Goal: Check status: Check status

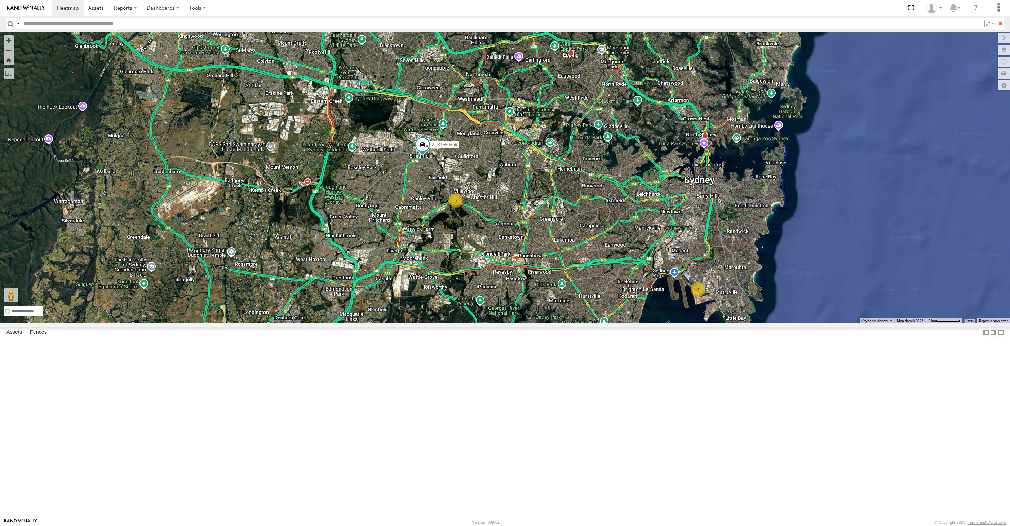
select select "**********"
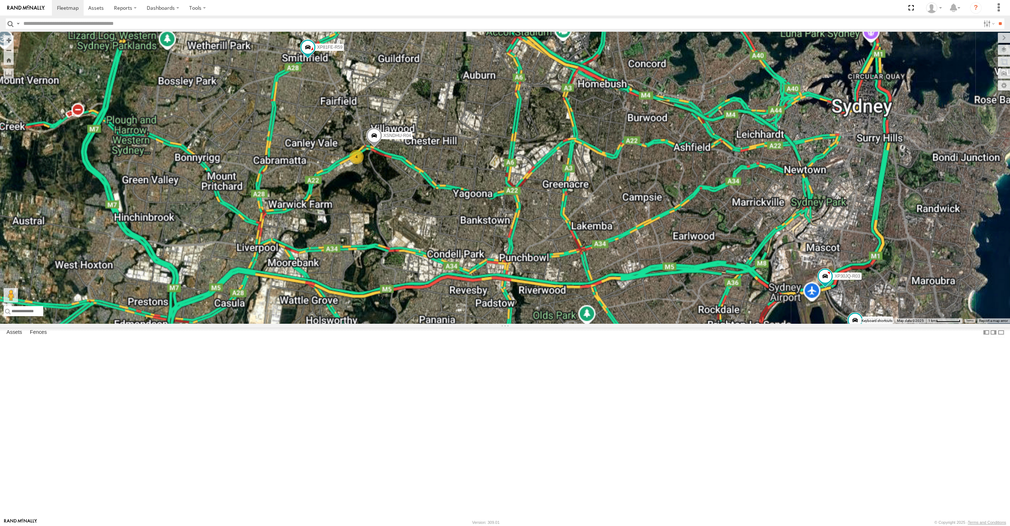
drag, startPoint x: 541, startPoint y: 348, endPoint x: 526, endPoint y: 354, distance: 15.4
click at [530, 323] on div "XP81FE-R59 XP30JQ-R03 XSNDHU-R04 4 XO74GU-R69" at bounding box center [505, 177] width 1010 height 291
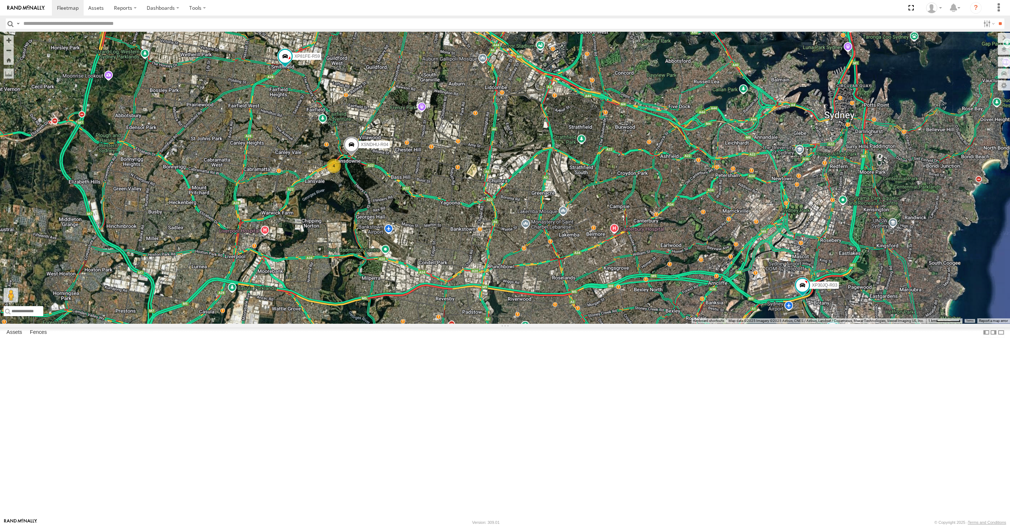
drag, startPoint x: 542, startPoint y: 340, endPoint x: 544, endPoint y: 334, distance: 6.5
click at [538, 323] on div "XP81FE-R59 XP30JQ-R03 XSNDHU-R04 4 XO74GU-R69" at bounding box center [505, 177] width 1010 height 291
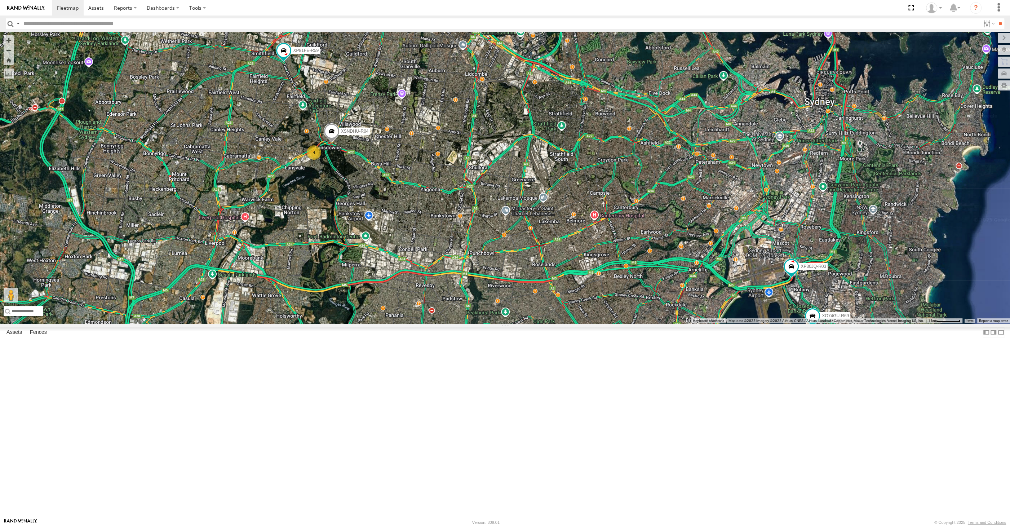
drag, startPoint x: 379, startPoint y: 327, endPoint x: 392, endPoint y: 317, distance: 15.9
click at [392, 317] on div "XP81FE-R59 XP30JQ-R03 XSNDHU-R04 4 XO74GU-R69" at bounding box center [505, 177] width 1010 height 291
drag, startPoint x: 707, startPoint y: 393, endPoint x: 695, endPoint y: 386, distance: 13.3
click at [700, 323] on div "XP81FE-R59 XP30JQ-R03 XSNDHU-R04 4 XO74GU-R69" at bounding box center [505, 177] width 1010 height 291
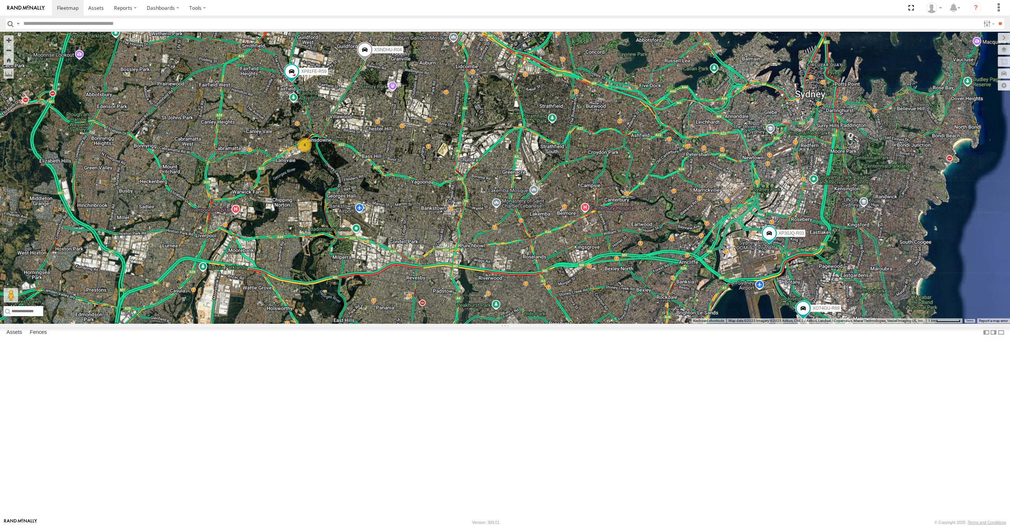
click at [416, 269] on div "XP81FE-R59 XP30JQ-R03 XSNDHU-R04 4 XO74GU-R69" at bounding box center [505, 177] width 1010 height 291
drag, startPoint x: 423, startPoint y: 311, endPoint x: 416, endPoint y: 308, distance: 8.0
click at [418, 309] on div "XP81FE-R59 XP30JQ-R03 XSNDHU-R04 4 XO74GU-R69" at bounding box center [505, 177] width 1010 height 291
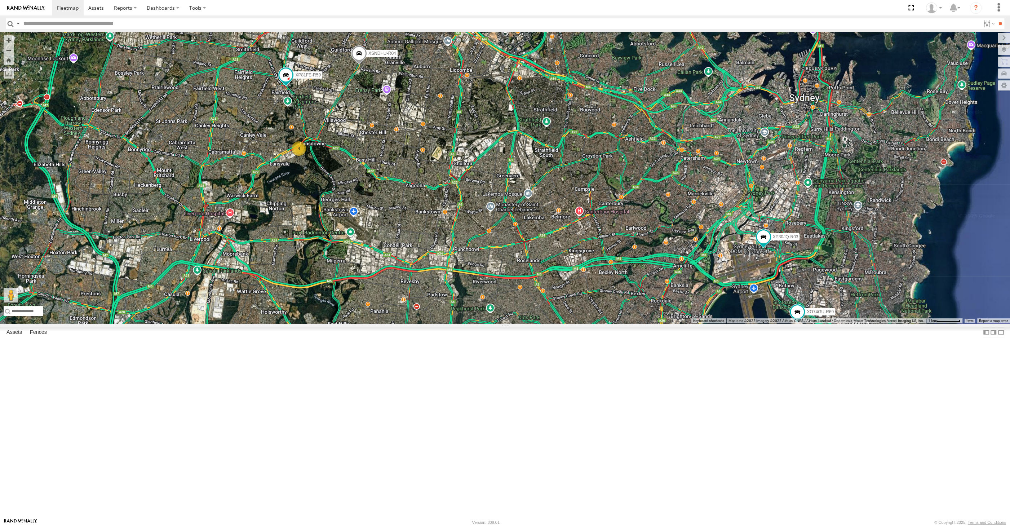
drag, startPoint x: 452, startPoint y: 318, endPoint x: 437, endPoint y: 321, distance: 15.8
click at [445, 321] on div "XP81FE-R59 XP30JQ-R03 XSNDHU-R04 4 XO74GU-R69" at bounding box center [505, 177] width 1010 height 291
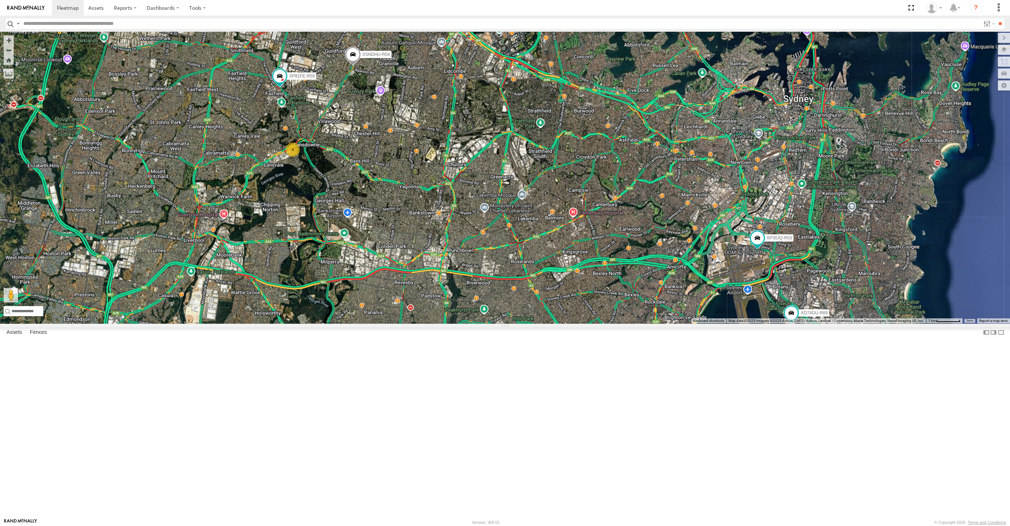
drag, startPoint x: 453, startPoint y: 315, endPoint x: 440, endPoint y: 318, distance: 13.1
click at [442, 318] on div "XP81FE-R59 XP30JQ-R03 XSNDHU-R04 XO74GU-R69 4" at bounding box center [505, 177] width 1010 height 291
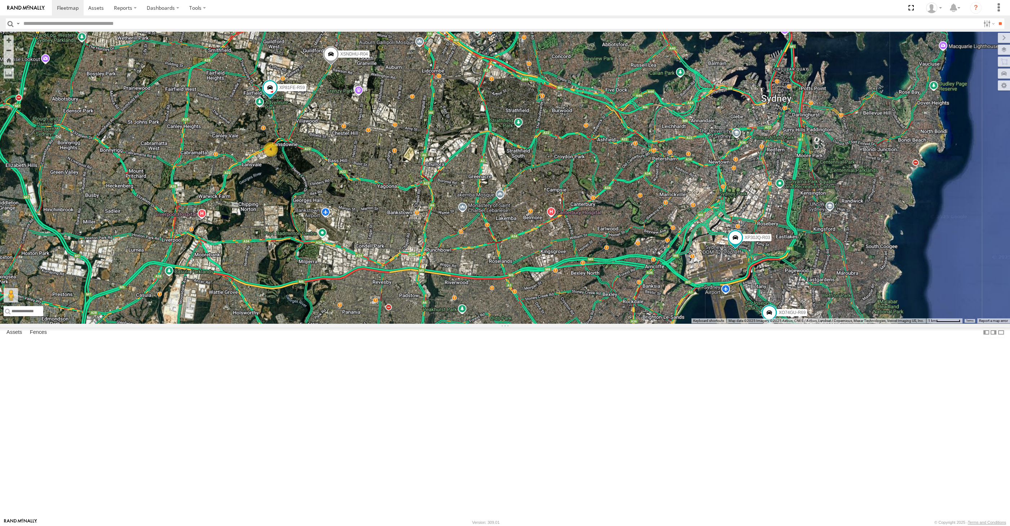
drag, startPoint x: 713, startPoint y: 413, endPoint x: 715, endPoint y: 405, distance: 8.1
click at [715, 323] on div "XP81FE-R59 XP30JQ-R03 XSNDHU-R04 XO74GU-R69 4" at bounding box center [505, 177] width 1010 height 291
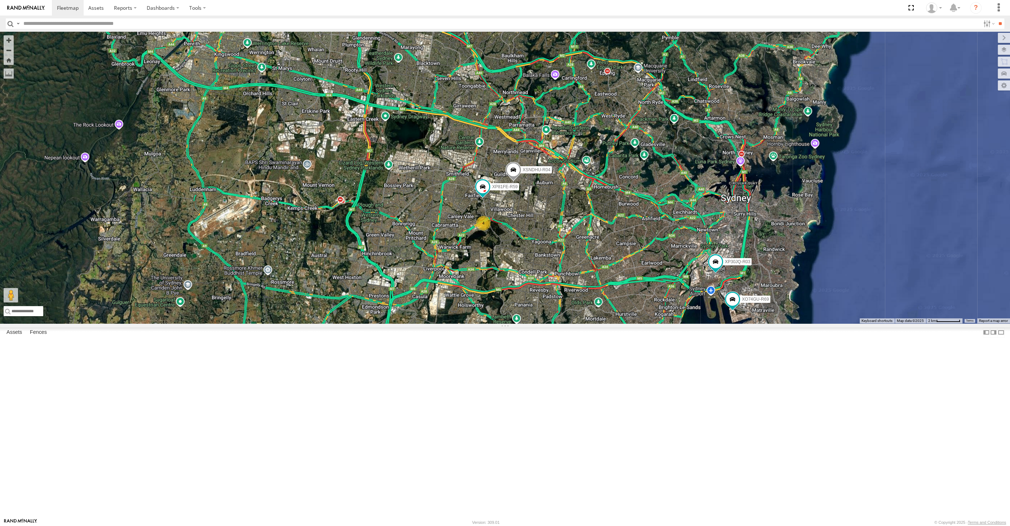
drag, startPoint x: 688, startPoint y: 415, endPoint x: 681, endPoint y: 408, distance: 10.7
click at [685, 323] on div "XP81FE-R59 XP30JQ-R03 XSNDHU-R04 XO74GU-R69 4" at bounding box center [505, 177] width 1010 height 291
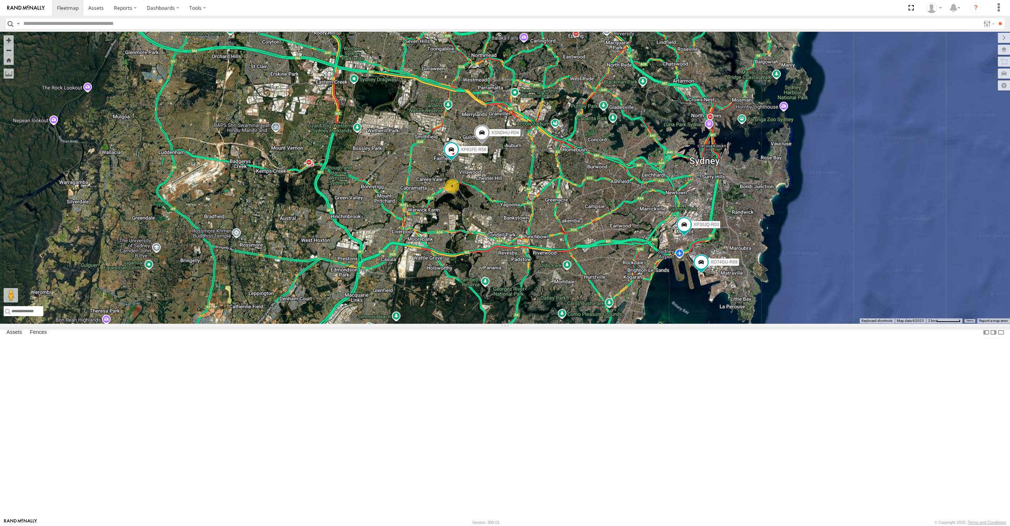
click at [708, 323] on div "XP30JQ-R03 XO74GU-R69 XSNDHU-R04 XP81FE-R59 4" at bounding box center [505, 177] width 1010 height 291
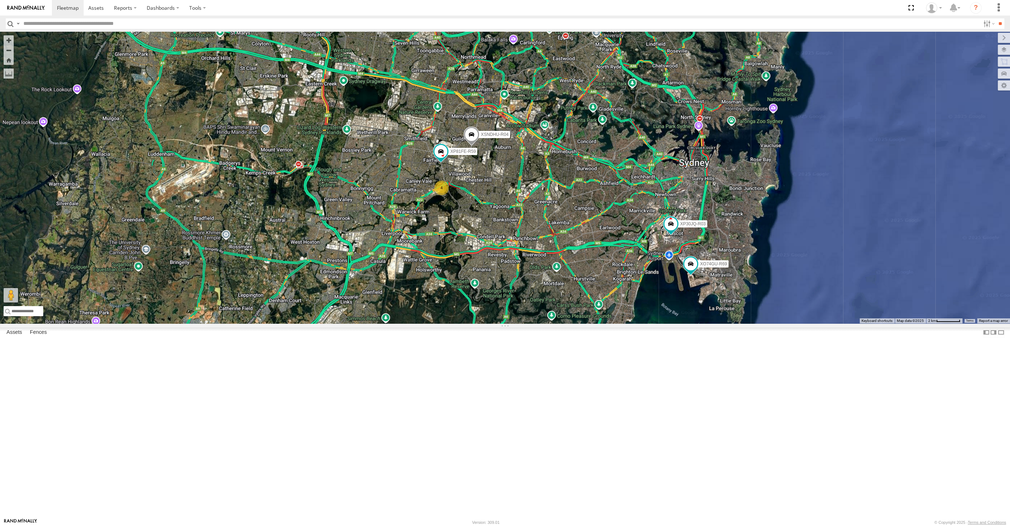
click at [658, 305] on div "XP30JQ-R03 XO74GU-R69 XSNDHU-R04 XP81FE-R59 4" at bounding box center [505, 177] width 1010 height 291
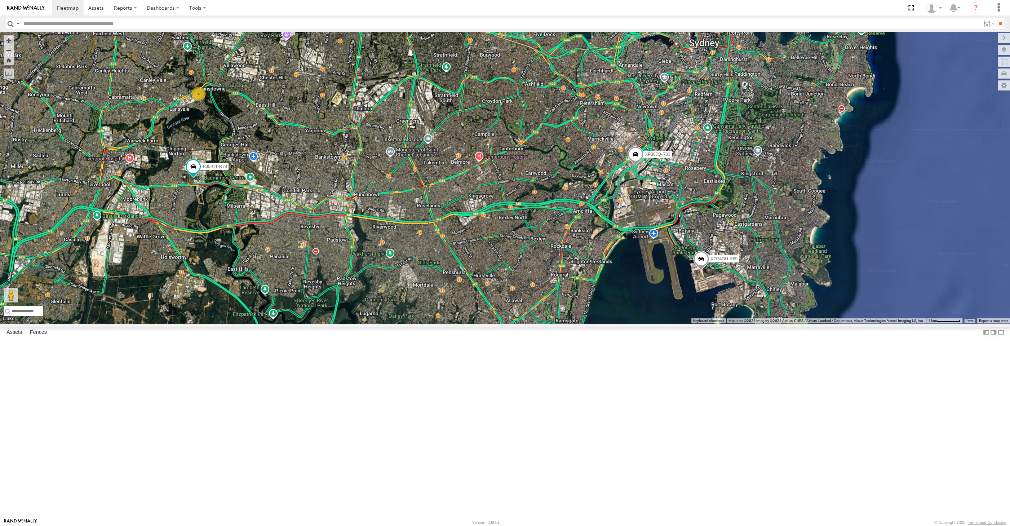
click at [709, 323] on div "XP30JQ-R03 XSNDHU-R04 RJ5911-R79 XO74GU-R69 4" at bounding box center [505, 177] width 1010 height 291
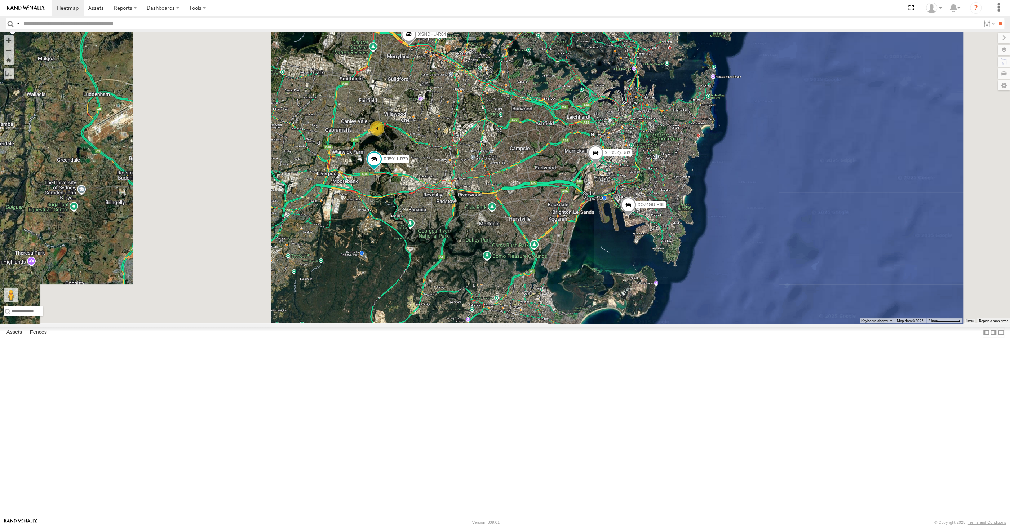
click at [543, 323] on div "XP30JQ-R03 XSNDHU-R04 RJ5911-R79 XO74GU-R69 4" at bounding box center [505, 177] width 1010 height 291
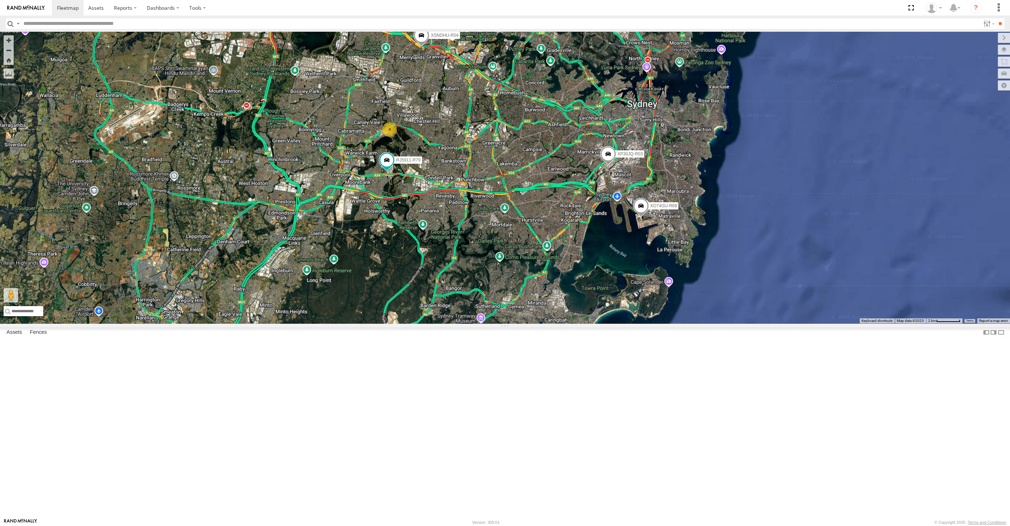
drag, startPoint x: 488, startPoint y: 330, endPoint x: 480, endPoint y: 320, distance: 12.6
click at [484, 323] on div "XP30JQ-R03 XSNDHU-R04 RJ5911-R79 XO74GU-R69 4" at bounding box center [505, 177] width 1010 height 291
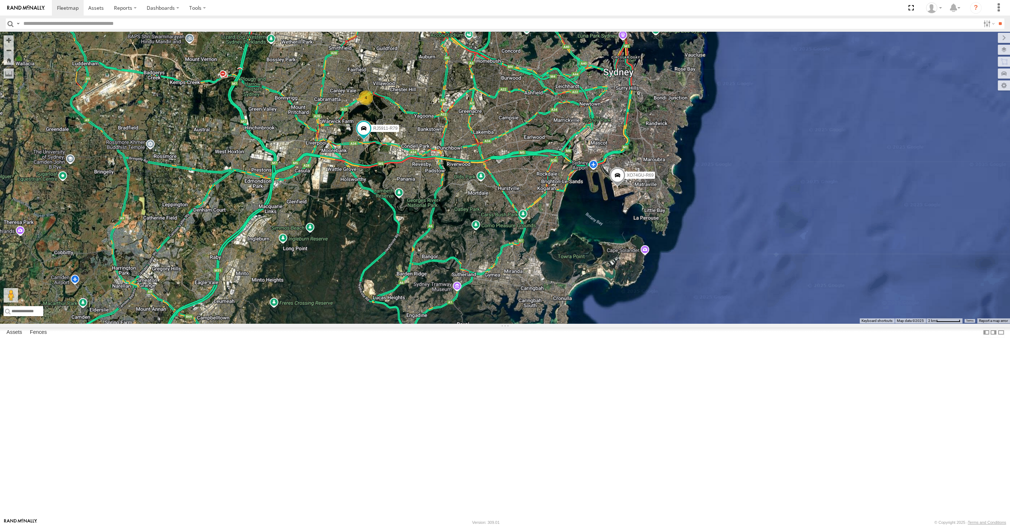
click at [228, 323] on div "XP30JQ-R03 XSNDHU-R04 RJ5911-R79 XO74GU-R69 4" at bounding box center [505, 177] width 1010 height 291
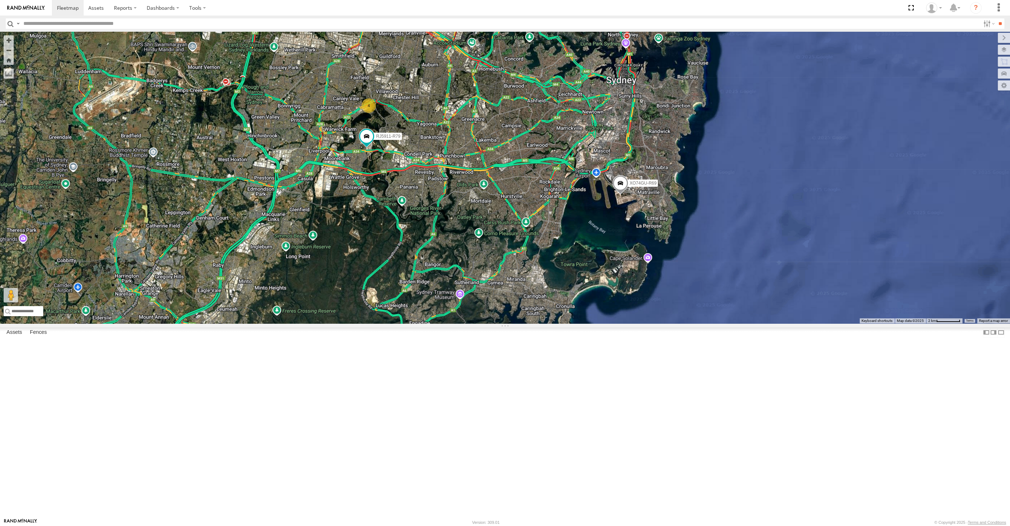
drag, startPoint x: 339, startPoint y: 380, endPoint x: 347, endPoint y: 401, distance: 22.5
click at [346, 323] on div "XP30JQ-R03 XSNDHU-R04 RJ5911-R79 XO74GU-R69 4" at bounding box center [505, 177] width 1010 height 291
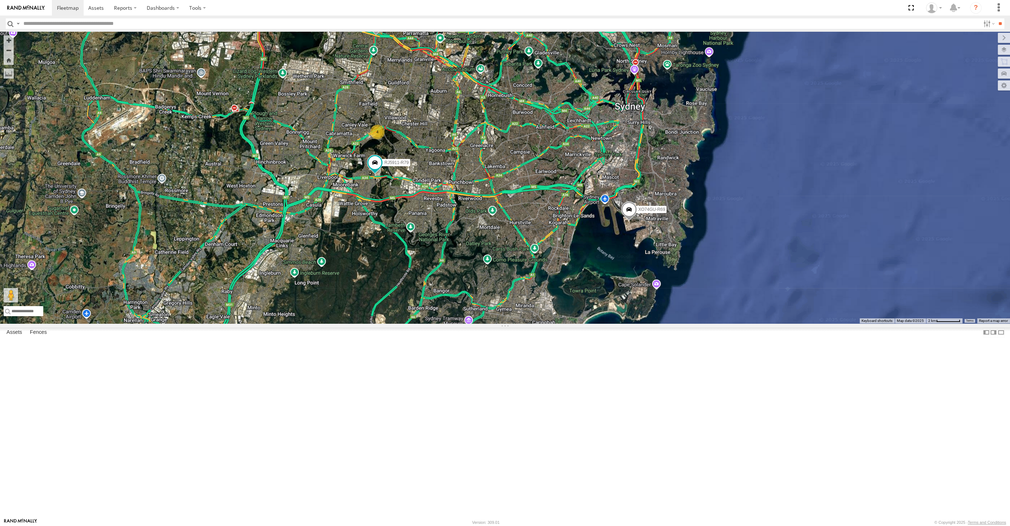
click at [423, 318] on div "XP30JQ-R03 XSNDHU-R04 RJ5911-R79 XO74GU-R69 4" at bounding box center [505, 177] width 1010 height 291
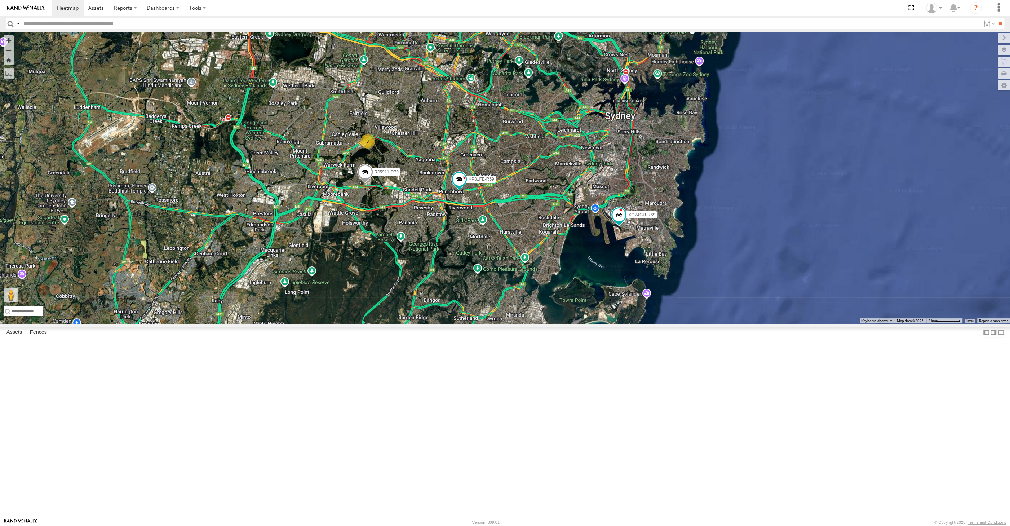
click at [175, 263] on div "XP30JQ-R03 XSNDHU-R04 3 RJ5911-R79 XP81FE-R59 XO74GU-R69" at bounding box center [505, 177] width 1010 height 291
drag, startPoint x: 508, startPoint y: 347, endPoint x: 520, endPoint y: 363, distance: 19.8
click at [519, 323] on div "XP30JQ-R03 XSNDHU-R04 3 RJ5911-R79 XP81FE-R59 XO74GU-R69" at bounding box center [505, 177] width 1010 height 291
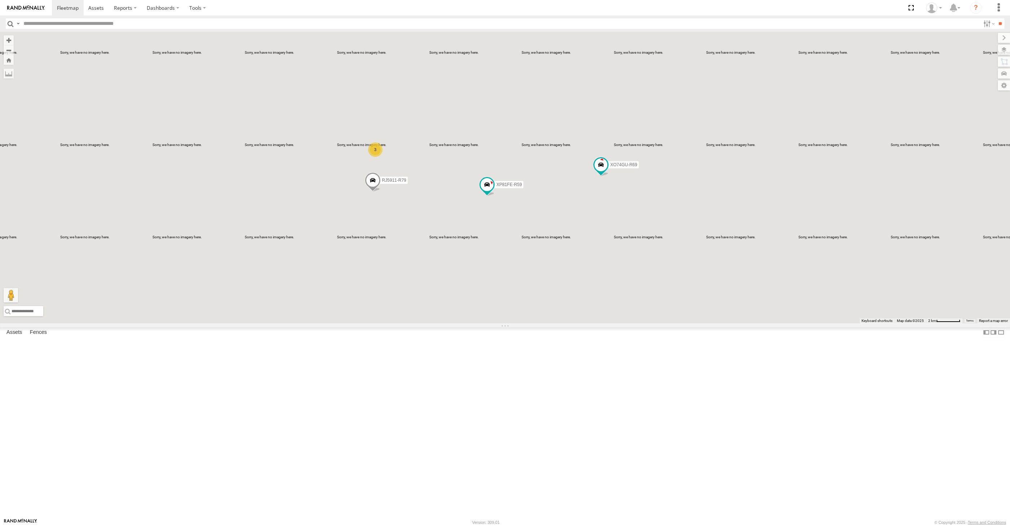
click at [397, 189] on div "XP30JQ-R03 XSNDHU-R04 3 RJ5911-R79 XP81FE-R59 XO74GU-R69" at bounding box center [505, 177] width 1010 height 291
click at [348, 25] on span at bounding box center [350, 15] width 16 height 19
click at [406, 177] on div "XP30JQ-R03 XSNDHU-R04 3 RJ5911-R79 XP81FE-R59 XO74GU-R69 XP30JQ-R03 All Assets …" at bounding box center [505, 177] width 1010 height 291
drag, startPoint x: 442, startPoint y: 218, endPoint x: 413, endPoint y: 204, distance: 32.7
click at [431, 207] on div "XP30JQ-R03 XSNDHU-R04 3 RJ5911-R79 XP81FE-R59 XO74GU-R69" at bounding box center [505, 177] width 1010 height 291
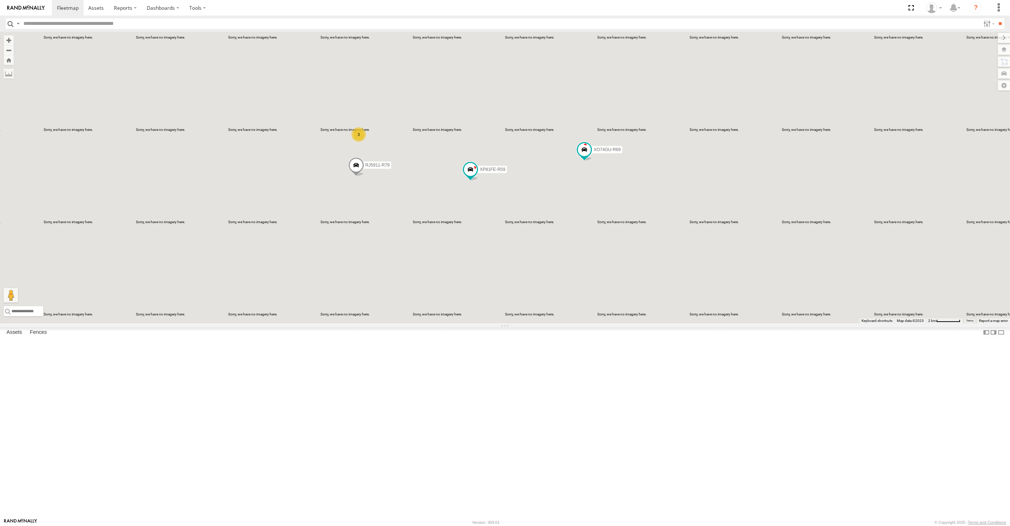
click at [331, 10] on span at bounding box center [333, 0] width 16 height 19
click at [467, 201] on div "XP30JQ-R03 XSNDHU-R04 3 RJ5911-R79 XP81FE-R59 XO74GU-R69 XP30JQ-R03 All Assets …" at bounding box center [505, 177] width 1010 height 291
click at [565, 323] on div "XP30JQ-R03 XSNDHU-R04 3 RJ5911-R79 XP81FE-R59 XO74GU-R69" at bounding box center [505, 177] width 1010 height 291
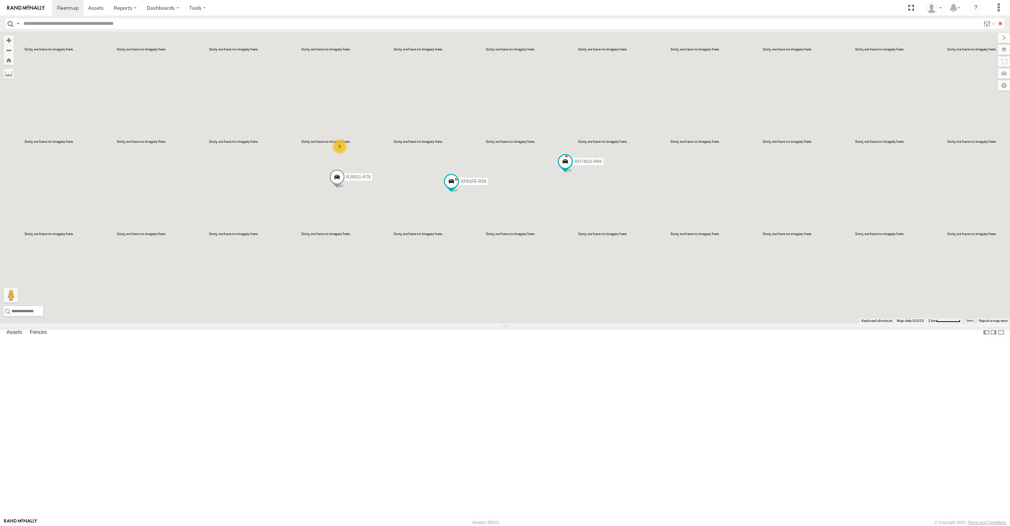
click at [570, 323] on div "XP30JQ-R03 XSNDHU-R04 3 RJ5911-R79 XP81FE-R59 XO74GU-R69" at bounding box center [505, 177] width 1010 height 291
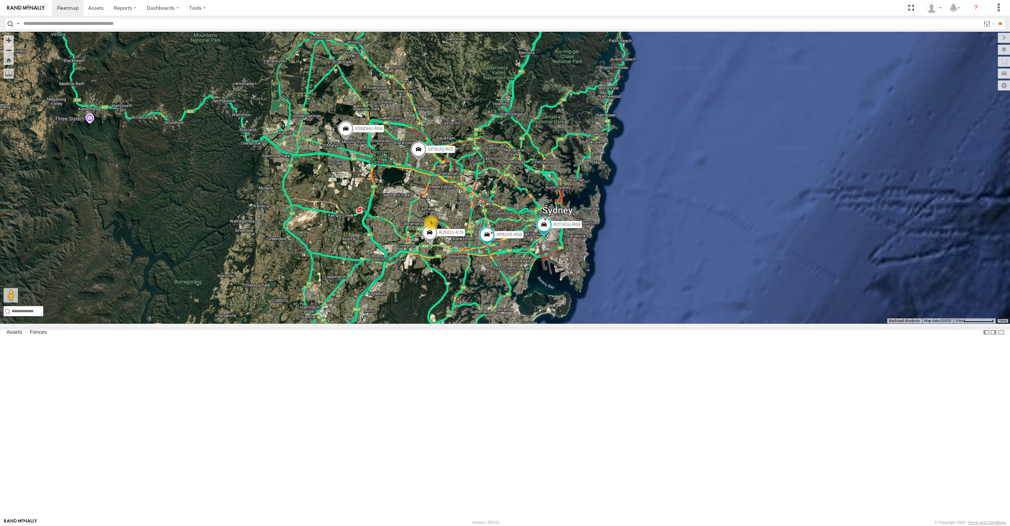
click at [552, 323] on div "XP30JQ-R03 XSNDHU-R04 RJ5911-R79 XP81FE-R59 XO74GU-R69 3" at bounding box center [505, 177] width 1010 height 291
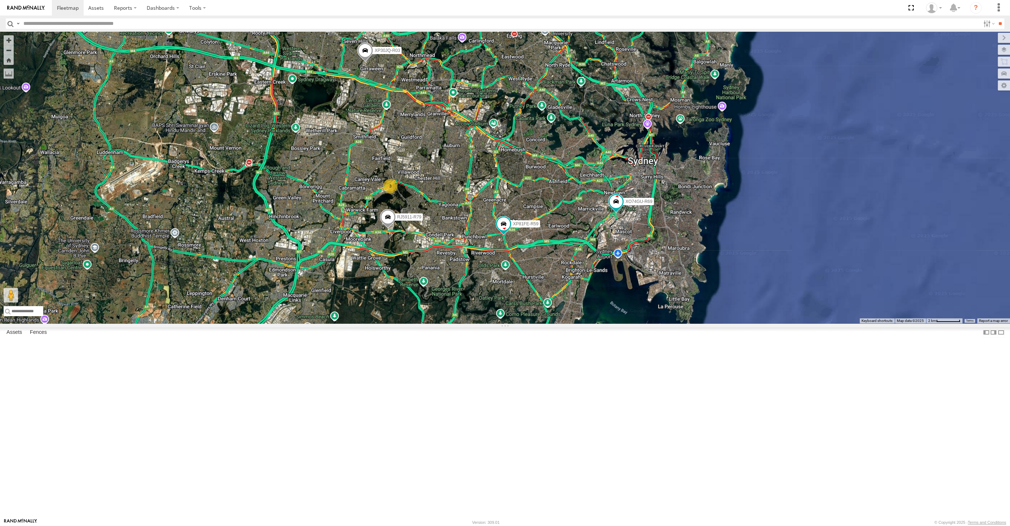
click at [489, 323] on div "XP30JQ-R03 XSNDHU-R04 RJ5911-R79 XP81FE-R59 XO74GU-R69 3" at bounding box center [505, 177] width 1010 height 291
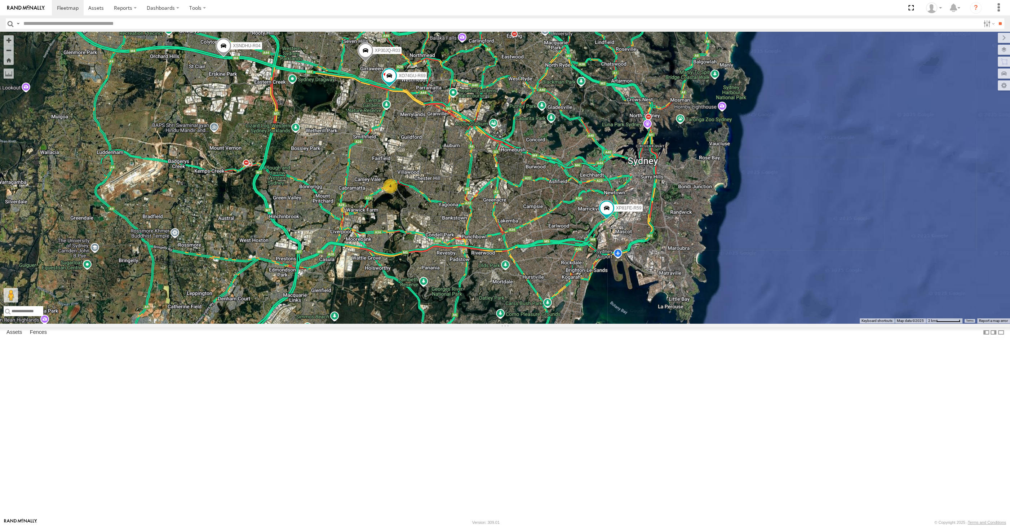
click at [370, 62] on span at bounding box center [365, 52] width 16 height 19
click at [373, 218] on div "XP30JQ-R03 XSNDHU-R04 XP81FE-R59 XO74GU-R69 4 XP30JQ-R03 All Assets Oramzi Rd G…" at bounding box center [505, 177] width 1010 height 291
drag, startPoint x: 461, startPoint y: 298, endPoint x: 441, endPoint y: 296, distance: 19.9
click at [447, 298] on div "XP30JQ-R03 XSNDHU-R04 XP81FE-R59 XO74GU-R69 4" at bounding box center [505, 177] width 1010 height 291
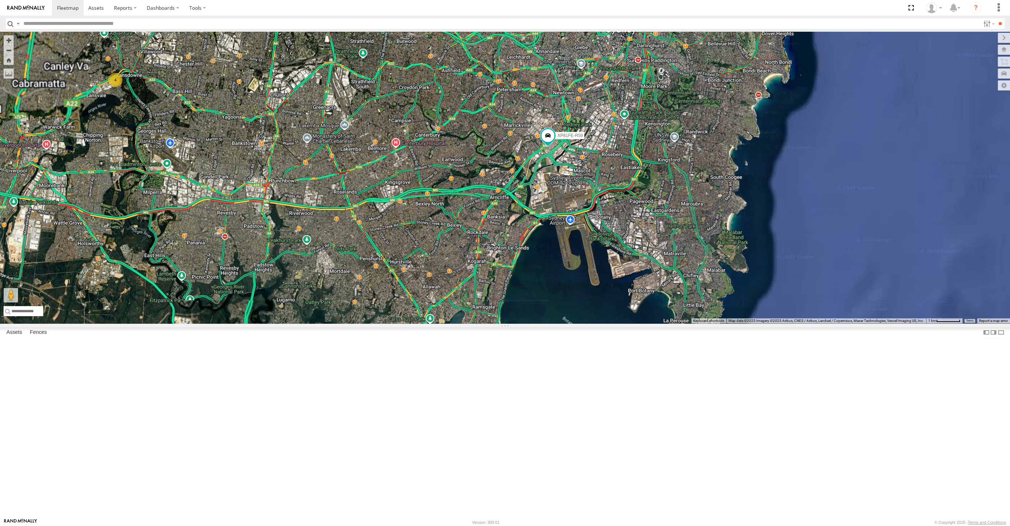
drag, startPoint x: 571, startPoint y: 369, endPoint x: 593, endPoint y: 428, distance: 62.2
click at [592, 323] on div "XP30JQ-R03 XSNDHU-R04 XP81FE-R59 XO74GU-R69 4" at bounding box center [505, 177] width 1010 height 291
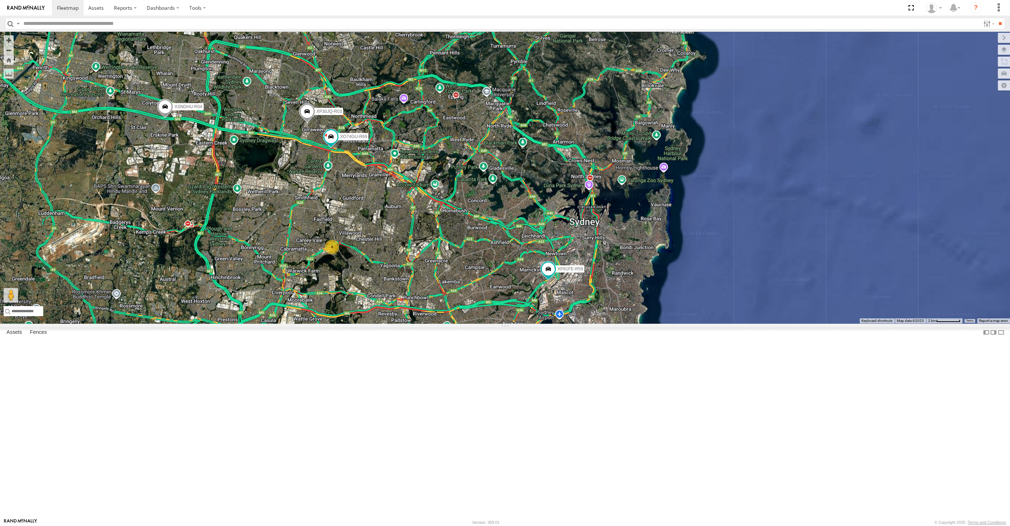
click at [306, 123] on span at bounding box center [307, 112] width 16 height 19
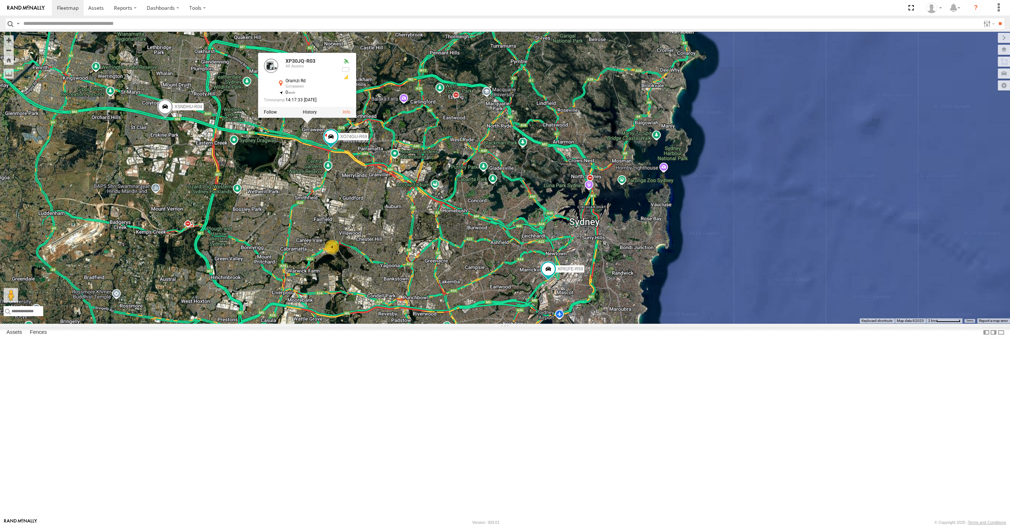
click at [298, 279] on div "XP30JQ-R03 XSNDHU-R04 XP81FE-R59 XO74GU-R69 4 XP30JQ-R03 All Assets Oramzi Rd G…" at bounding box center [505, 177] width 1010 height 291
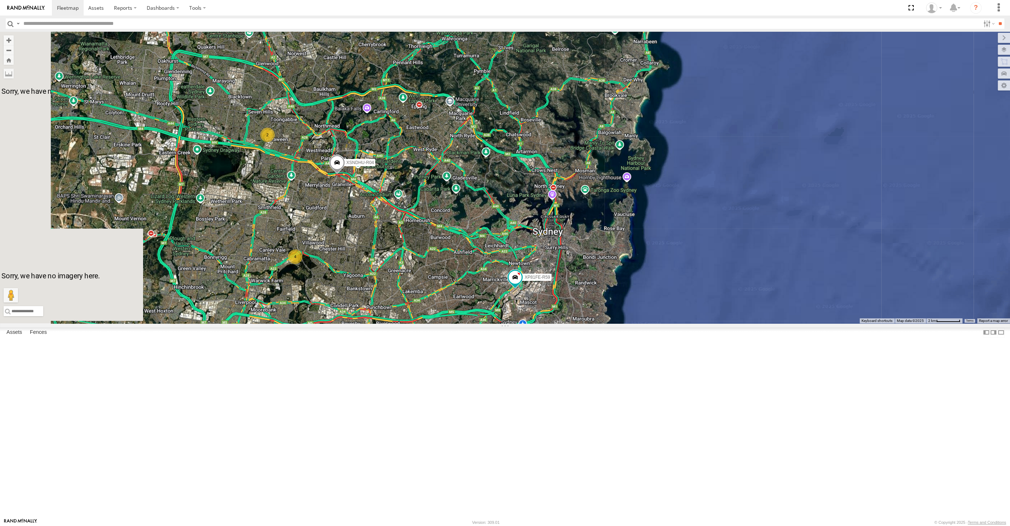
drag, startPoint x: 457, startPoint y: 449, endPoint x: 471, endPoint y: 416, distance: 36.6
click at [471, 323] on div "XSNDHU-R04 XP81FE-R59 2 4" at bounding box center [505, 177] width 1010 height 291
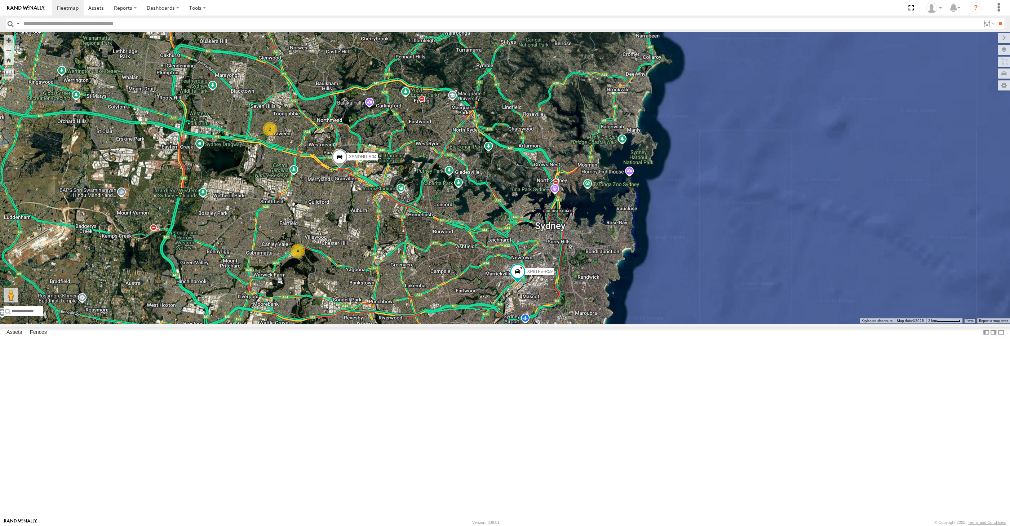
drag, startPoint x: 461, startPoint y: 421, endPoint x: 465, endPoint y: 407, distance: 14.6
click at [465, 323] on div "XSNDHU-R04 XP81FE-R59 2 4" at bounding box center [505, 177] width 1010 height 291
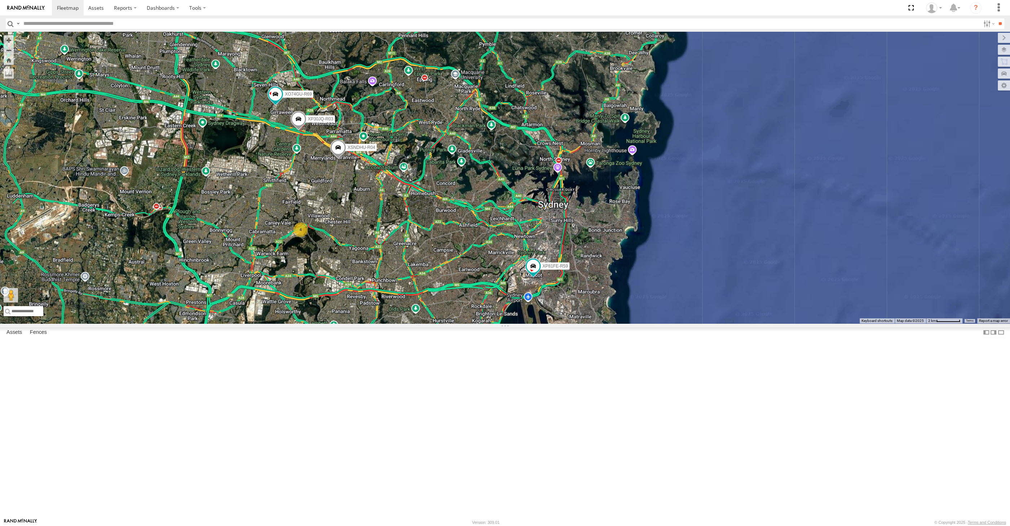
click at [390, 323] on div "XP30JQ-R03 XSNDHU-R04 XP81FE-R59 XO74GU-R69 4" at bounding box center [505, 177] width 1010 height 291
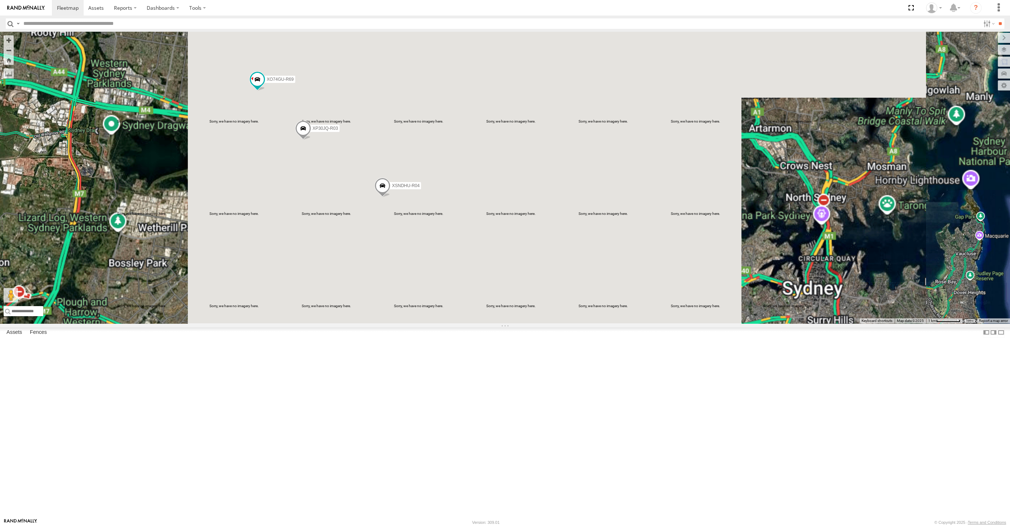
drag, startPoint x: 455, startPoint y: 441, endPoint x: 451, endPoint y: 432, distance: 9.8
click at [455, 323] on div "XP30JQ-R03 XSNDHU-R04 XP81FE-R59 XO74GU-R69 3 RJ5911-R79" at bounding box center [505, 177] width 1010 height 291
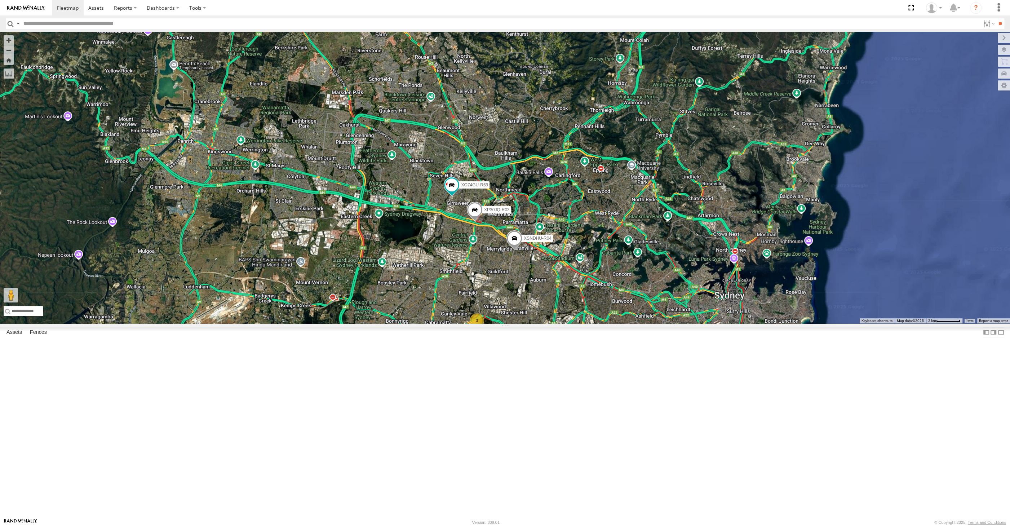
drag, startPoint x: 642, startPoint y: 424, endPoint x: 642, endPoint y: 406, distance: 18.4
click at [642, 323] on div "XP30JQ-R03 XSNDHU-R04 RJ5911-R79 XP81FE-R59 XO74GU-R69 3" at bounding box center [505, 177] width 1010 height 291
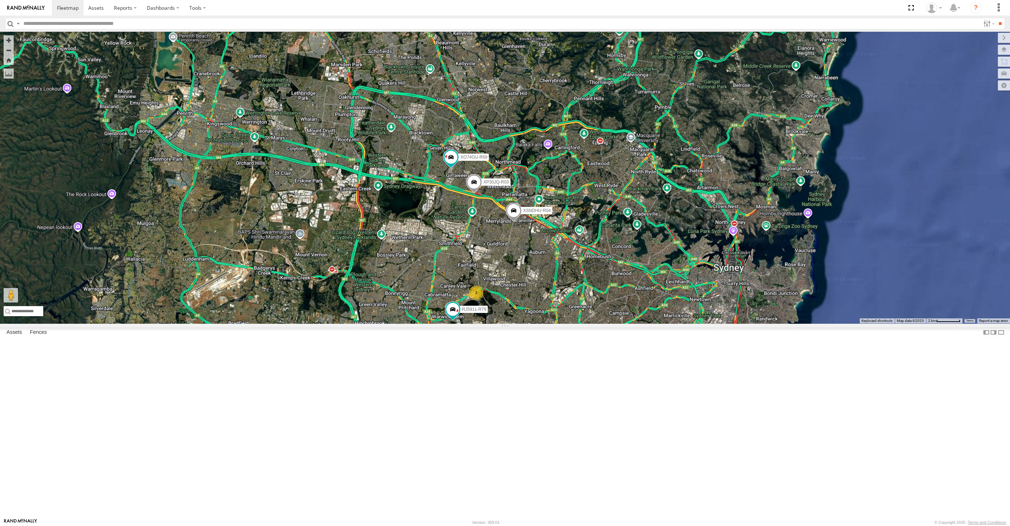
drag, startPoint x: 631, startPoint y: 435, endPoint x: 622, endPoint y: 414, distance: 22.2
click at [628, 323] on div "XP30JQ-R03 XSNDHU-R04 RJ5911-R79 XP81FE-R59 XO74GU-R69 3" at bounding box center [505, 177] width 1010 height 291
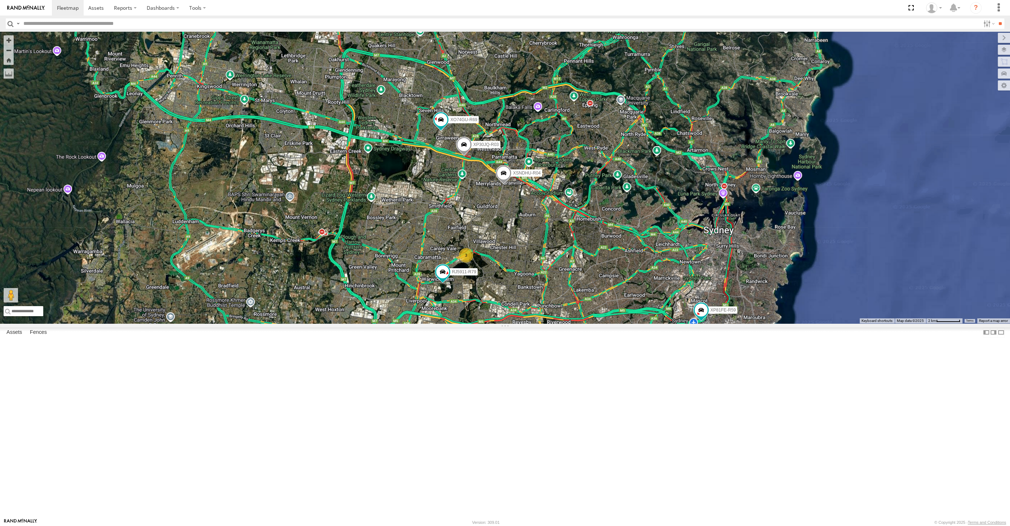
drag, startPoint x: 627, startPoint y: 421, endPoint x: 623, endPoint y: 418, distance: 4.9
click at [626, 323] on div "XP30JQ-R03 XSNDHU-R04 RJ5911-R79 XP81FE-R59 XO74GU-R69 3" at bounding box center [505, 177] width 1010 height 291
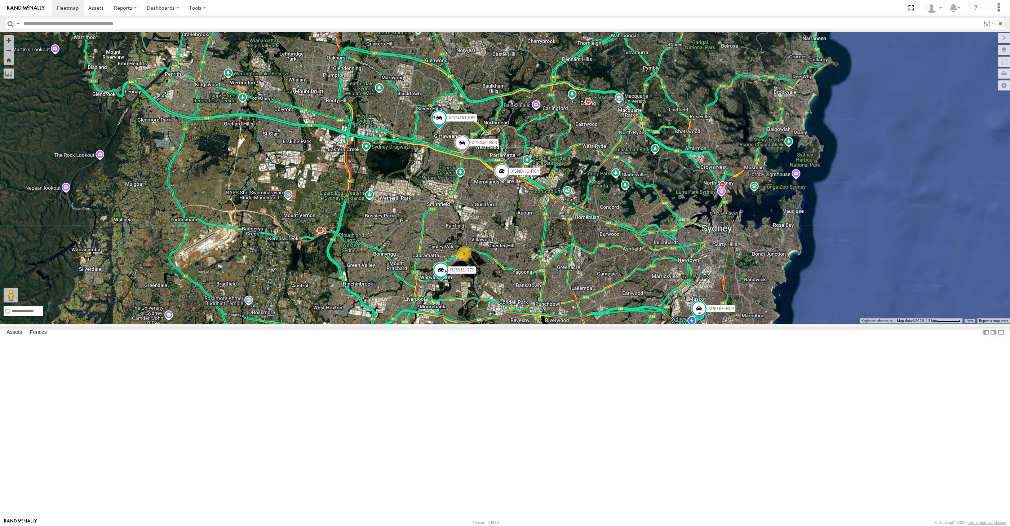
click at [638, 323] on div "XP30JQ-R03 XSNDHU-R04 RJ5911-R79 XP81FE-R59 XO74GU-R69 3" at bounding box center [505, 177] width 1010 height 291
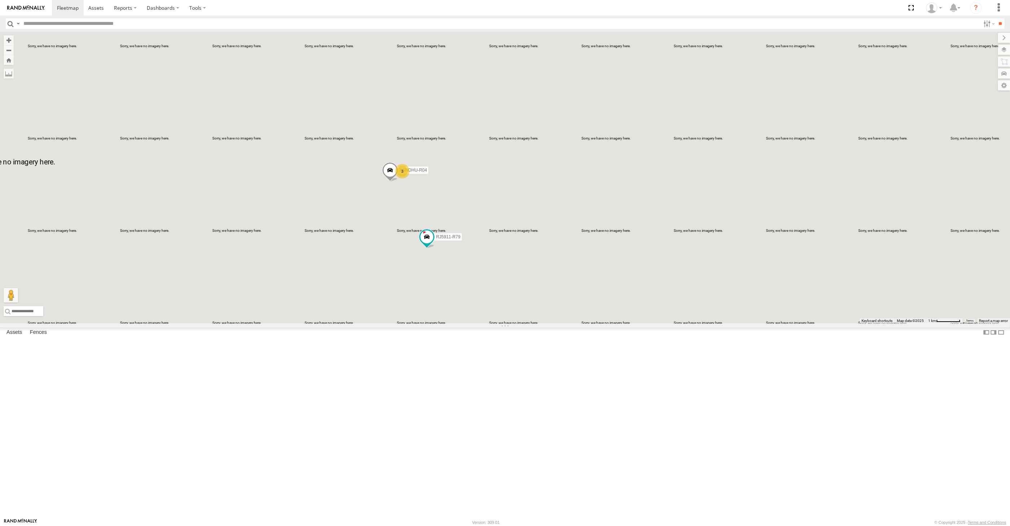
drag, startPoint x: 537, startPoint y: 409, endPoint x: 525, endPoint y: 376, distance: 35.3
click at [533, 323] on div "XP30JQ-R03 RJ5911-R79 XP81FE-R59 XO74GU-R69 XSNDHU-R04 3" at bounding box center [505, 177] width 1010 height 291
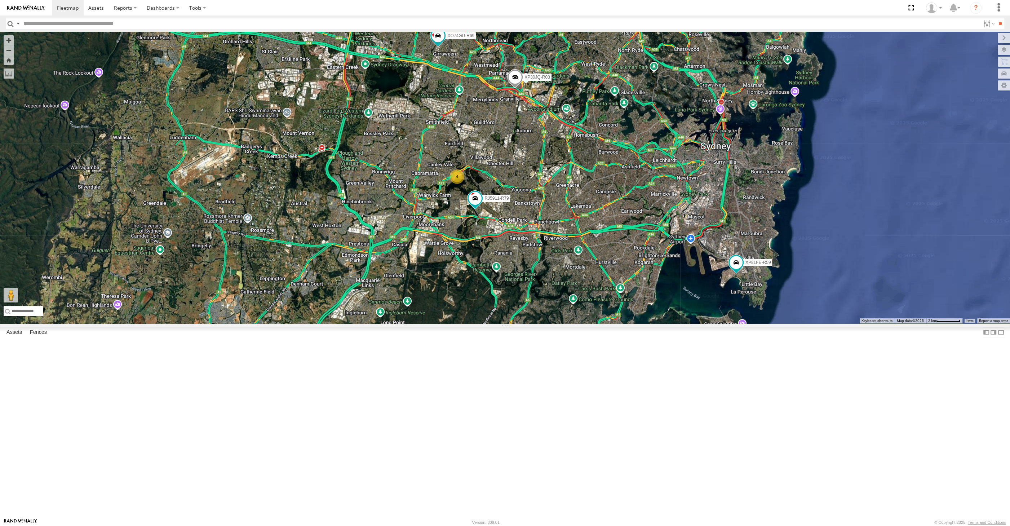
click at [513, 89] on span at bounding box center [515, 78] width 16 height 19
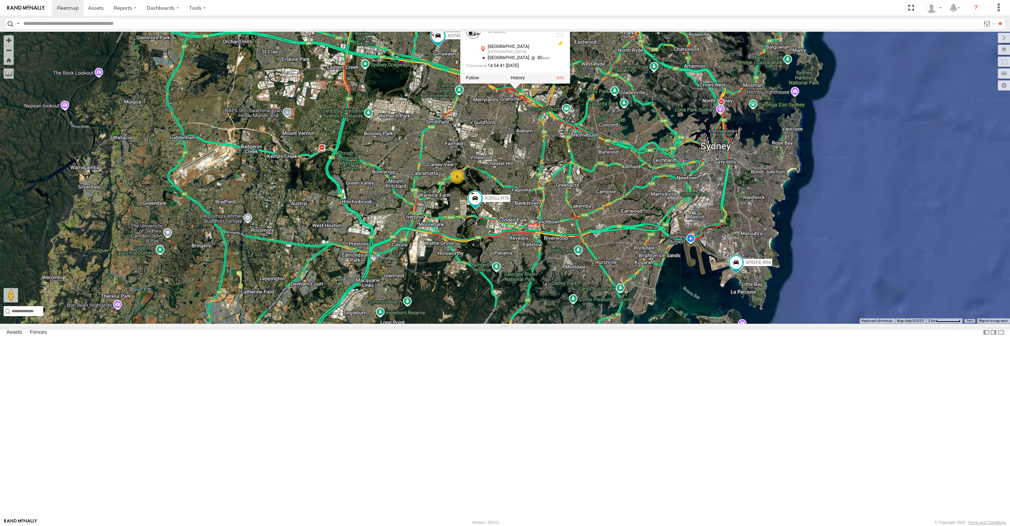
click at [535, 252] on div "XP30JQ-R03 RJ5911-R79 XP81FE-R59 XO74GU-R69 4 XP30JQ-R03 All Assets [GEOGRAPHIC…" at bounding box center [505, 177] width 1010 height 291
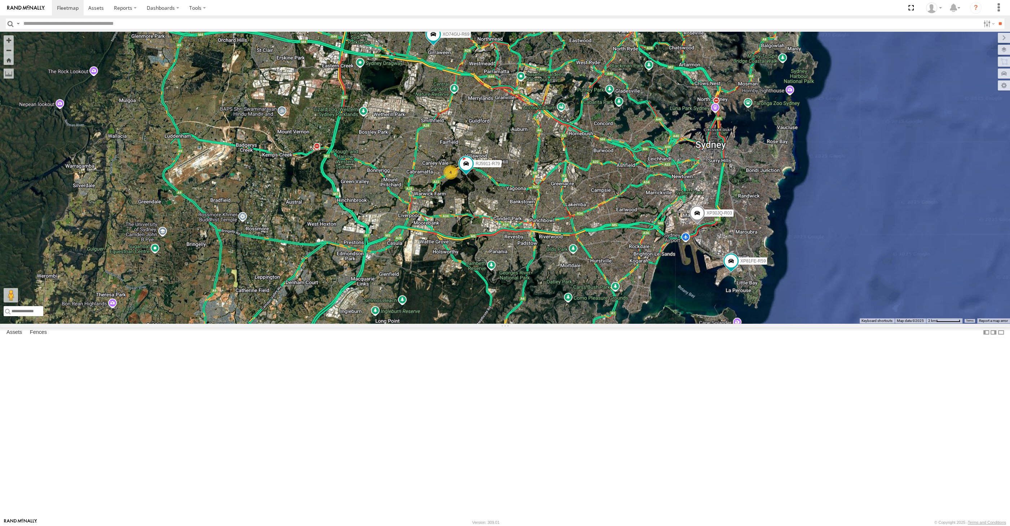
drag, startPoint x: 558, startPoint y: 353, endPoint x: 537, endPoint y: 346, distance: 22.0
click at [545, 323] on div "XP30JQ-R03 RJ5911-R79 XP81FE-R59 XO74GU-R69 4" at bounding box center [505, 177] width 1010 height 291
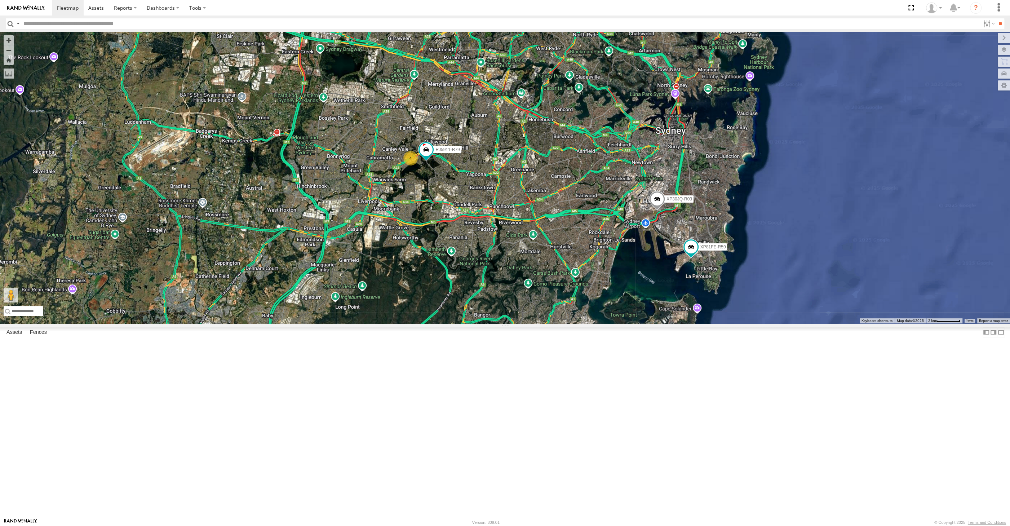
drag, startPoint x: 614, startPoint y: 366, endPoint x: 606, endPoint y: 368, distance: 7.9
click at [606, 323] on div "XP30JQ-R03 RJ5911-R79 XP81FE-R59 XO74GU-R69 4" at bounding box center [505, 177] width 1010 height 291
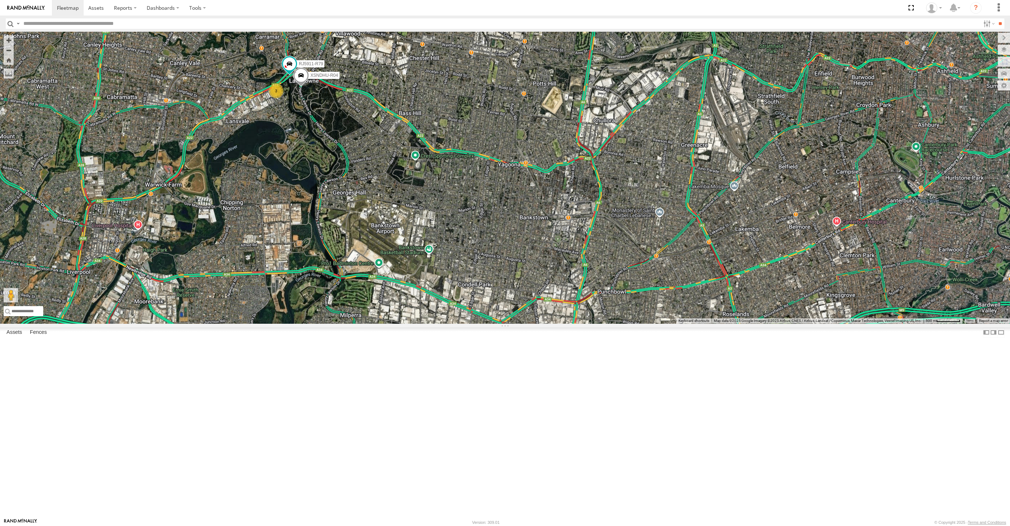
drag, startPoint x: 383, startPoint y: 237, endPoint x: 409, endPoint y: 264, distance: 38.0
click at [406, 261] on div "XP30JQ-R03 XP81FE-R59 XO74GU-R69 XSNDHU-R04 3 RJ5911-R79" at bounding box center [505, 177] width 1010 height 291
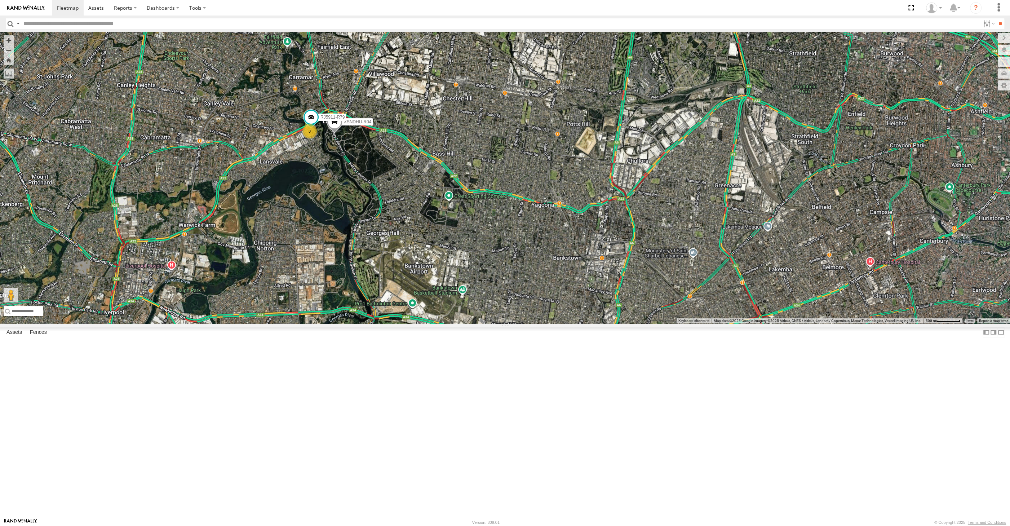
click at [361, 323] on div "XP30JQ-R03 XP81FE-R59 XO74GU-R69 XSNDHU-R04 3 RJ5911-R79" at bounding box center [505, 177] width 1010 height 291
drag, startPoint x: 730, startPoint y: 380, endPoint x: 700, endPoint y: 349, distance: 43.1
click at [702, 323] on div "XSNDHU-R04 RJ5911-R79 3" at bounding box center [505, 177] width 1010 height 291
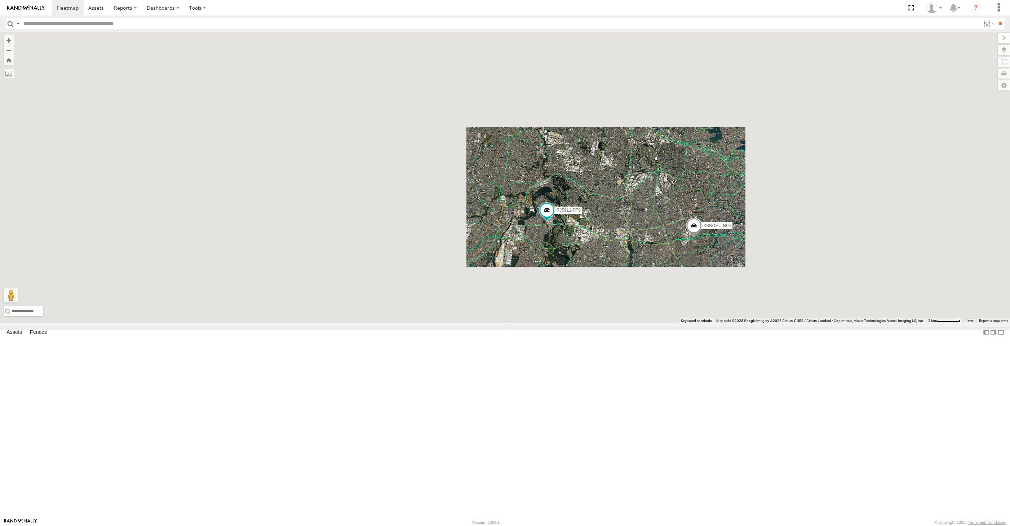
drag, startPoint x: 756, startPoint y: 387, endPoint x: 709, endPoint y: 373, distance: 48.5
click at [720, 323] on div "XSNDHU-R04 RJ5911-R79" at bounding box center [505, 177] width 1010 height 291
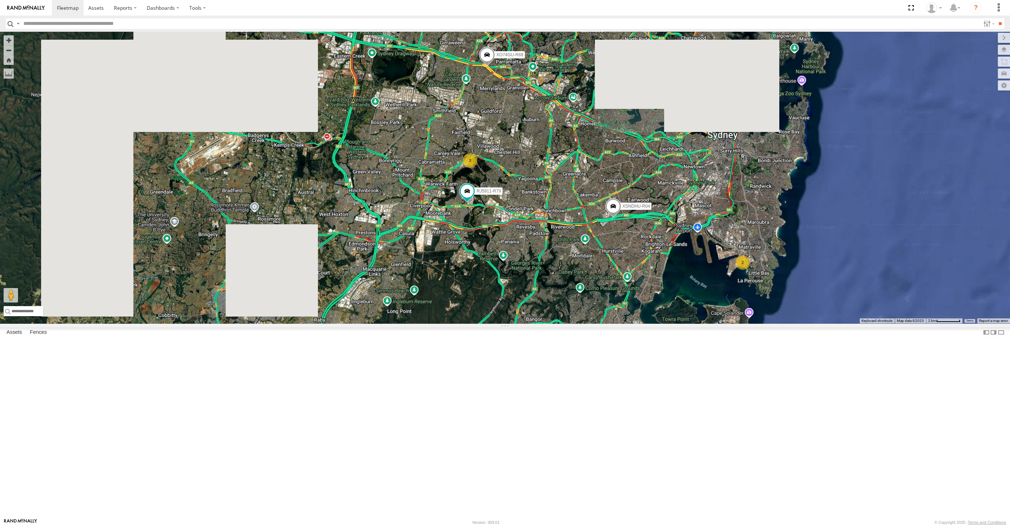
click at [728, 323] on div "XSNDHU-R04 RJ5911-R79 2 3 XO74GU-R69" at bounding box center [505, 177] width 1010 height 291
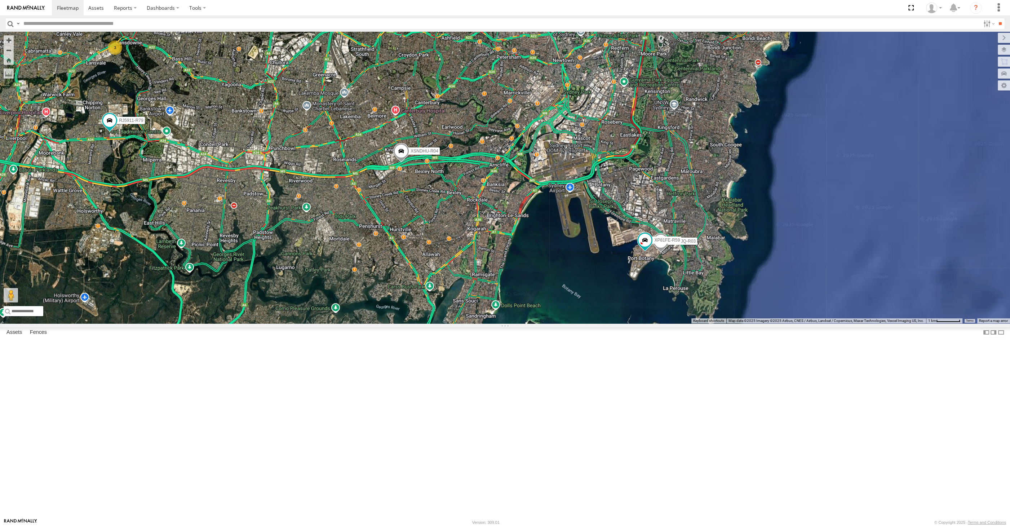
drag, startPoint x: 551, startPoint y: 363, endPoint x: 566, endPoint y: 369, distance: 17.0
click at [566, 323] on div "XSNDHU-R04 RJ5911-R79 XO74GU-R69 XP30JQ-R03 XP81FE-R59 3" at bounding box center [505, 177] width 1010 height 291
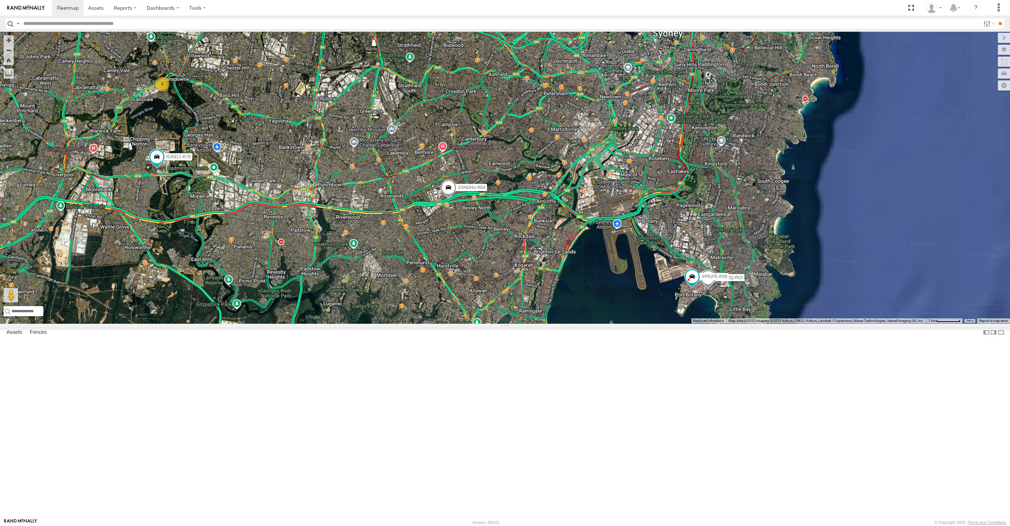
drag, startPoint x: 512, startPoint y: 336, endPoint x: 516, endPoint y: 342, distance: 7.1
click at [515, 323] on div "XSNDHU-R04 RJ5911-R79 XO74GU-R69 XP30JQ-R03 XP81FE-R59 3" at bounding box center [505, 177] width 1010 height 291
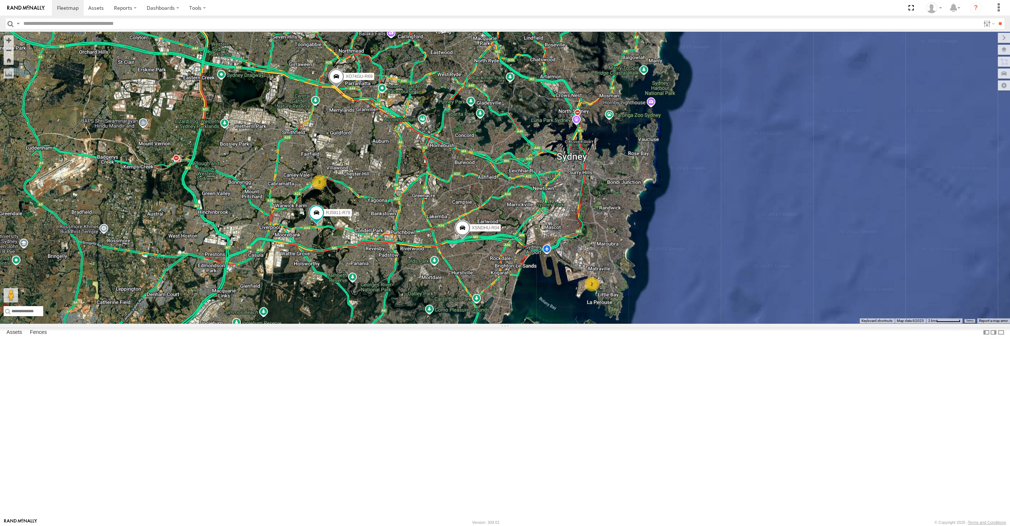
click at [380, 278] on div "XSNDHU-R04 RJ5911-R79 XO74GU-R69 2 3" at bounding box center [505, 177] width 1010 height 291
click at [378, 323] on div "XSNDHU-R04 RJ5911-R79 XO74GU-R69 2 3" at bounding box center [505, 177] width 1010 height 291
drag, startPoint x: 551, startPoint y: 410, endPoint x: 539, endPoint y: 402, distance: 14.4
click at [540, 323] on div "XSNDHU-R04 RJ5911-R79 XO74GU-R69 2 3" at bounding box center [505, 177] width 1010 height 291
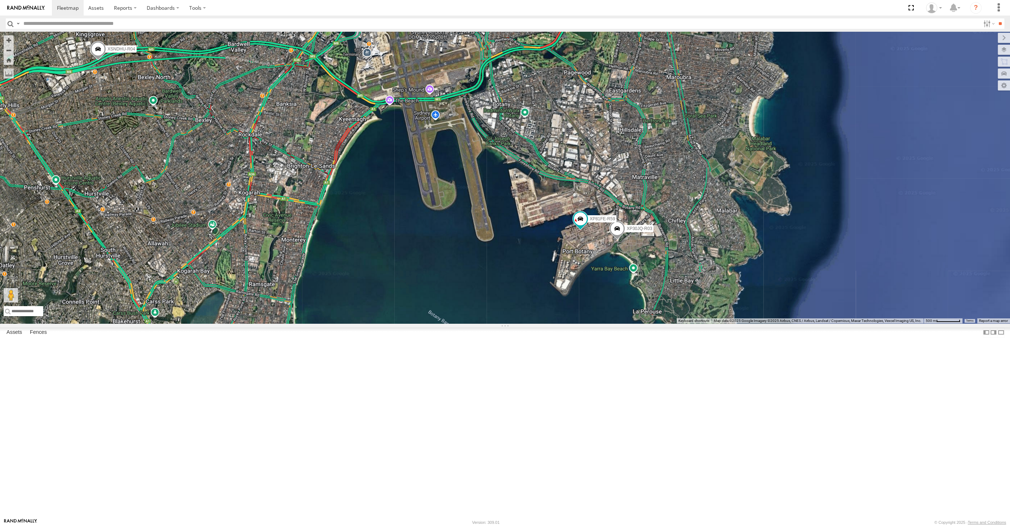
click at [449, 323] on div "XSNDHU-R04 RJ5911-R79 XO74GU-R69 XP30JQ-R03 XP81FE-R59" at bounding box center [505, 177] width 1010 height 291
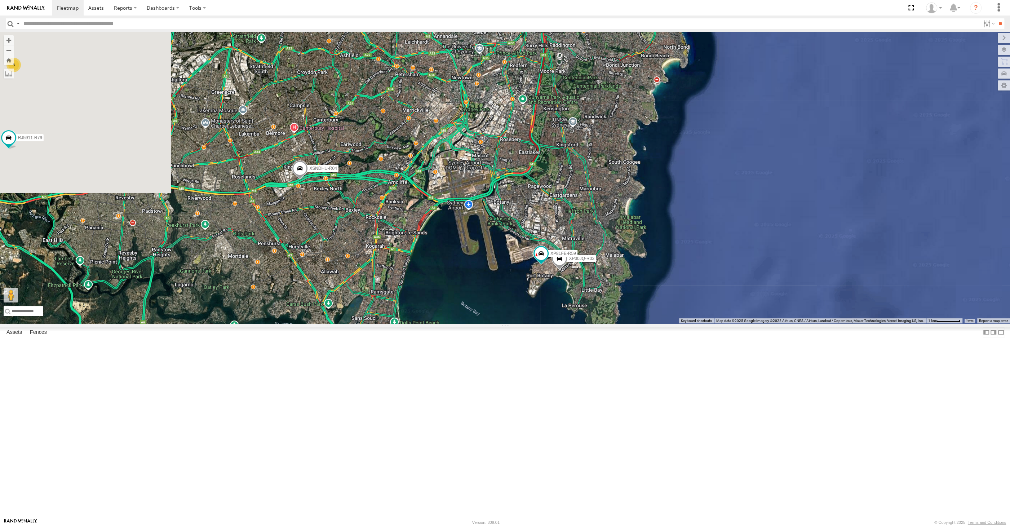
drag, startPoint x: 358, startPoint y: 403, endPoint x: 441, endPoint y: 407, distance: 83.3
click at [442, 323] on div "XSNDHU-R04 RJ5911-R79 XO74GU-R69 XP30JQ-R03 XP81FE-R59 3" at bounding box center [505, 177] width 1010 height 291
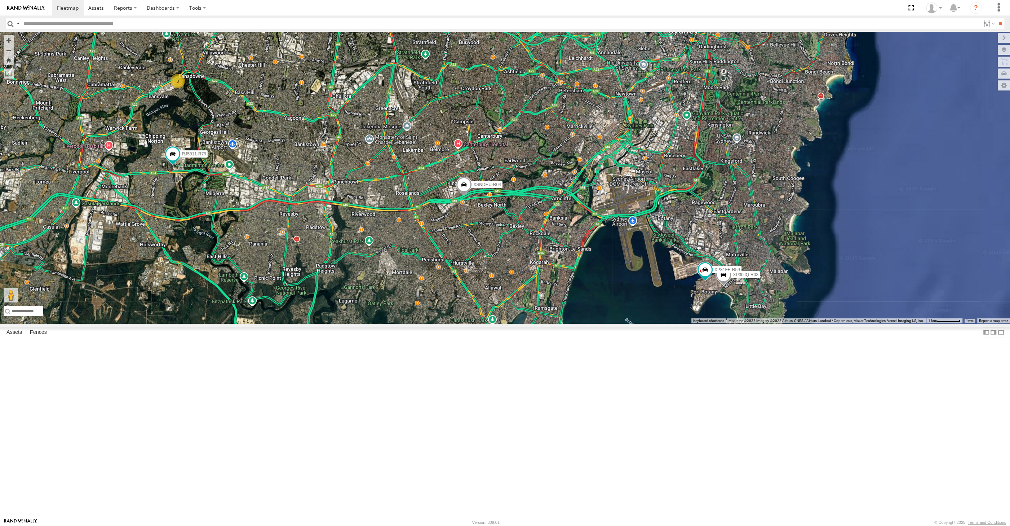
drag, startPoint x: 424, startPoint y: 393, endPoint x: 452, endPoint y: 394, distance: 28.5
click at [456, 323] on div "XSNDHU-R04 RJ5911-R79 XO74GU-R69 XP30JQ-R03 XP81FE-R59 3" at bounding box center [505, 177] width 1010 height 291
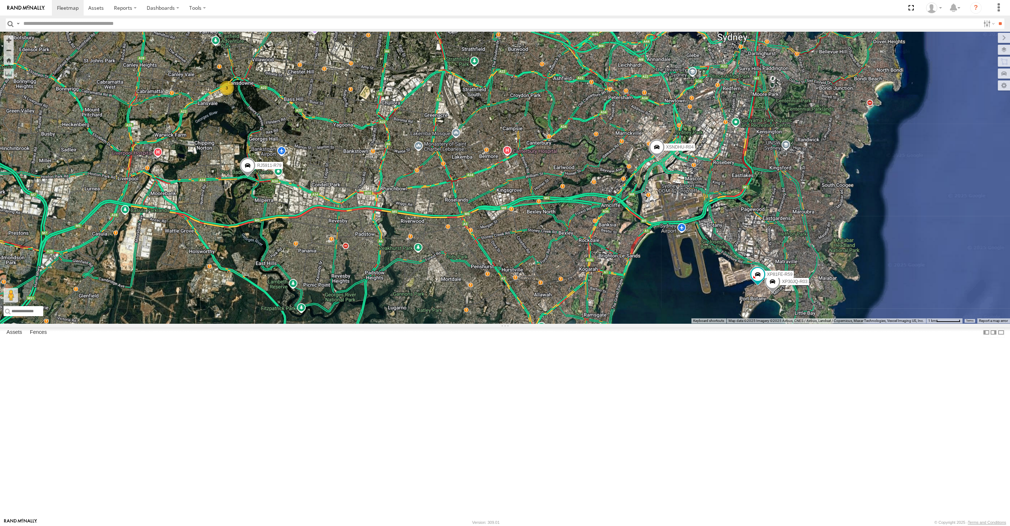
drag, startPoint x: 570, startPoint y: 400, endPoint x: 556, endPoint y: 401, distance: 13.7
click at [558, 323] on div "XP30JQ-R03 XSNDHU-R04 RJ5911-R79 XP81FE-R59 3" at bounding box center [505, 177] width 1010 height 291
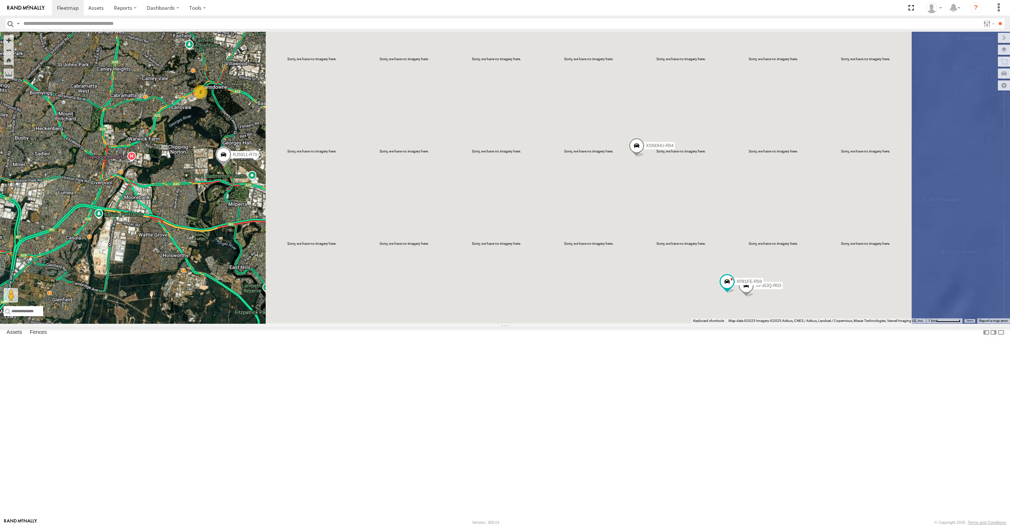
drag, startPoint x: 907, startPoint y: 407, endPoint x: 833, endPoint y: 384, distance: 77.4
click at [839, 323] on div "XP30JQ-R03 XSNDHU-R04 RJ5911-R79 XP81FE-R59 3" at bounding box center [505, 177] width 1010 height 291
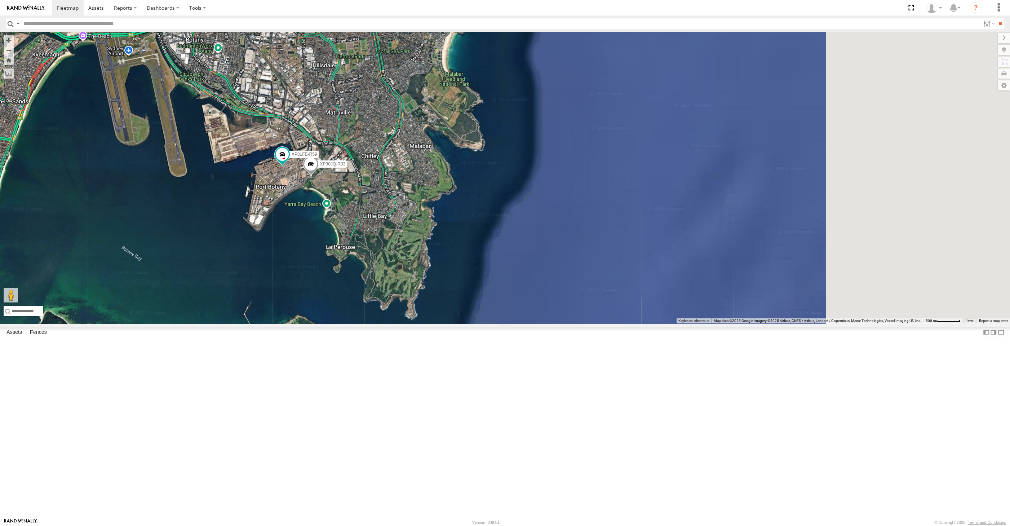
click at [286, 300] on div "XP30JQ-R03 XSNDHU-R04 RJ5911-R79 XP81FE-R59" at bounding box center [505, 177] width 1010 height 291
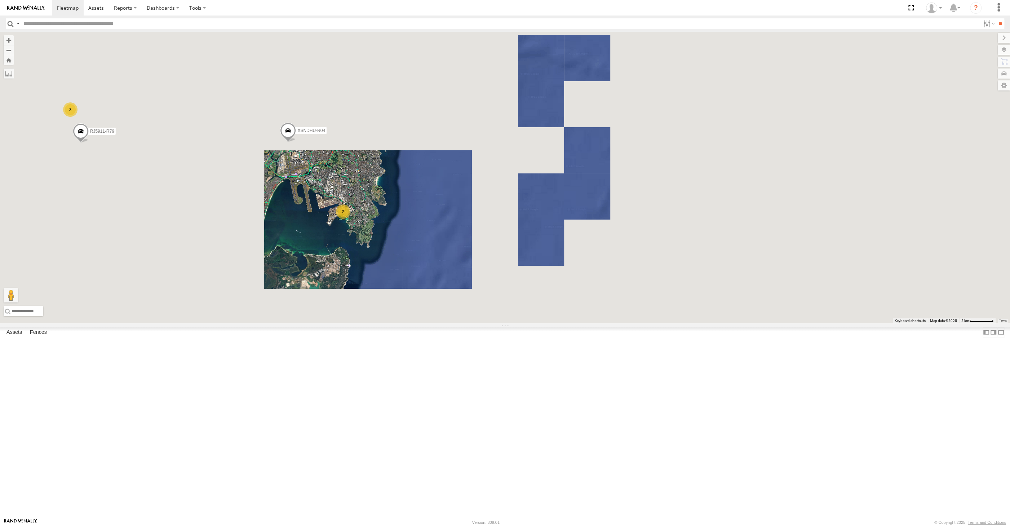
drag, startPoint x: 257, startPoint y: 324, endPoint x: 326, endPoint y: 341, distance: 71.8
click at [339, 323] on div "XSNDHU-R04 RJ5911-R79 XO74GU-R69 2 3" at bounding box center [505, 177] width 1010 height 291
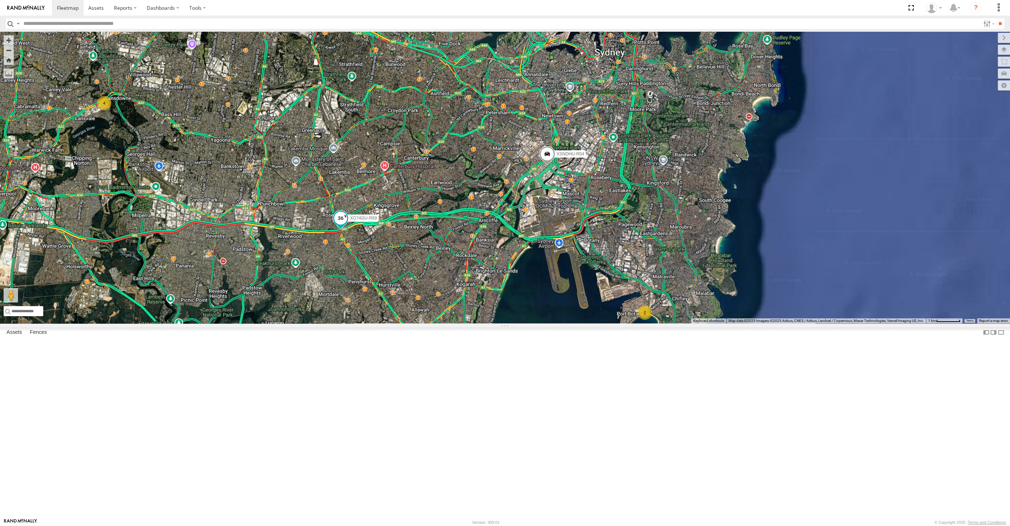
click at [341, 224] on span at bounding box center [340, 218] width 13 height 13
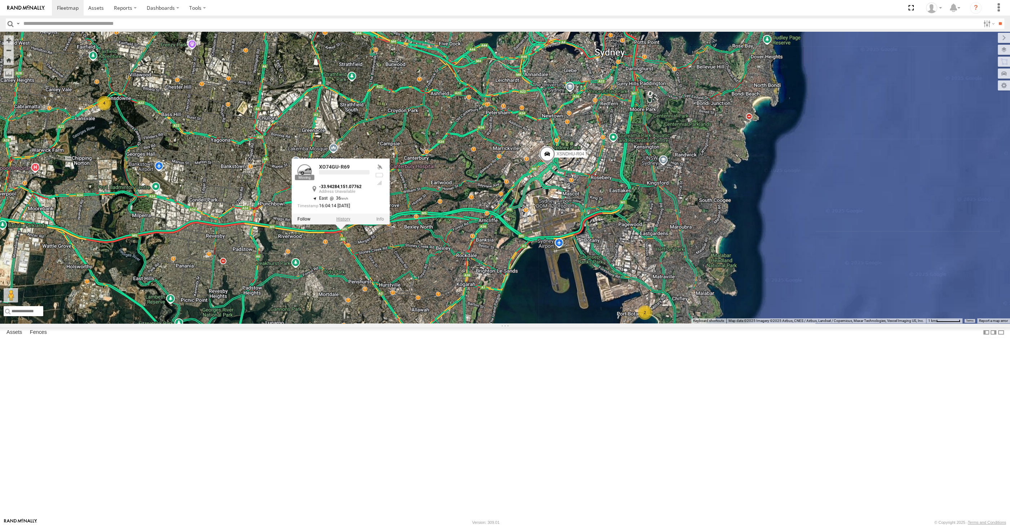
click at [344, 221] on label at bounding box center [343, 218] width 14 height 5
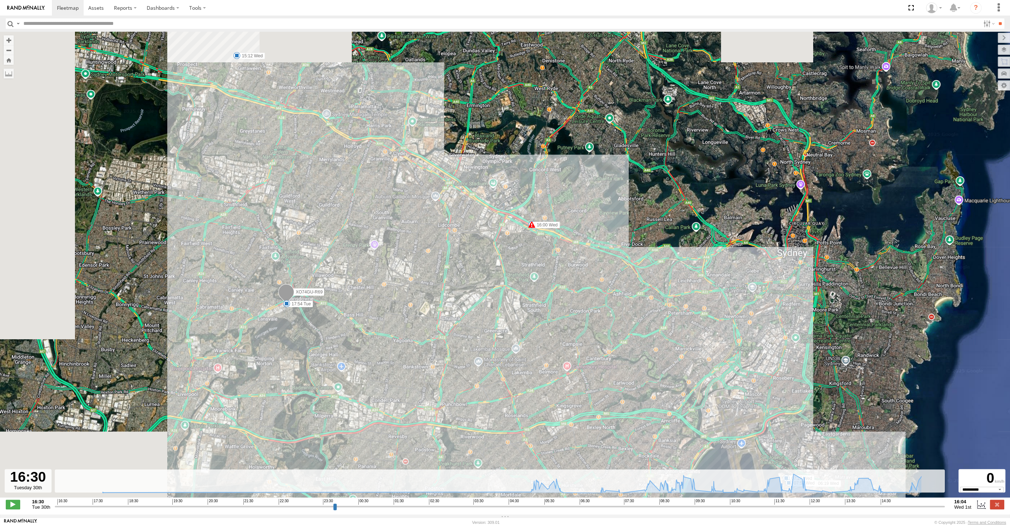
click at [853, 508] on input "range" at bounding box center [500, 506] width 890 height 7
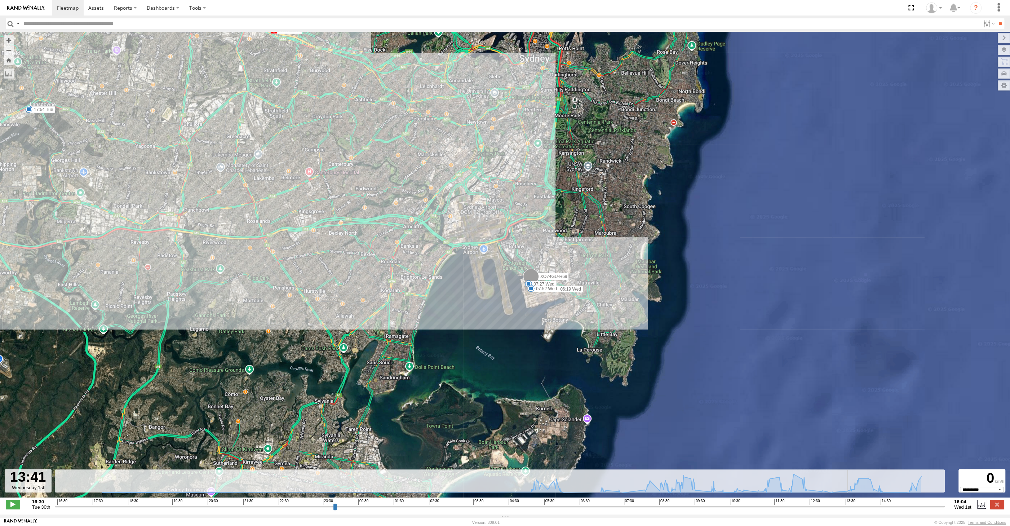
click at [863, 506] on input "range" at bounding box center [500, 506] width 890 height 7
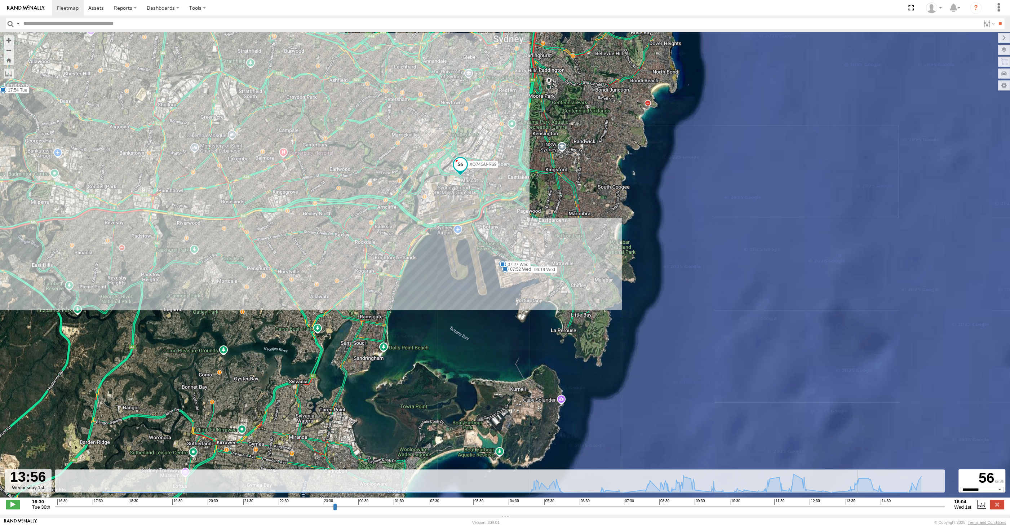
click at [871, 506] on input "range" at bounding box center [500, 506] width 890 height 7
click at [897, 506] on input "range" at bounding box center [500, 506] width 890 height 7
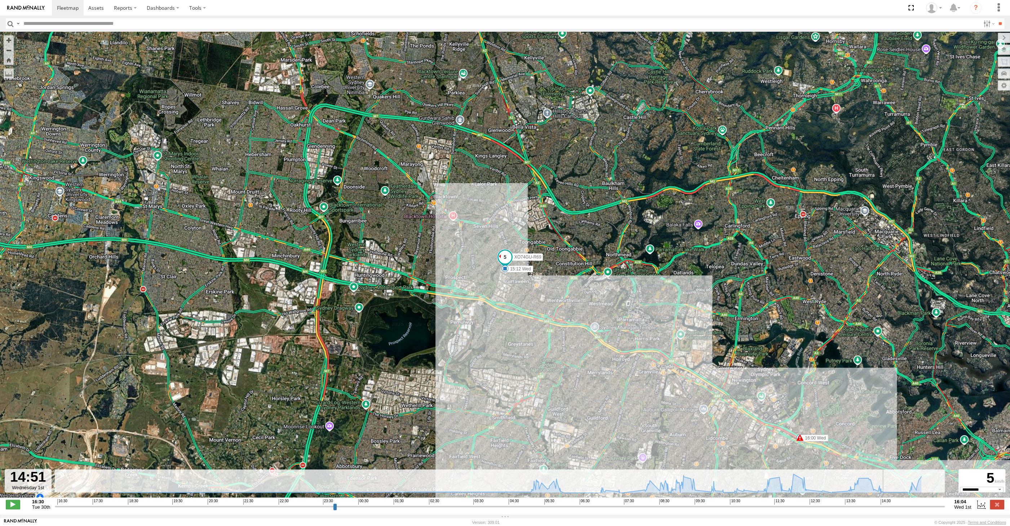
click at [902, 506] on input "range" at bounding box center [500, 506] width 890 height 7
click at [911, 505] on input "range" at bounding box center [500, 506] width 890 height 7
click at [918, 505] on input "range" at bounding box center [500, 506] width 890 height 7
click at [927, 505] on input "range" at bounding box center [500, 506] width 890 height 7
click at [933, 504] on input "range" at bounding box center [500, 506] width 890 height 7
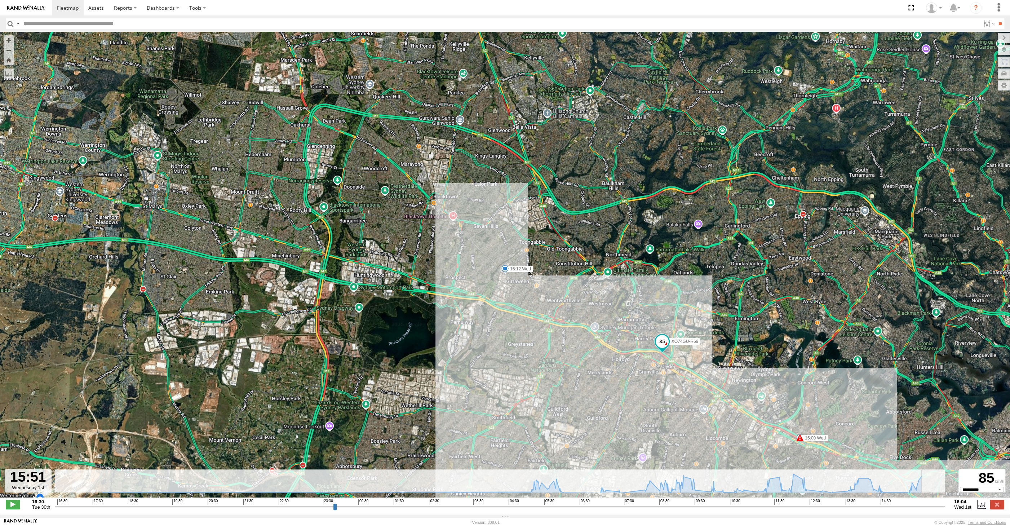
click at [935, 503] on input "range" at bounding box center [500, 506] width 890 height 7
click at [939, 505] on input "range" at bounding box center [500, 506] width 890 height 7
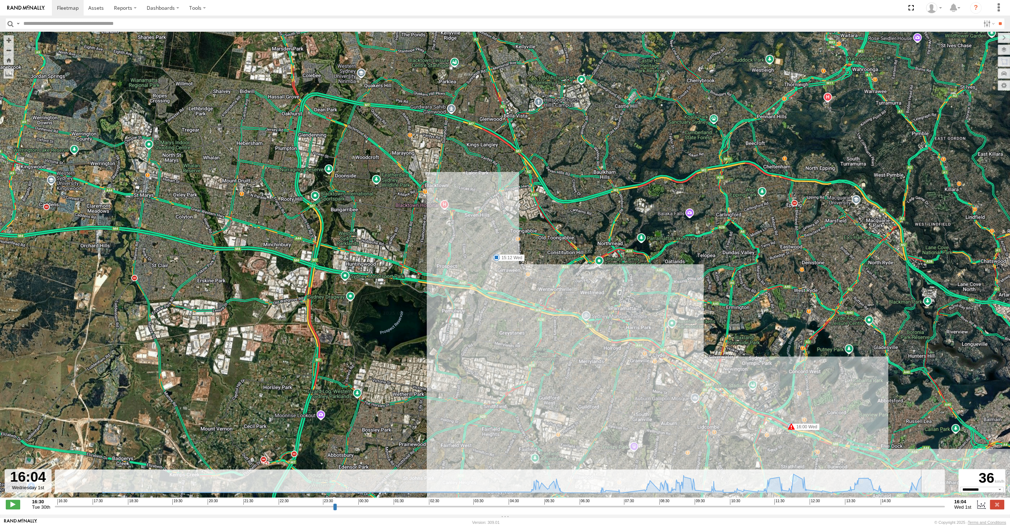
click at [943, 507] on input "range" at bounding box center [500, 506] width 890 height 7
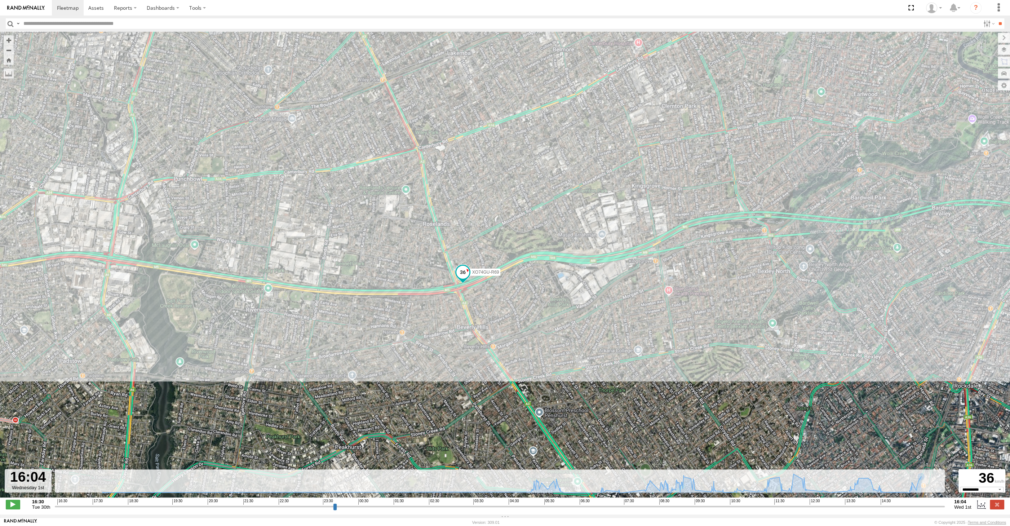
click at [466, 273] on span at bounding box center [462, 272] width 13 height 13
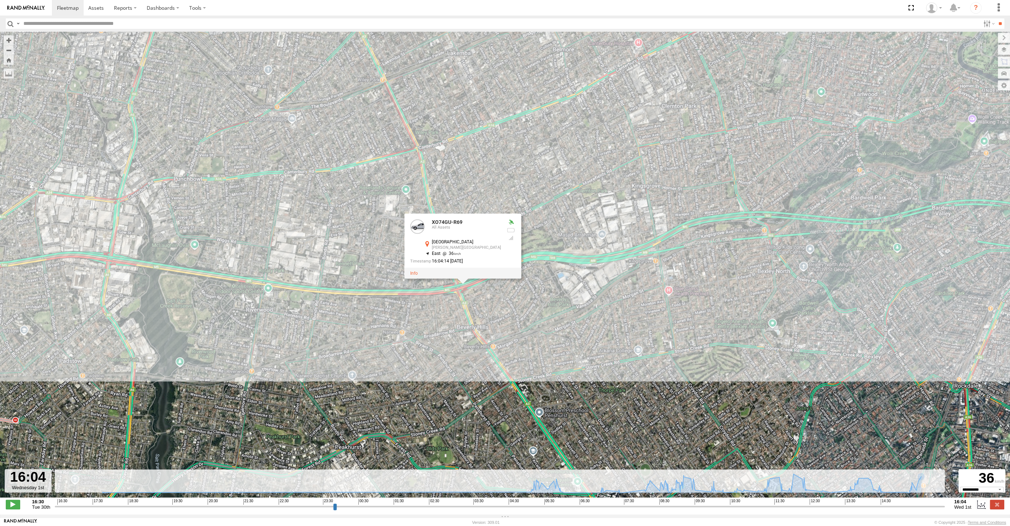
click at [527, 311] on div "XO74GU-R69 17:54 Tue 06:19 Wed 07:27 Wed 07:52 Wed 15:12 Wed 15:59 Wed 16:00 We…" at bounding box center [505, 268] width 1010 height 473
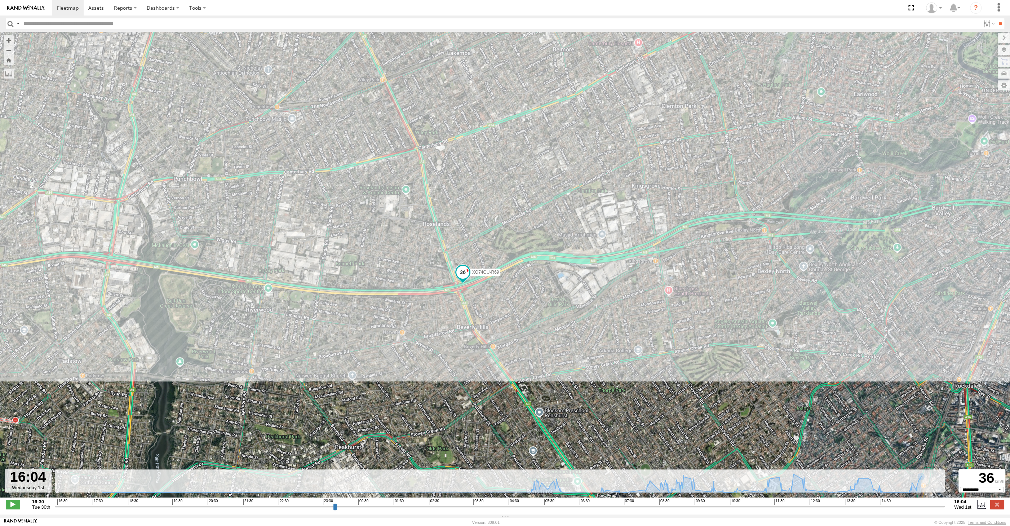
click at [934, 504] on input "range" at bounding box center [500, 506] width 890 height 7
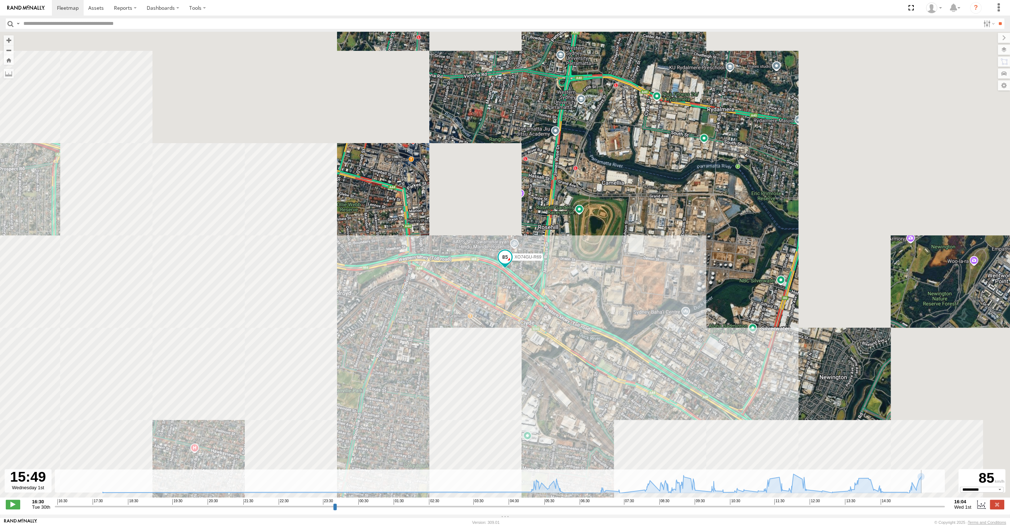
click at [939, 506] on input "range" at bounding box center [500, 506] width 890 height 7
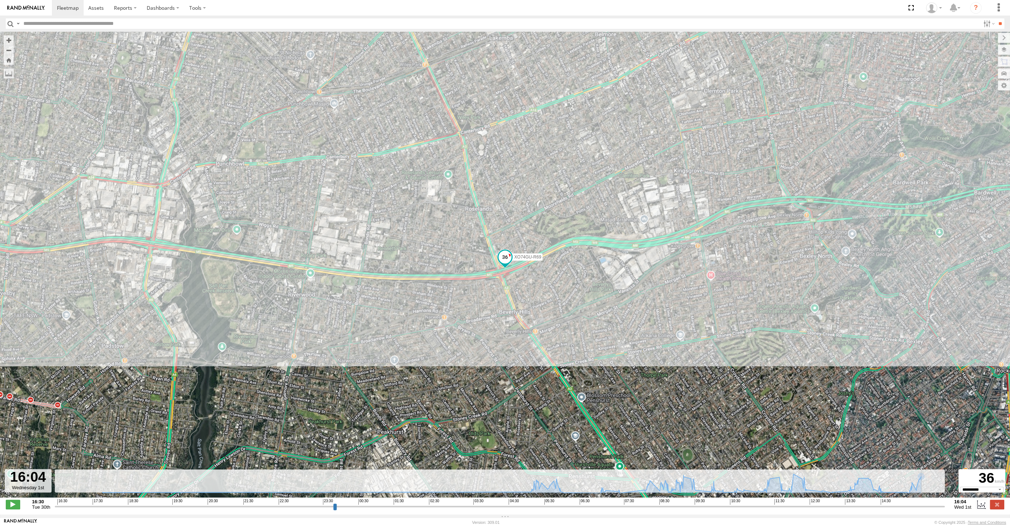
drag, startPoint x: 941, startPoint y: 506, endPoint x: 952, endPoint y: 504, distance: 10.9
type input "**********"
click at [944, 504] on input "range" at bounding box center [500, 506] width 890 height 7
click at [998, 504] on label at bounding box center [996, 503] width 14 height 9
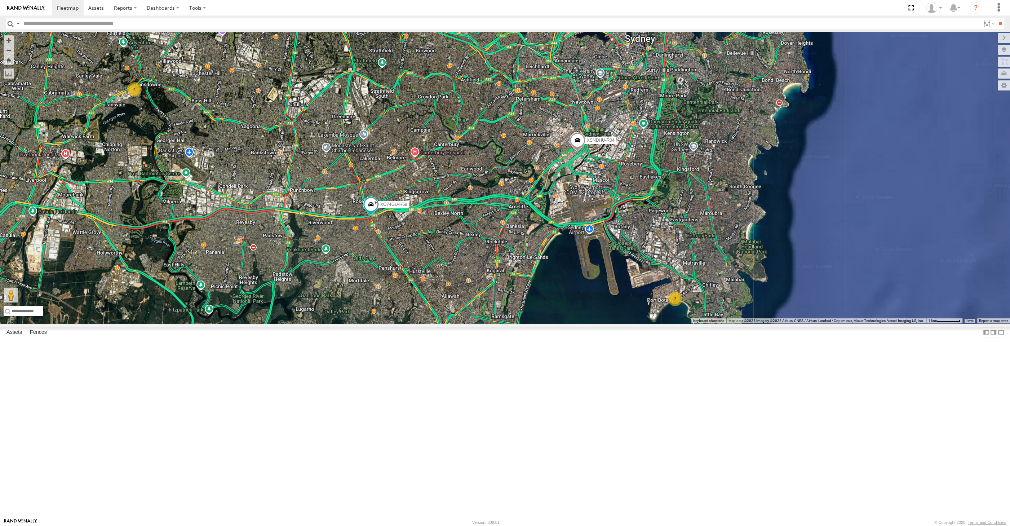
drag, startPoint x: 590, startPoint y: 375, endPoint x: 614, endPoint y: 374, distance: 23.8
click at [614, 323] on div "XSNDHU-R04 XO74GU-R69 2 4" at bounding box center [505, 177] width 1010 height 291
click at [476, 323] on div "XSNDHU-R04 XO74GU-R69 2 4" at bounding box center [505, 177] width 1010 height 291
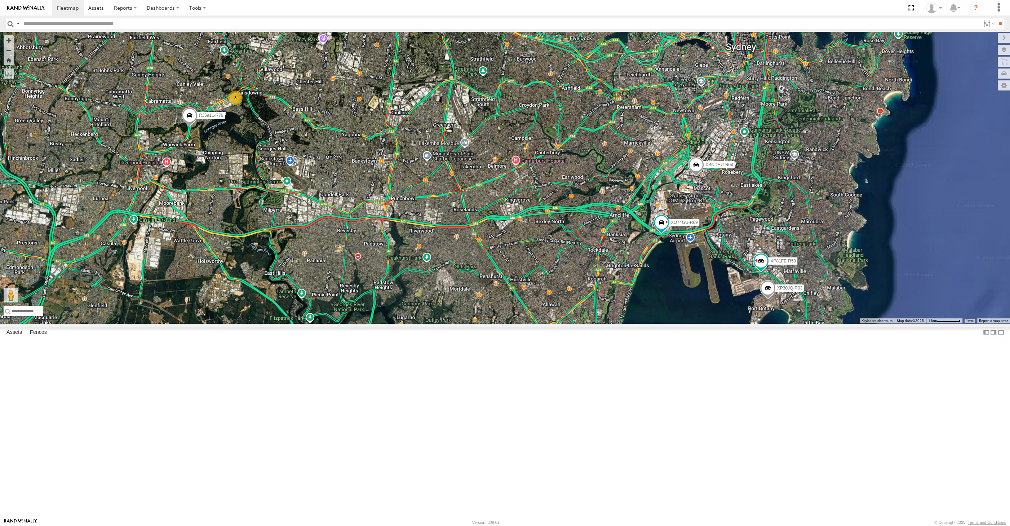
drag, startPoint x: 709, startPoint y: 352, endPoint x: 682, endPoint y: 350, distance: 27.2
click at [687, 323] on div "XP30JQ-R03 XSNDHU-R04 XP81FE-R59 XO74GU-R69 RJ5911-R79 3" at bounding box center [505, 177] width 1010 height 291
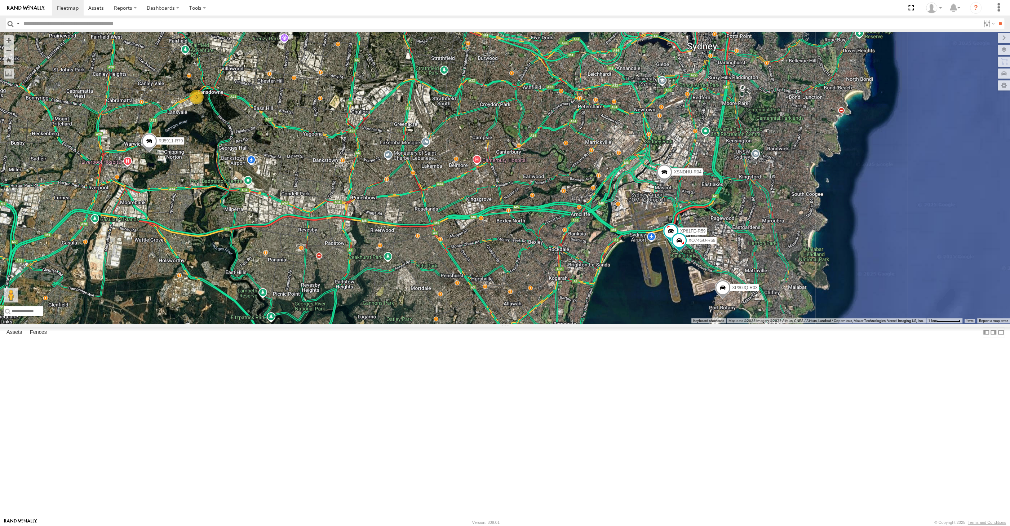
drag, startPoint x: 696, startPoint y: 299, endPoint x: 687, endPoint y: 293, distance: 10.7
click at [687, 293] on div "XP30JQ-R03 XSNDHU-R04 XP81FE-R59 XO74GU-R69 RJ5911-R79 3" at bounding box center [505, 177] width 1010 height 291
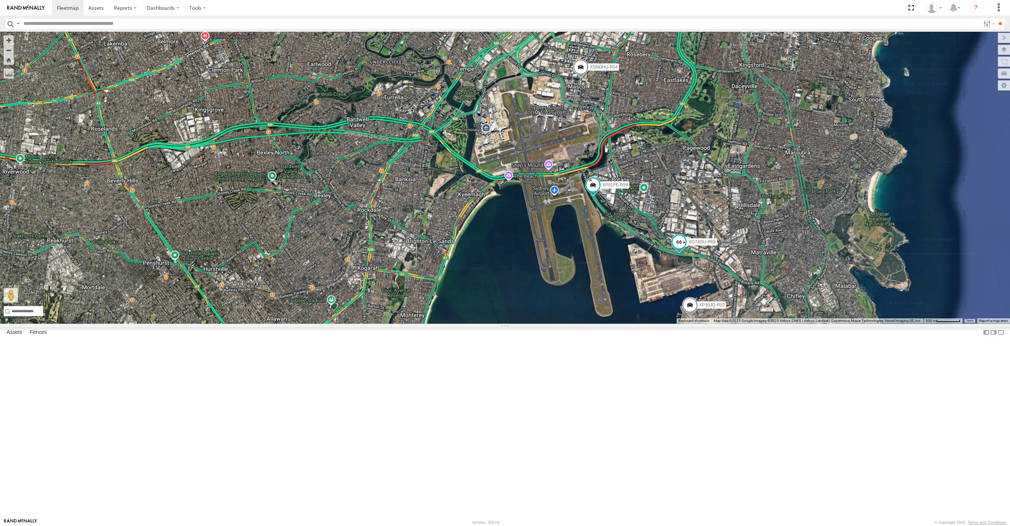
click at [681, 248] on span at bounding box center [678, 241] width 13 height 13
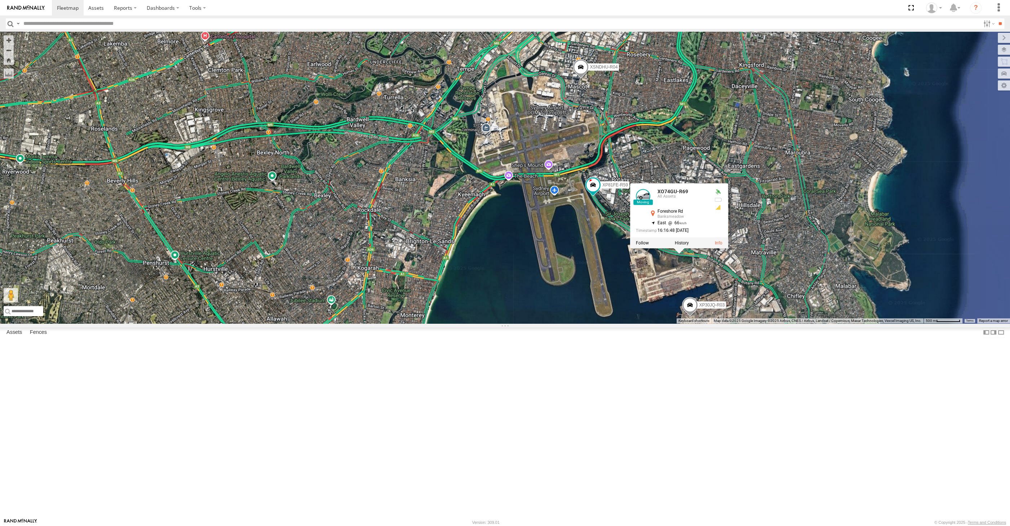
click at [701, 323] on div "XP30JQ-R03 XSNDHU-R04 XP81FE-R59 XO74GU-R69 XO74GU-R69 All Assets Foreshore Rd …" at bounding box center [505, 177] width 1010 height 291
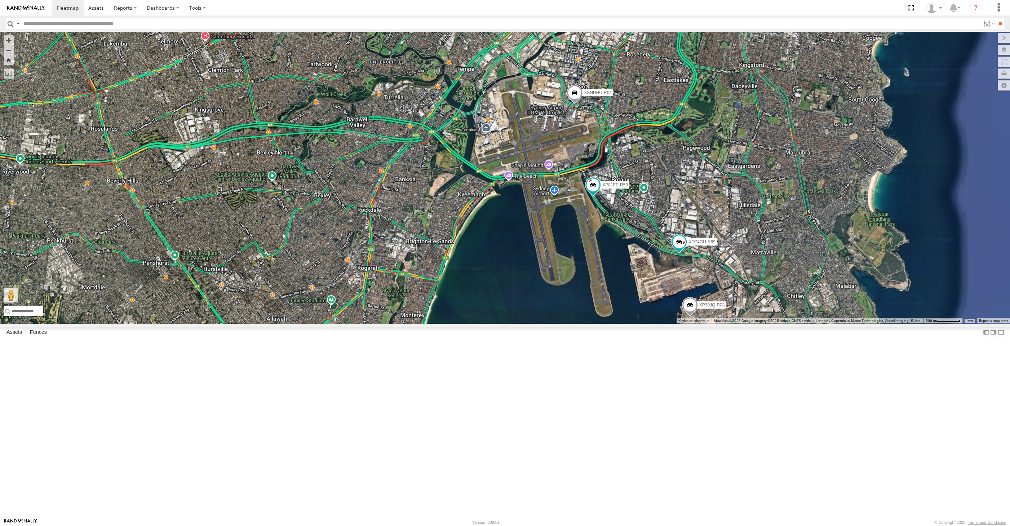
click at [713, 323] on div "XP30JQ-R03 XSNDHU-R04 XP81FE-R59 XO74GU-R69" at bounding box center [505, 177] width 1010 height 291
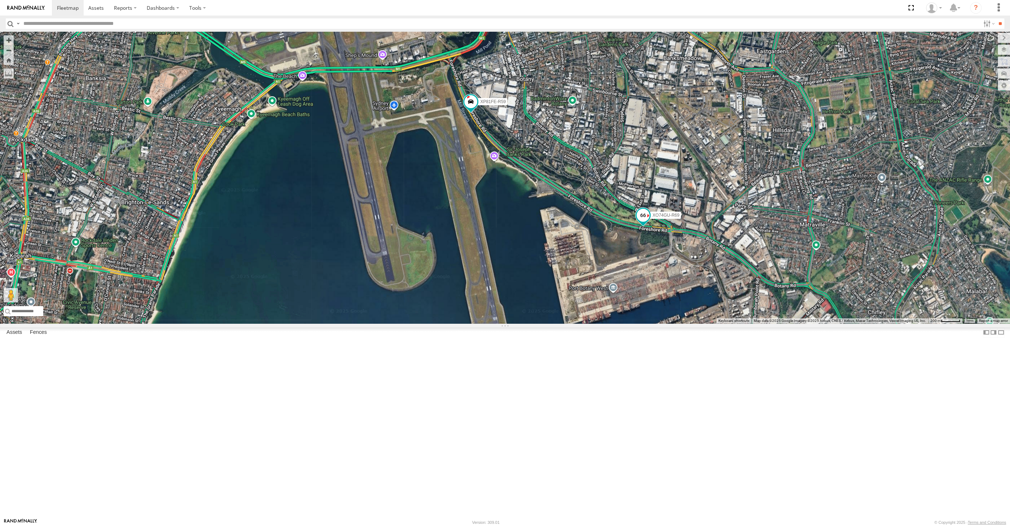
click at [644, 222] on span at bounding box center [642, 215] width 13 height 13
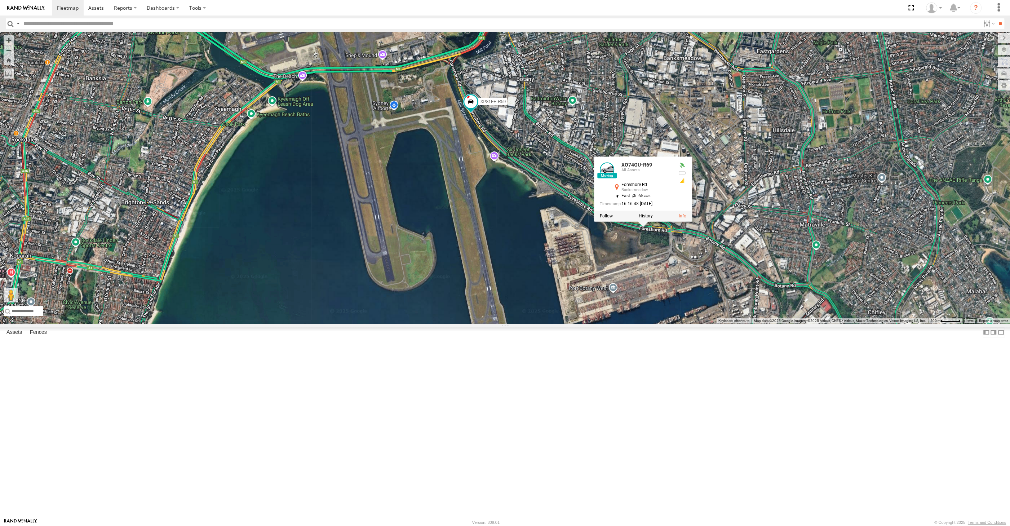
click at [670, 323] on div "XP30JQ-R03 XSNDHU-R04 XP81FE-R59 XO74GU-R69 XO74GU-R69 All Assets Foreshore Rd …" at bounding box center [505, 177] width 1010 height 291
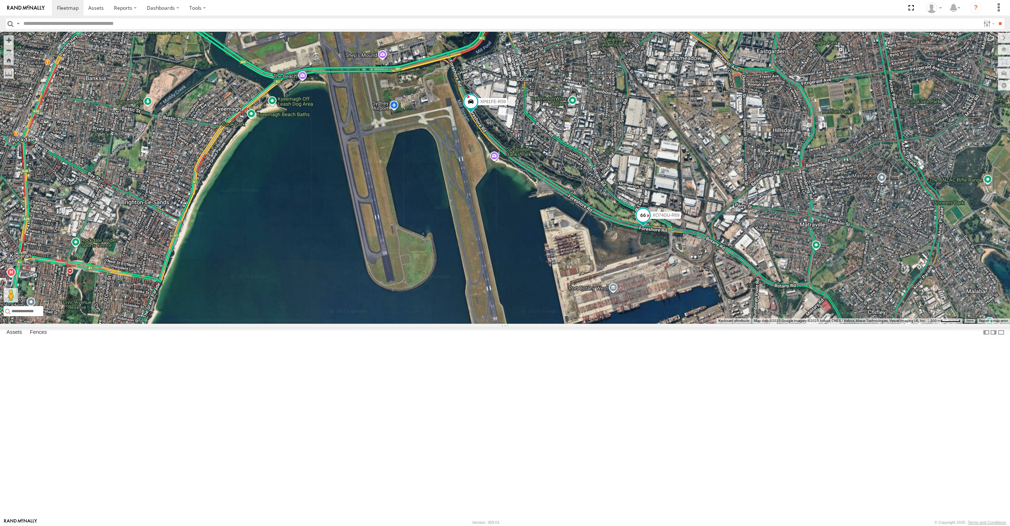
click at [639, 222] on span at bounding box center [642, 215] width 13 height 13
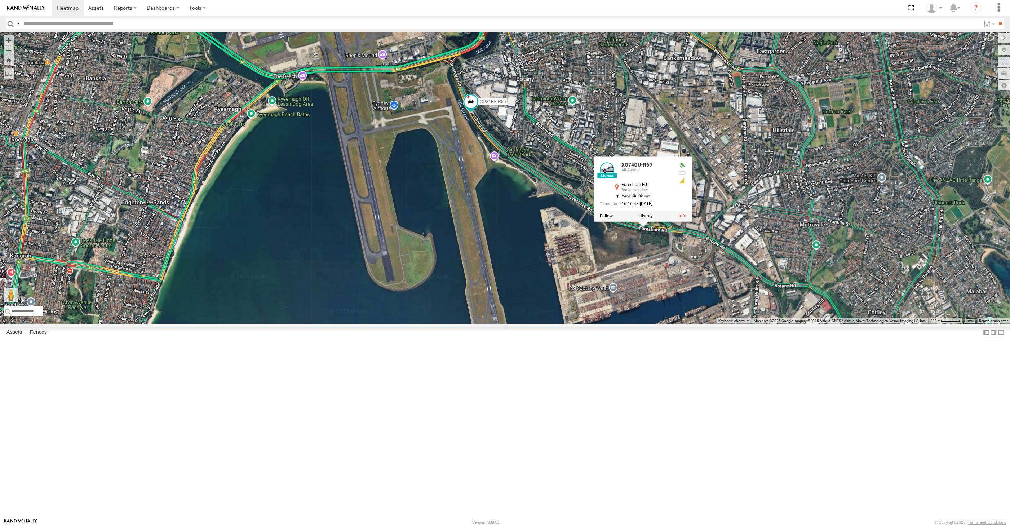
click at [651, 323] on div "XP30JQ-R03 XSNDHU-R04 XP81FE-R59 XO74GU-R69 XO74GU-R69 All Assets Foreshore Rd …" at bounding box center [505, 177] width 1010 height 291
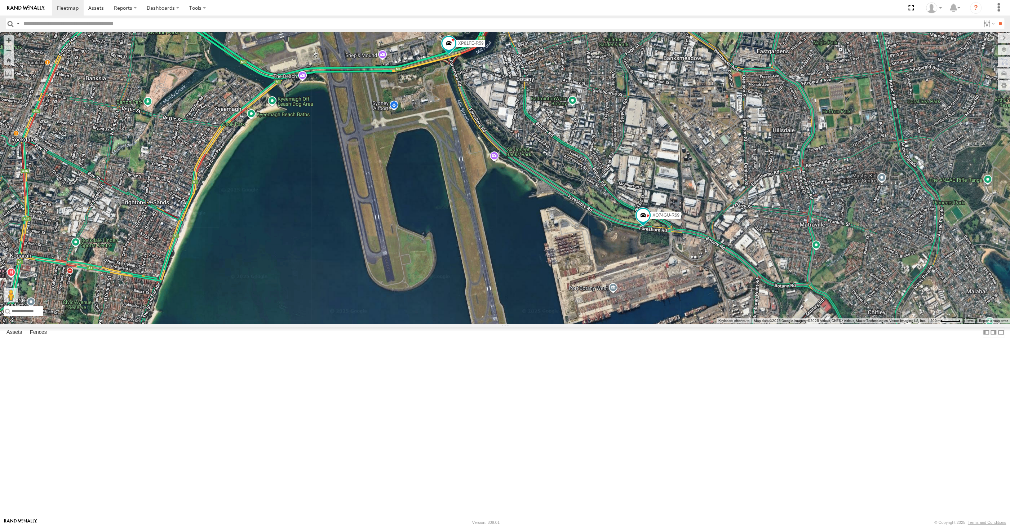
click at [297, 255] on div "XP30JQ-R03 XSNDHU-R04 XP81FE-R59 XO74GU-R69" at bounding box center [505, 177] width 1010 height 291
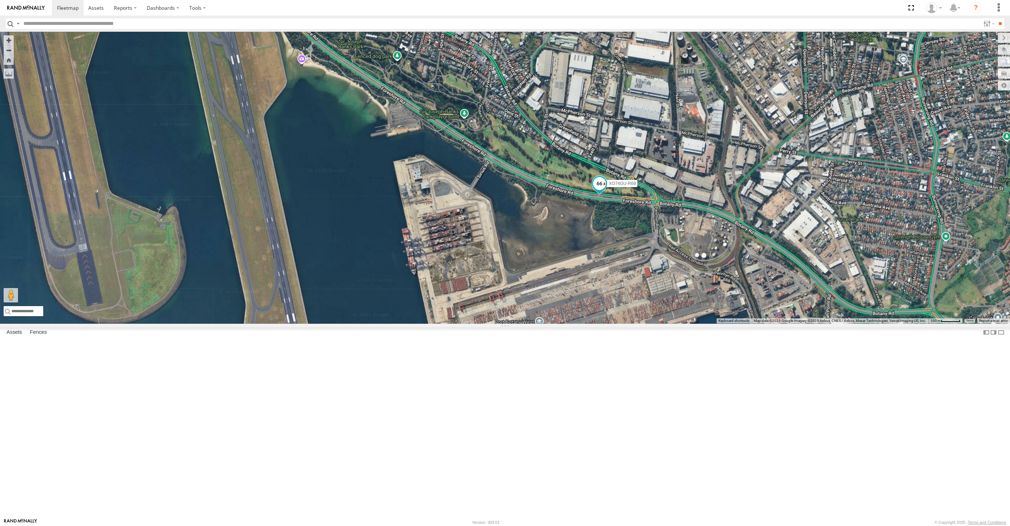
click at [596, 190] on span at bounding box center [599, 183] width 13 height 13
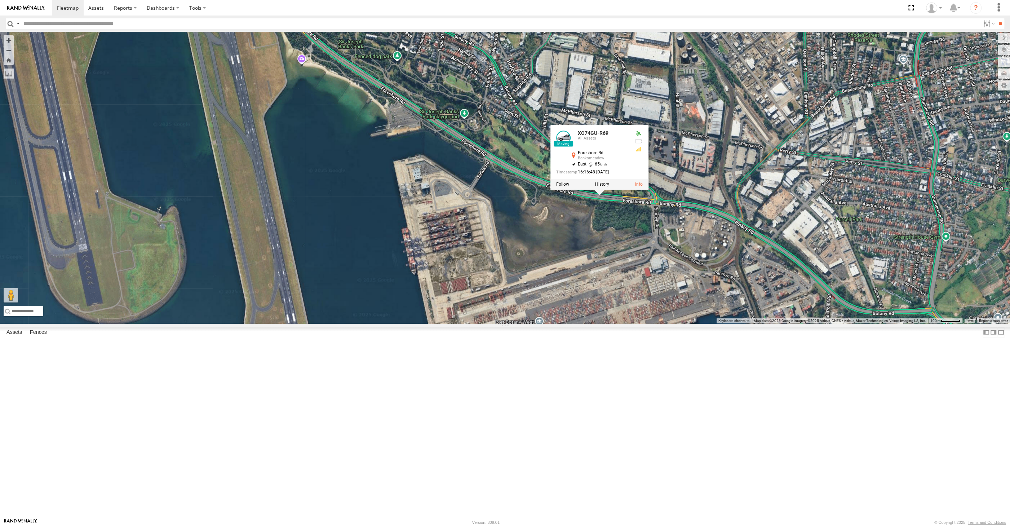
click at [613, 323] on div "XP30JQ-R03 XSNDHU-R04 XP81FE-R59 XO74GU-R69 XO74GU-R69 All Assets Foreshore Rd …" at bounding box center [505, 177] width 1010 height 291
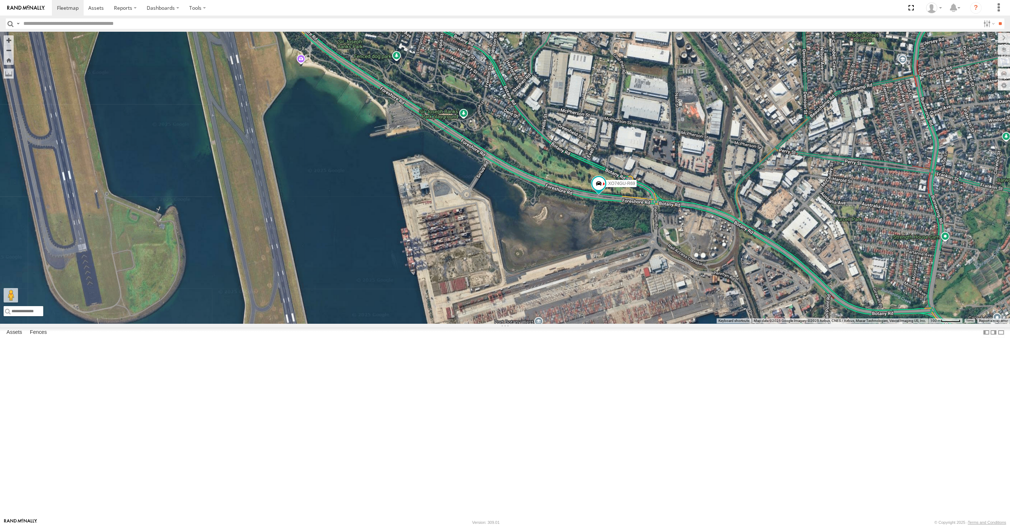
drag, startPoint x: 612, startPoint y: 428, endPoint x: 606, endPoint y: 428, distance: 5.4
click at [607, 323] on div "XP30JQ-R03 XSNDHU-R04 XP81FE-R59 XO74GU-R69" at bounding box center [505, 177] width 1010 height 291
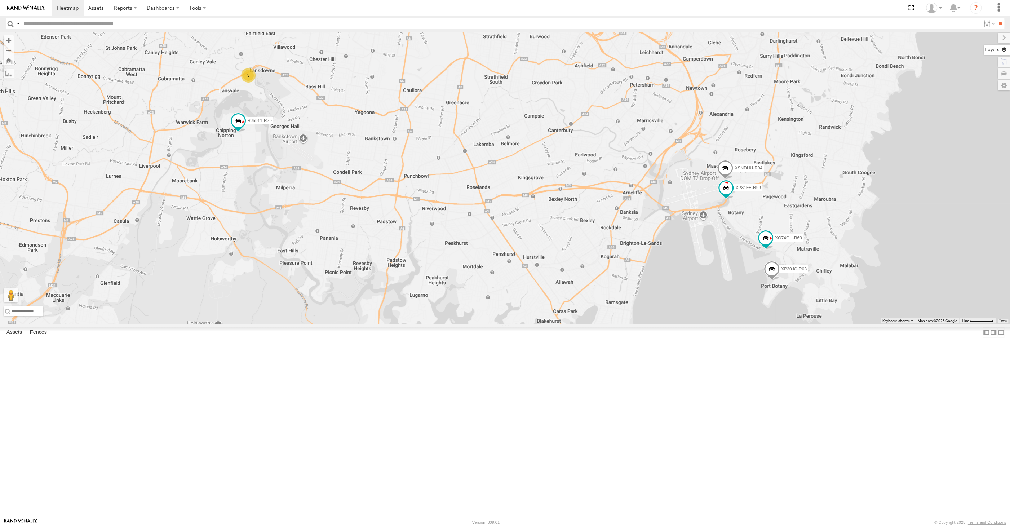
click at [1003, 49] on label at bounding box center [996, 50] width 26 height 10
click at [0, 0] on span "Satellite + Roadmap" at bounding box center [0, 0] width 0 height 0
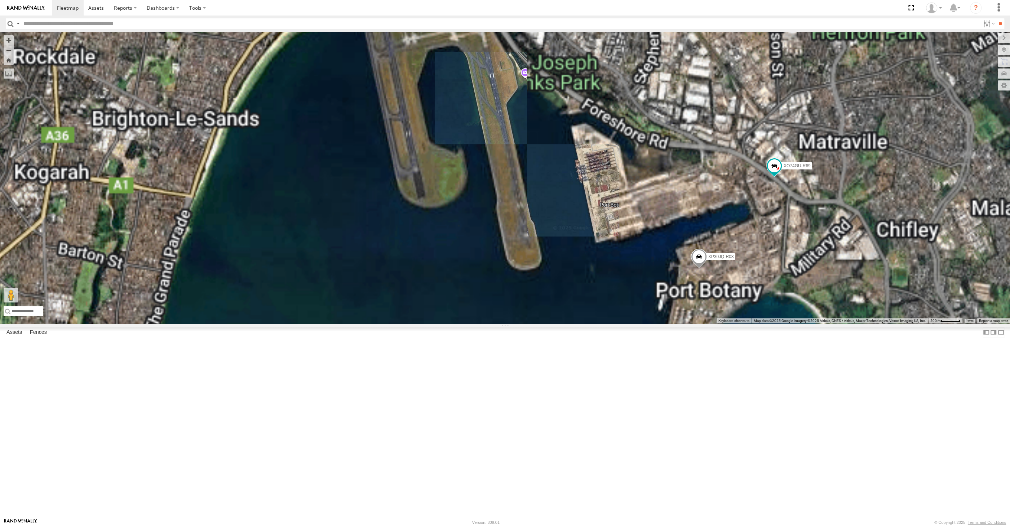
drag, startPoint x: 814, startPoint y: 324, endPoint x: 806, endPoint y: 323, distance: 8.0
click at [806, 323] on div "XP30JQ-R03 XSNDHU-R04 RJ5911-R79 XP81FE-R59 XO74GU-R69" at bounding box center [505, 177] width 1010 height 291
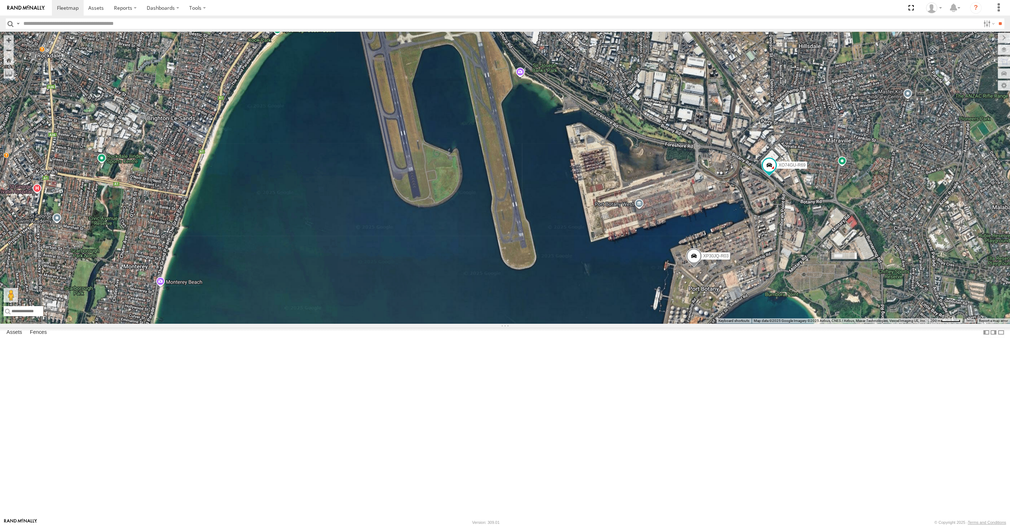
drag, startPoint x: 808, startPoint y: 340, endPoint x: 787, endPoint y: 337, distance: 20.8
click at [796, 323] on div "XP30JQ-R03 XSNDHU-R04 RJ5911-R79 XP81FE-R59 XO74GU-R69" at bounding box center [505, 177] width 1010 height 291
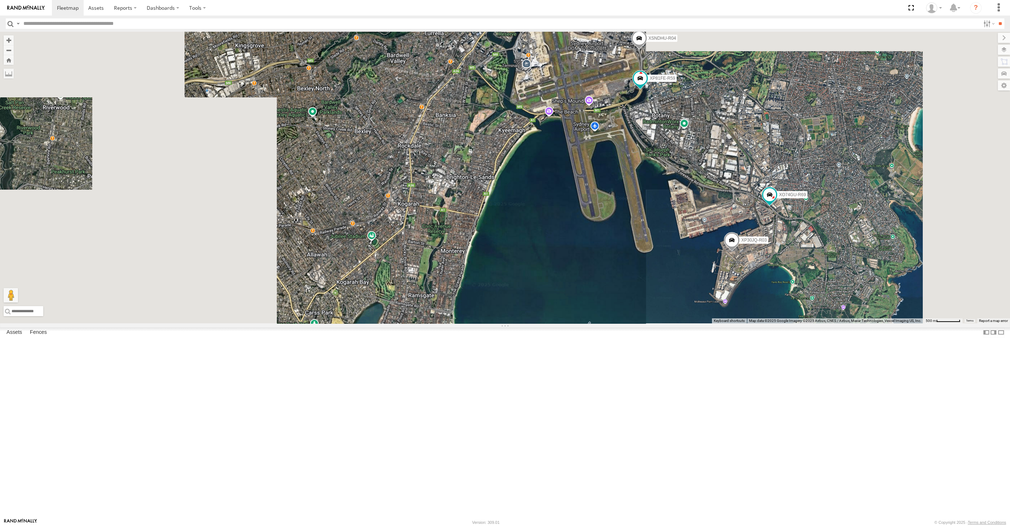
click at [744, 323] on div "XP30JQ-R03 XSNDHU-R04 RJ5911-R79 XP81FE-R59 XO74GU-R69" at bounding box center [505, 177] width 1010 height 291
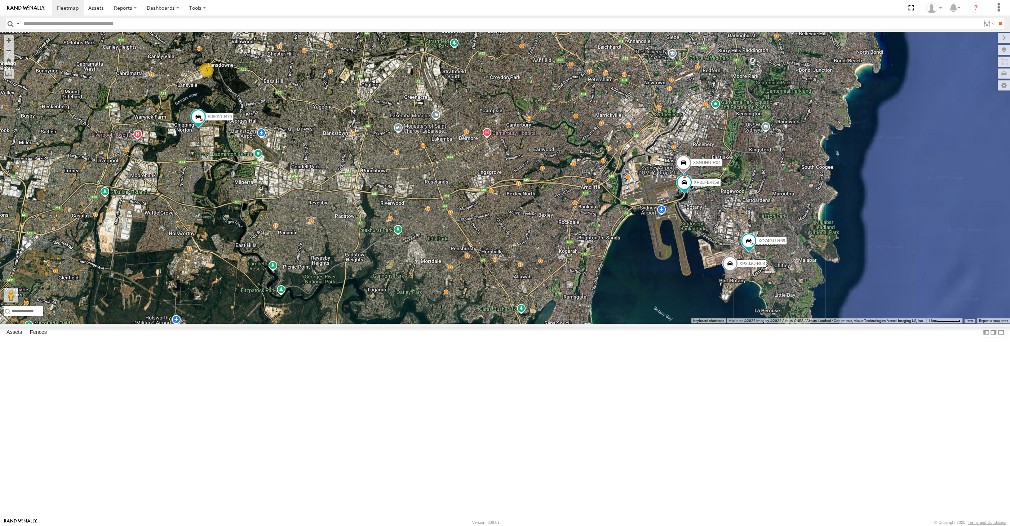
drag, startPoint x: 738, startPoint y: 423, endPoint x: 731, endPoint y: 423, distance: 7.6
click at [734, 323] on div "XP30JQ-R03 XSNDHU-R04 RJ5911-R79 XP81FE-R59 XO74GU-R69 3" at bounding box center [505, 177] width 1010 height 291
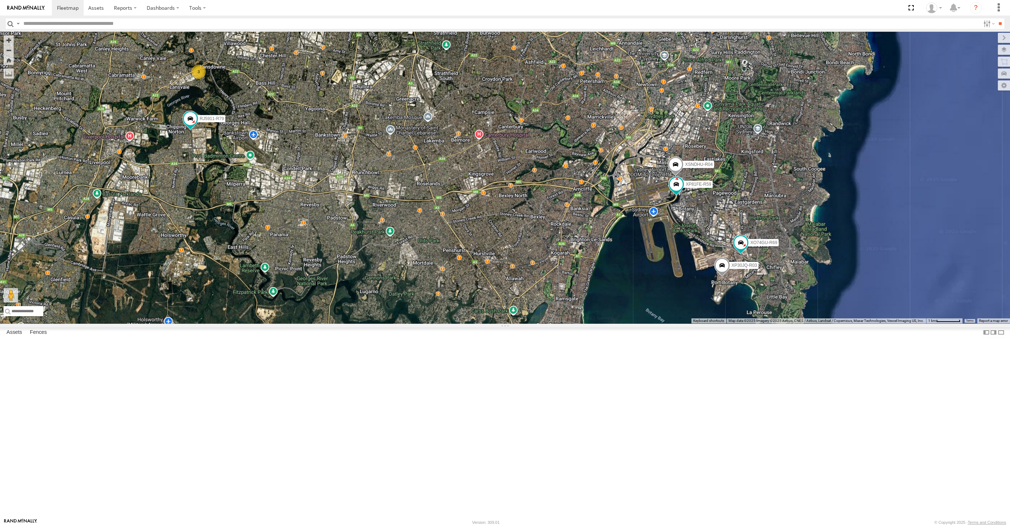
drag, startPoint x: 645, startPoint y: 400, endPoint x: 618, endPoint y: 405, distance: 27.1
click at [618, 323] on div "XP30JQ-R03 XSNDHU-R04 RJ5911-R79 XP81FE-R59 XO74GU-R69 3" at bounding box center [505, 177] width 1010 height 291
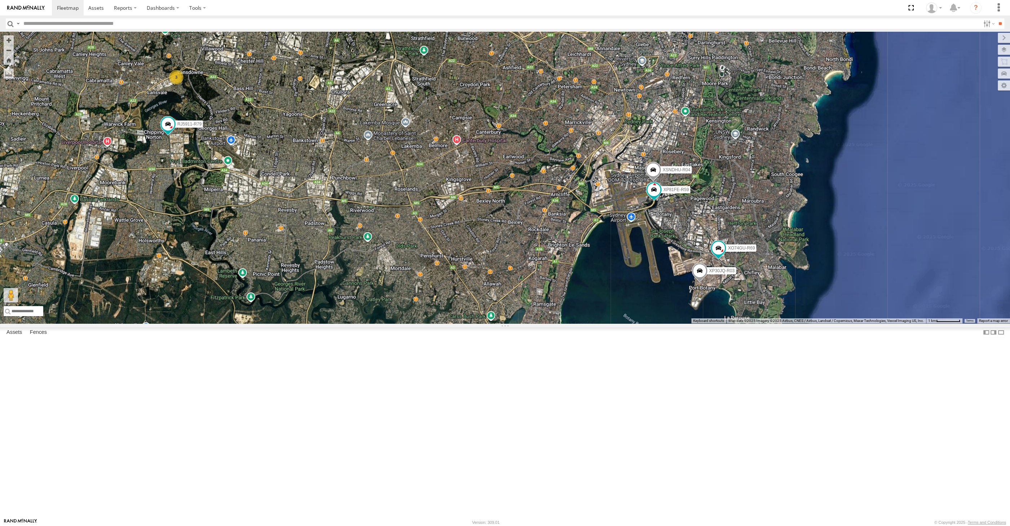
drag, startPoint x: 270, startPoint y: 301, endPoint x: 283, endPoint y: 310, distance: 16.1
click at [283, 310] on div "XP30JQ-R03 XSNDHU-R04 RJ5911-R79 XP81FE-R59 XO74GU-R69 3" at bounding box center [505, 177] width 1010 height 291
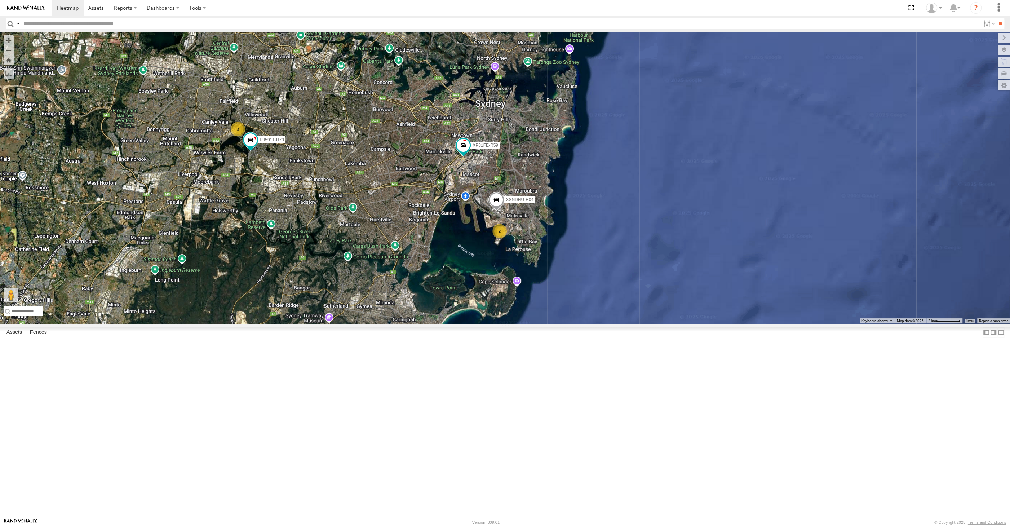
drag, startPoint x: 476, startPoint y: 359, endPoint x: 495, endPoint y: 351, distance: 20.5
click at [495, 323] on div "XSNDHU-R04 RJ5911-R79 XP81FE-R59 2 3" at bounding box center [505, 177] width 1010 height 291
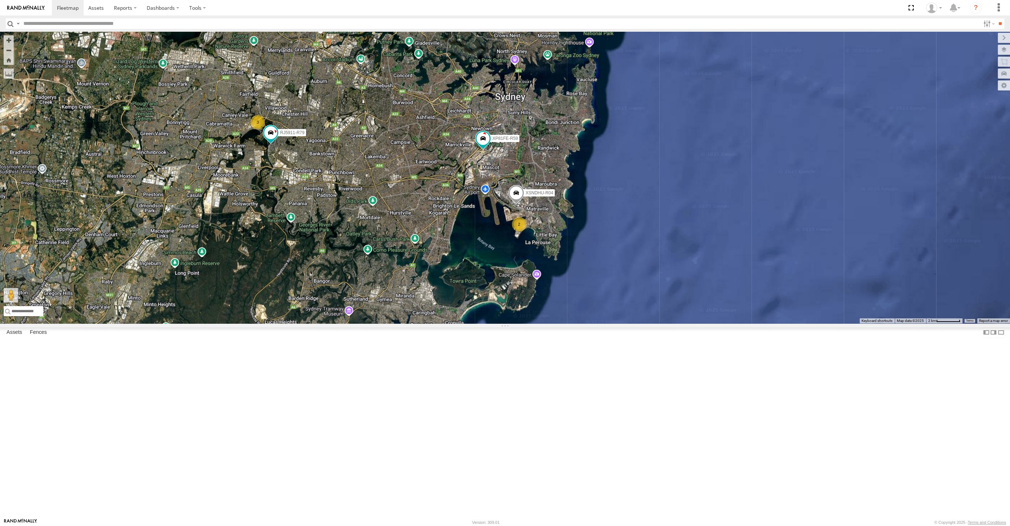
click at [348, 270] on div "XSNDHU-R04 RJ5911-R79 XP81FE-R59 2 3" at bounding box center [505, 177] width 1010 height 291
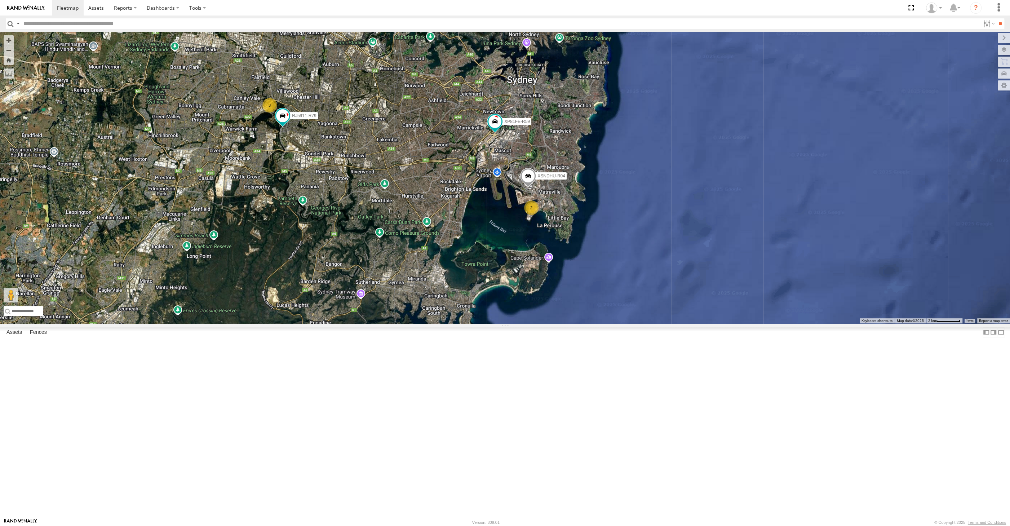
drag, startPoint x: 388, startPoint y: 279, endPoint x: 463, endPoint y: 344, distance: 99.7
click at [463, 323] on div "RJ5911-R79 XP81FE-R59 2 XSNDHU-R04 3" at bounding box center [505, 177] width 1010 height 291
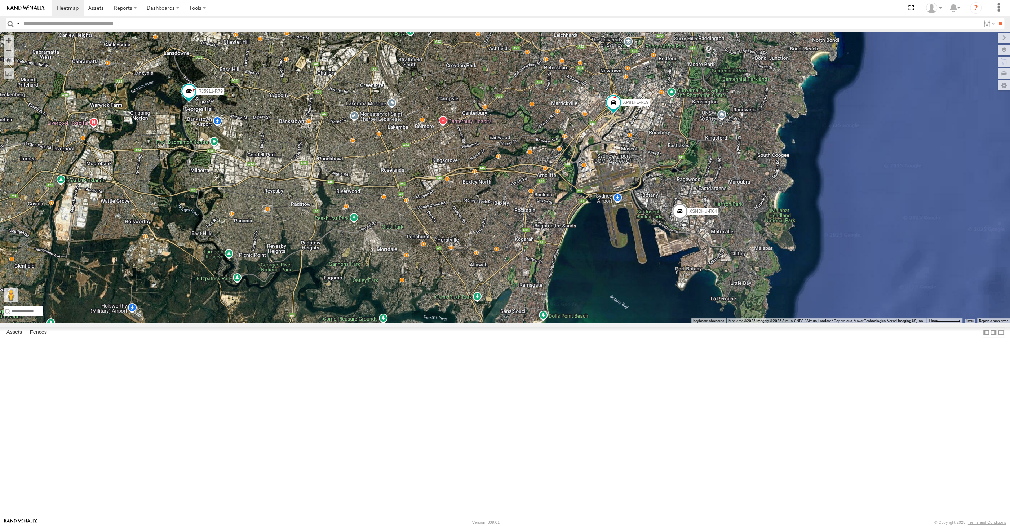
drag, startPoint x: 464, startPoint y: 339, endPoint x: 513, endPoint y: 350, distance: 49.8
click at [513, 323] on div "RJ5911-R79 XP81FE-R59 XSNDHU-R04" at bounding box center [505, 177] width 1010 height 291
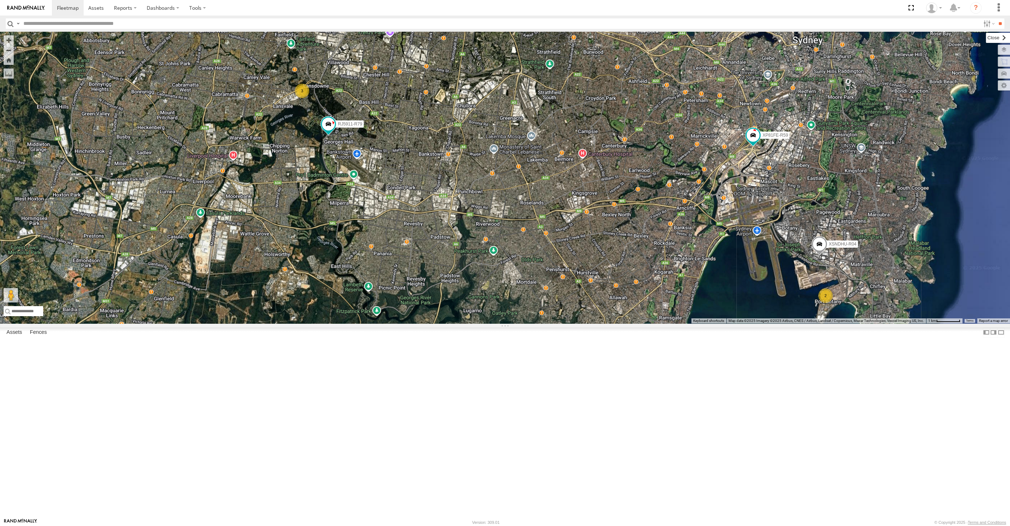
click at [985, 34] on label at bounding box center [997, 38] width 24 height 10
drag, startPoint x: 880, startPoint y: 325, endPoint x: 868, endPoint y: 322, distance: 12.4
click at [876, 323] on div "RJ5911-R79 XP81FE-R59 XSNDHU-R04 2 3" at bounding box center [505, 177] width 1010 height 291
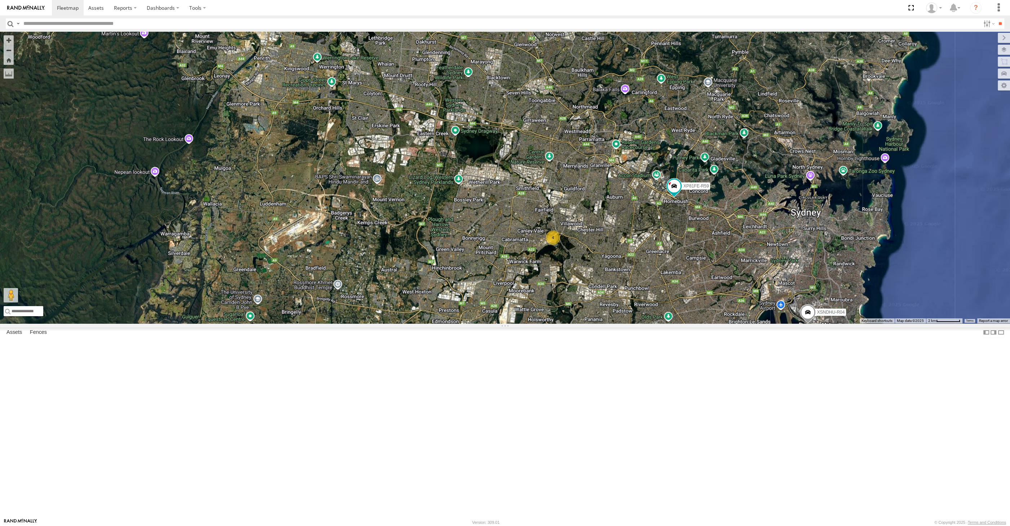
drag, startPoint x: 693, startPoint y: 342, endPoint x: 685, endPoint y: 331, distance: 14.2
click at [689, 323] on div "XSNDHU-R04 XP81FE-R59 2 4" at bounding box center [505, 177] width 1010 height 291
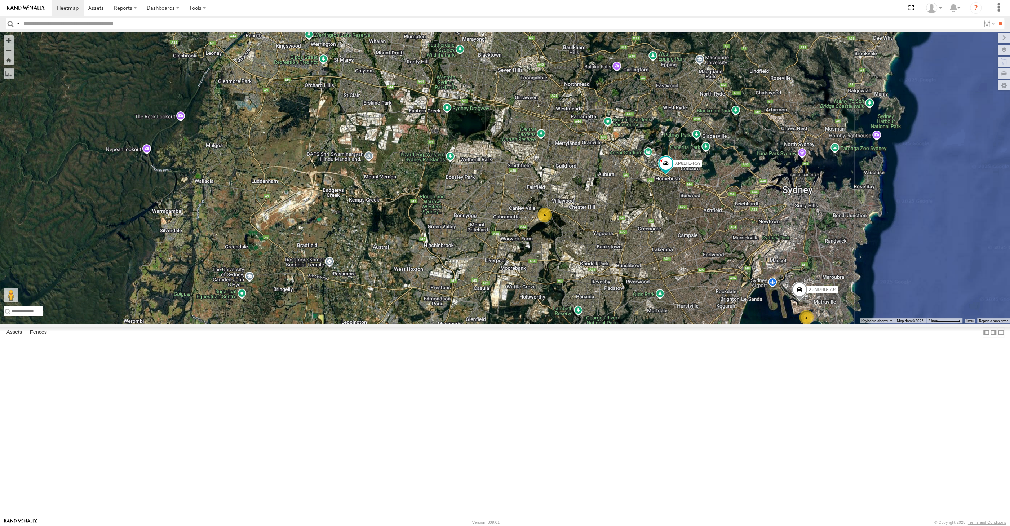
click at [741, 323] on div "XSNDHU-R04 XP81FE-R59 2 4" at bounding box center [505, 177] width 1010 height 291
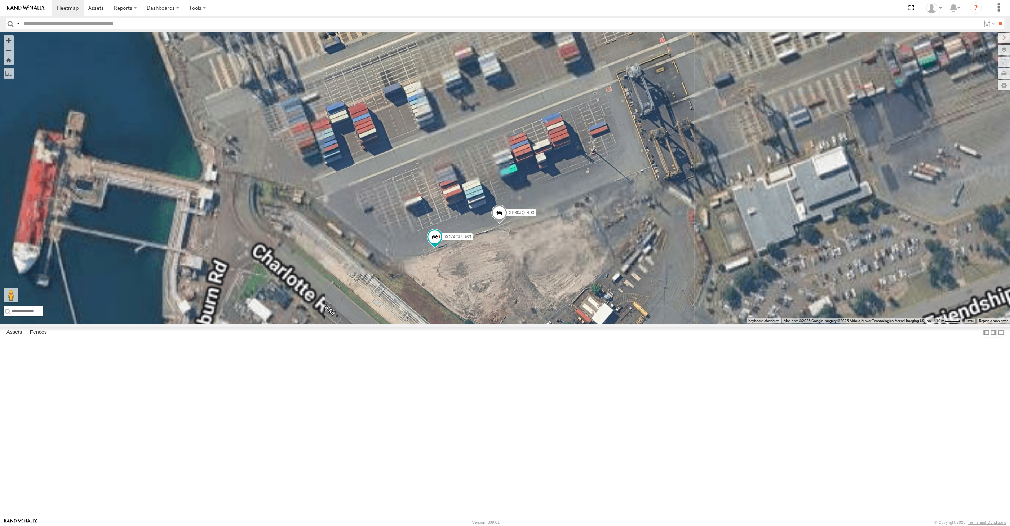
click at [530, 323] on div "XSNDHU-R04 XP81FE-R59 RJ5911-R79 XP30JQ-R03 XO74GU-R69" at bounding box center [505, 177] width 1010 height 291
click at [500, 224] on span at bounding box center [499, 214] width 16 height 19
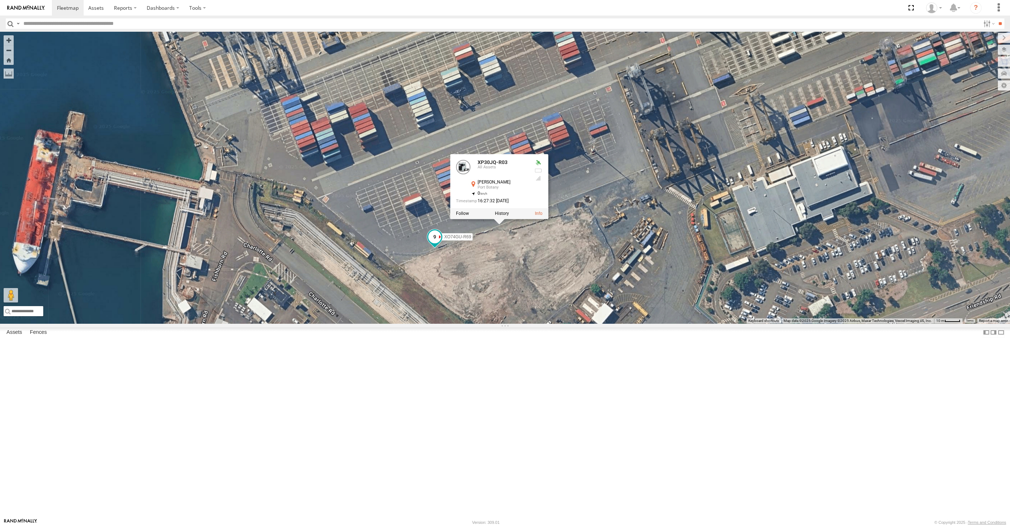
click at [447, 239] on span "XO74GU-R69" at bounding box center [457, 236] width 27 height 5
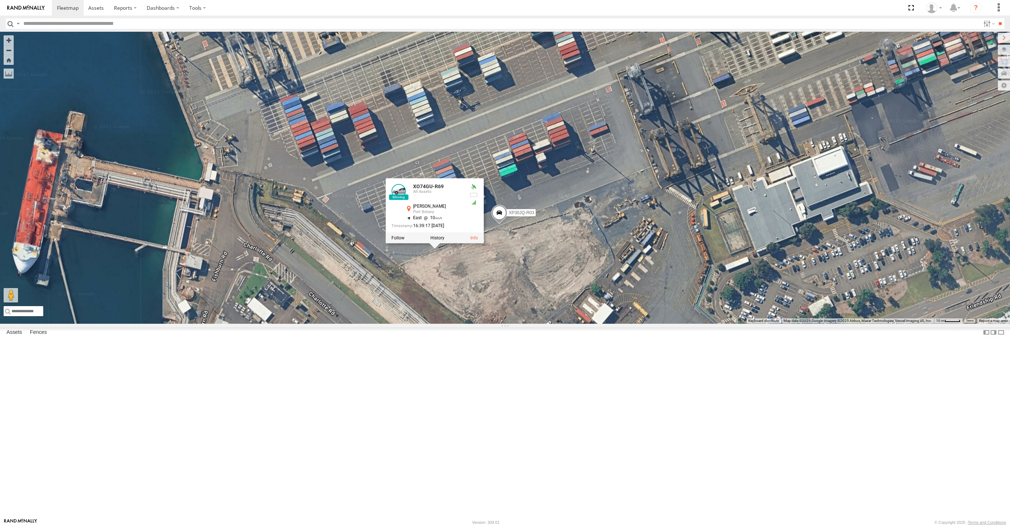
click at [501, 224] on span at bounding box center [499, 214] width 16 height 19
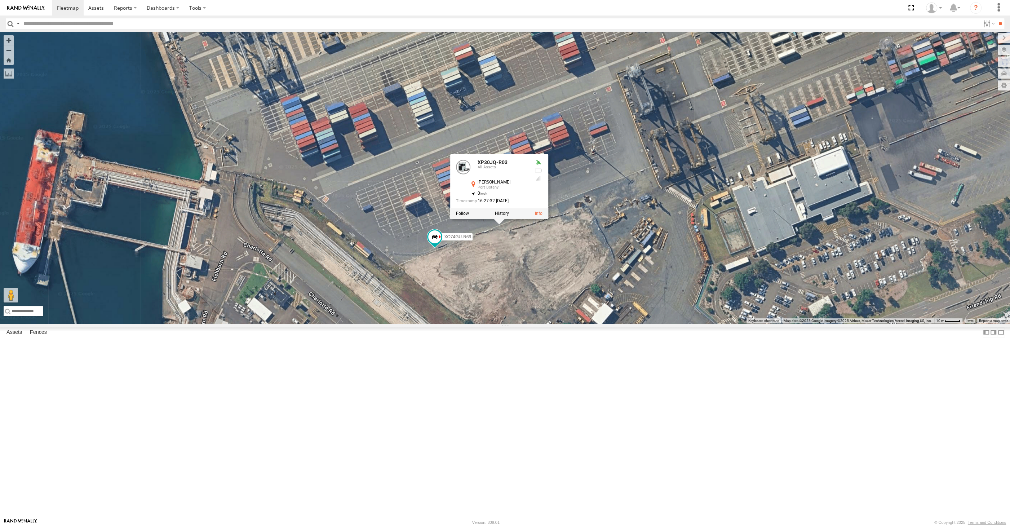
click at [500, 323] on div "XSNDHU-R04 XP81FE-R59 RJ5911-R79 XP30JQ-R03 XO74GU-R69 XP30JQ-R03 All Assets Ch…" at bounding box center [505, 177] width 1010 height 291
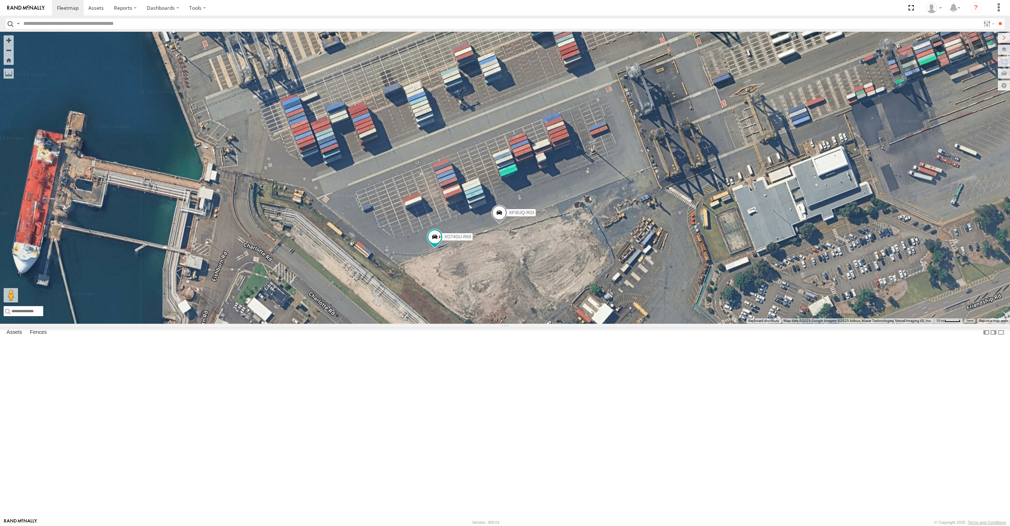
click at [501, 224] on span at bounding box center [499, 214] width 16 height 19
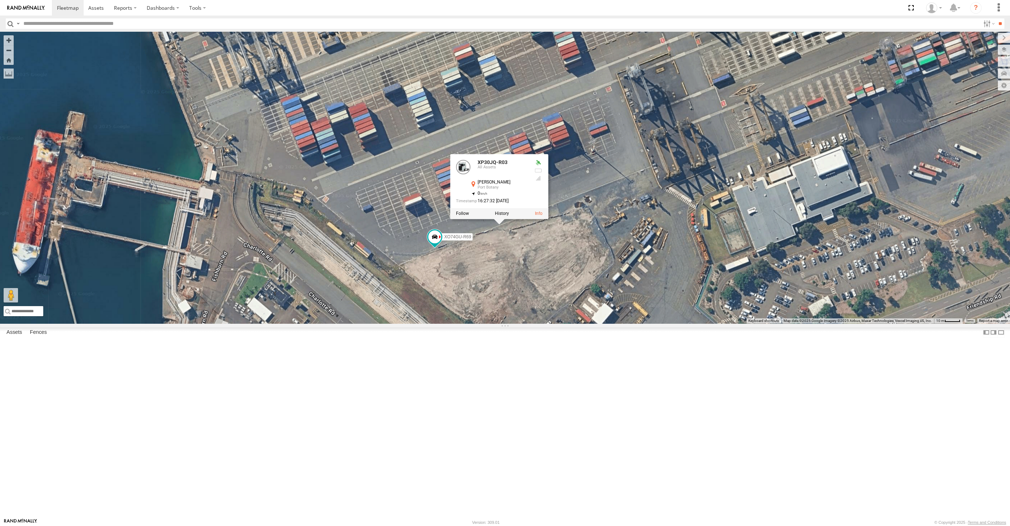
click at [518, 323] on div "XSNDHU-R04 XP81FE-R59 RJ5911-R79 XP30JQ-R03 XO74GU-R69 XP30JQ-R03 All Assets Ch…" at bounding box center [505, 177] width 1010 height 291
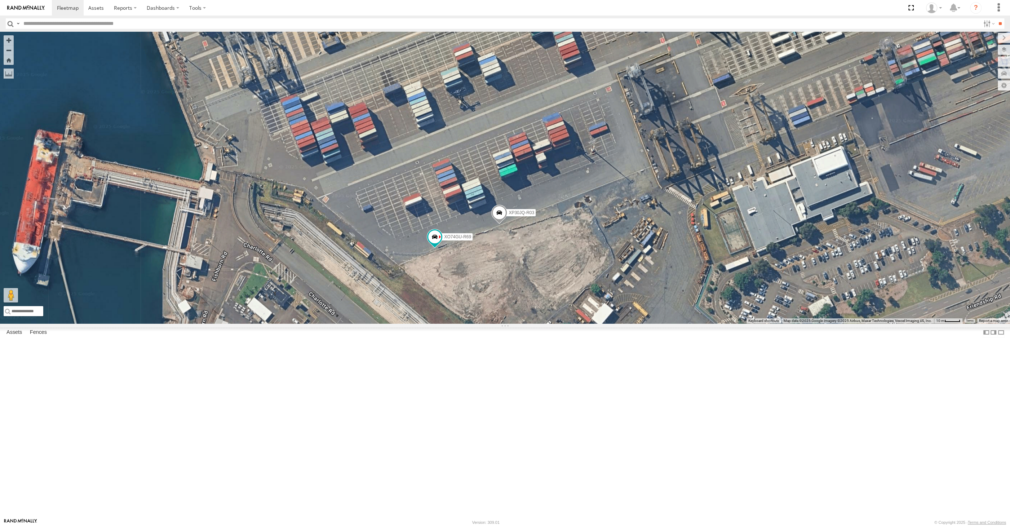
click at [640, 323] on div "XP30JQ-R03 XO74GU-R69" at bounding box center [505, 177] width 1010 height 291
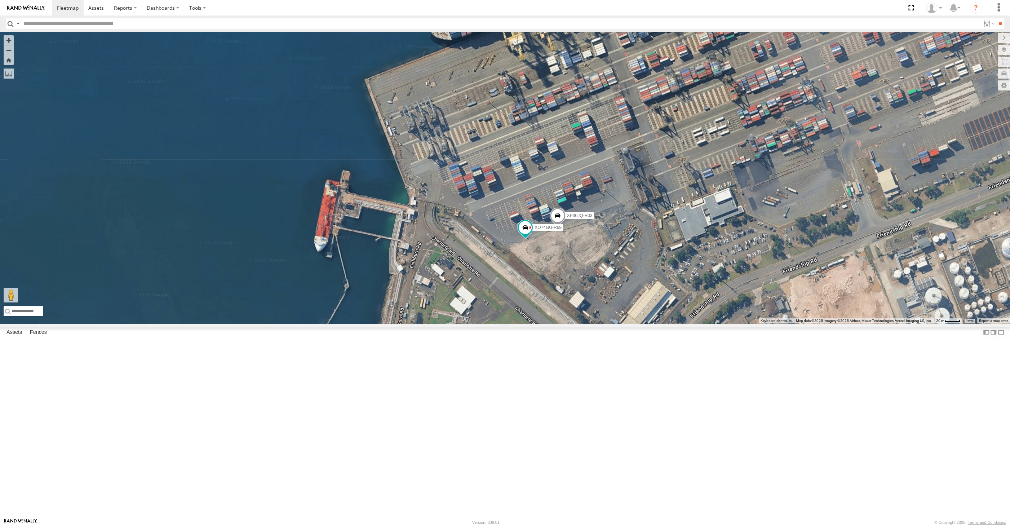
click at [423, 323] on div "XP30JQ-R03 XO74GU-R69" at bounding box center [505, 177] width 1010 height 291
click at [779, 323] on div "XP30JQ-R03 XO74GU-R69" at bounding box center [505, 177] width 1010 height 291
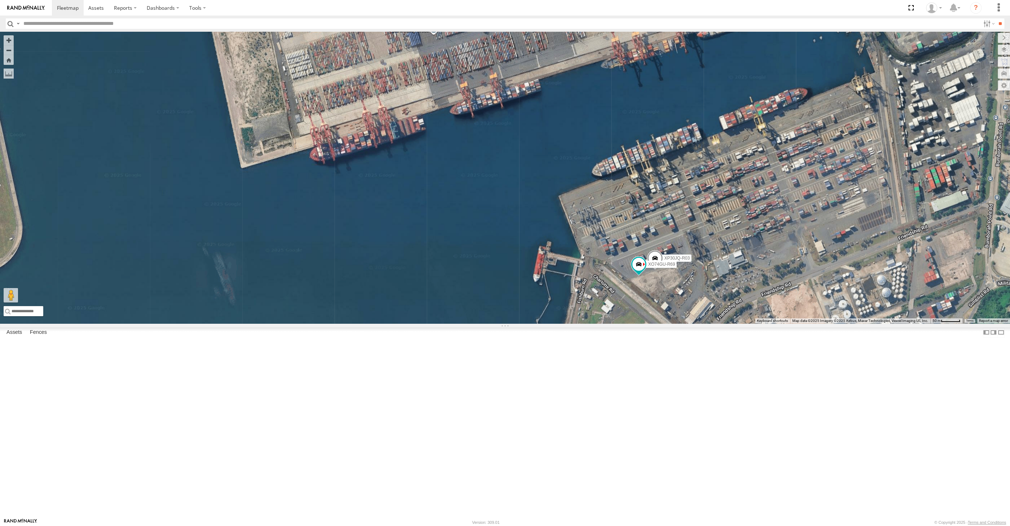
click at [558, 323] on div "XP30JQ-R03 XO74GU-R69" at bounding box center [505, 177] width 1010 height 291
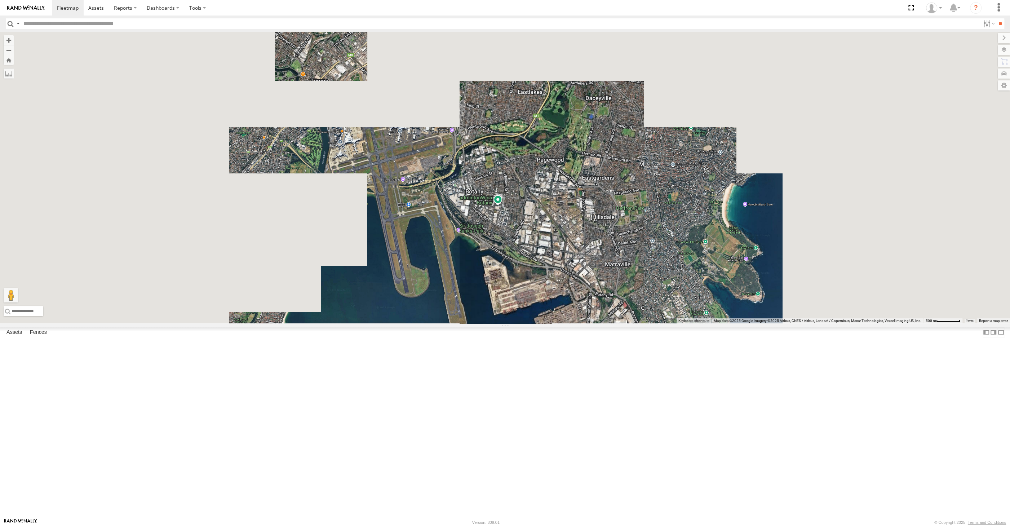
drag, startPoint x: 456, startPoint y: 391, endPoint x: 631, endPoint y: 406, distance: 176.1
click at [631, 323] on div at bounding box center [505, 177] width 1010 height 291
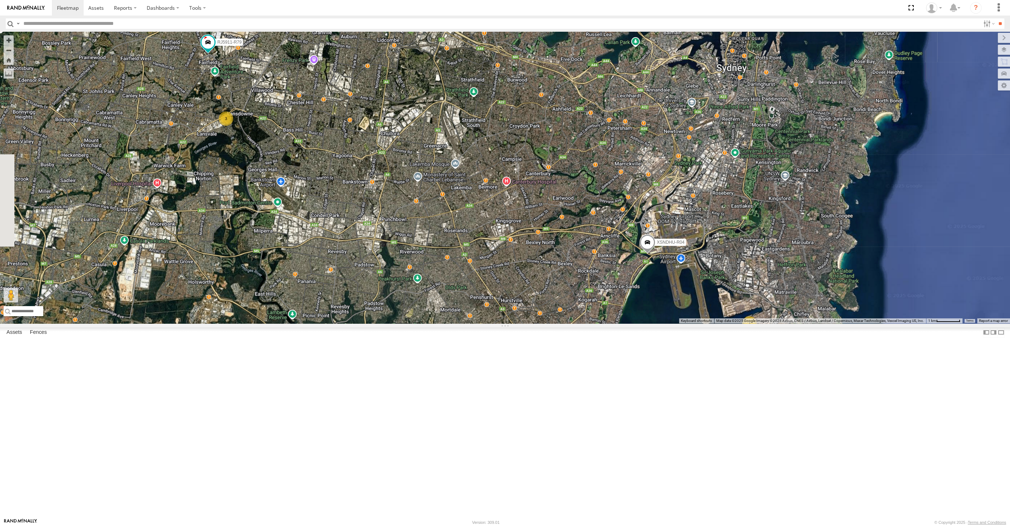
click at [627, 323] on div "XSNDHU-R04 2 3 RJ5911-R79 XP81FE-R59" at bounding box center [505, 177] width 1010 height 291
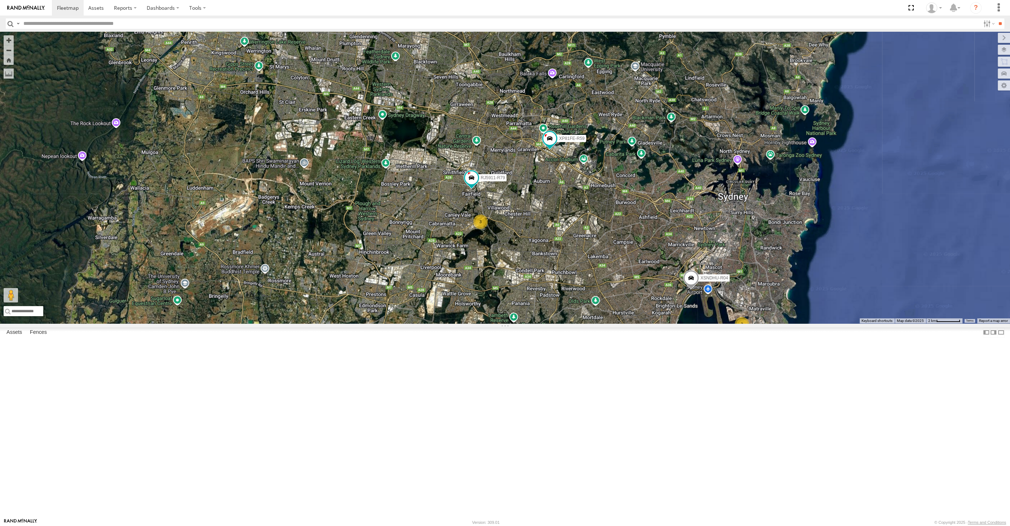
click at [620, 323] on div "XSNDHU-R04 RJ5911-R79 XP81FE-R59 2 3" at bounding box center [505, 177] width 1010 height 291
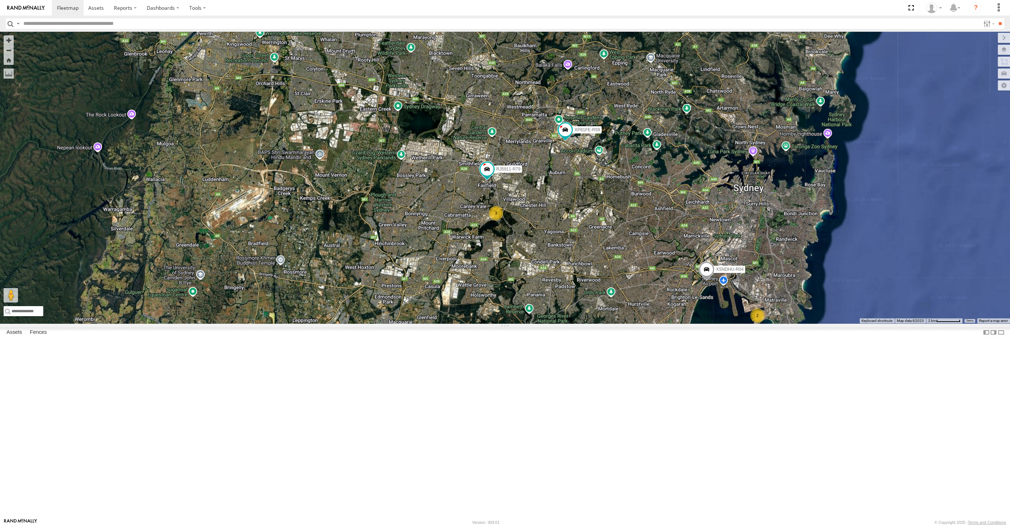
drag, startPoint x: 603, startPoint y: 409, endPoint x: 611, endPoint y: 401, distance: 11.2
click at [607, 323] on div "XSNDHU-R04 RJ5911-R79 XP81FE-R59 2 3" at bounding box center [505, 177] width 1010 height 291
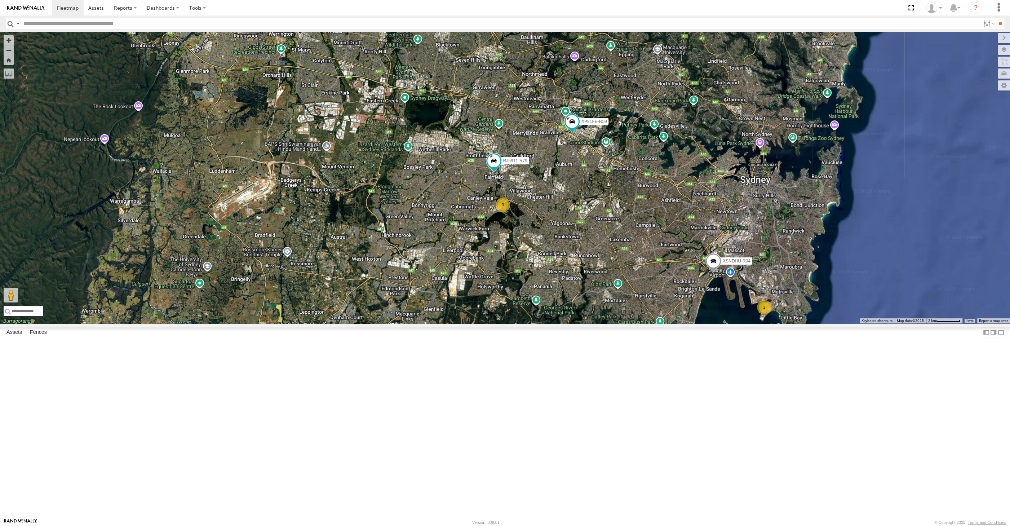
drag, startPoint x: 616, startPoint y: 407, endPoint x: 620, endPoint y: 383, distance: 24.1
click at [619, 323] on div "XSNDHU-R04 RJ5911-R79 XP81FE-R59 2 3" at bounding box center [505, 177] width 1010 height 291
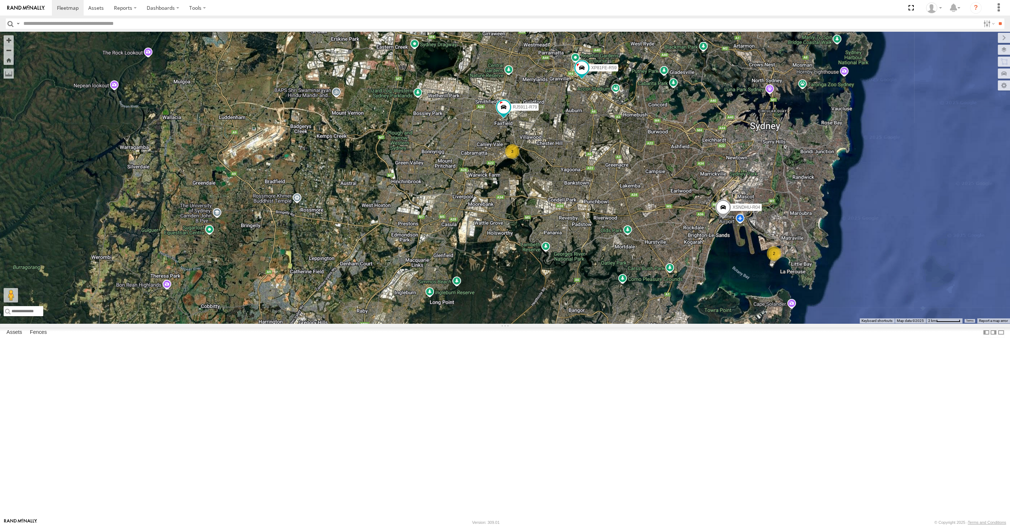
drag, startPoint x: 622, startPoint y: 400, endPoint x: 613, endPoint y: 399, distance: 9.5
click at [613, 323] on div "XSNDHU-R04 RJ5911-R79 XP81FE-R59 2 3" at bounding box center [505, 177] width 1010 height 291
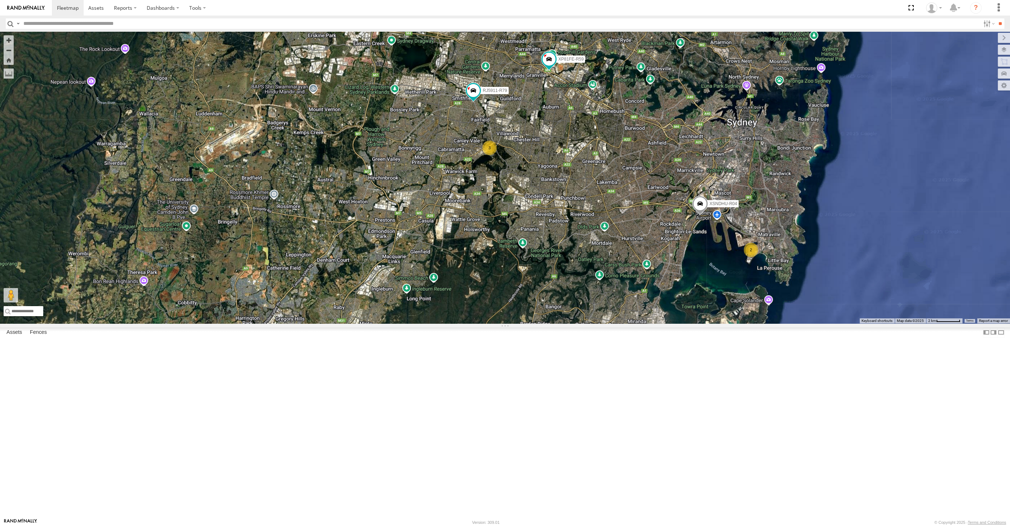
drag, startPoint x: 635, startPoint y: 400, endPoint x: 631, endPoint y: 398, distance: 5.0
click at [631, 323] on div "XSNDHU-R04 RJ5911-R79 XP81FE-R59 2 3" at bounding box center [505, 177] width 1010 height 291
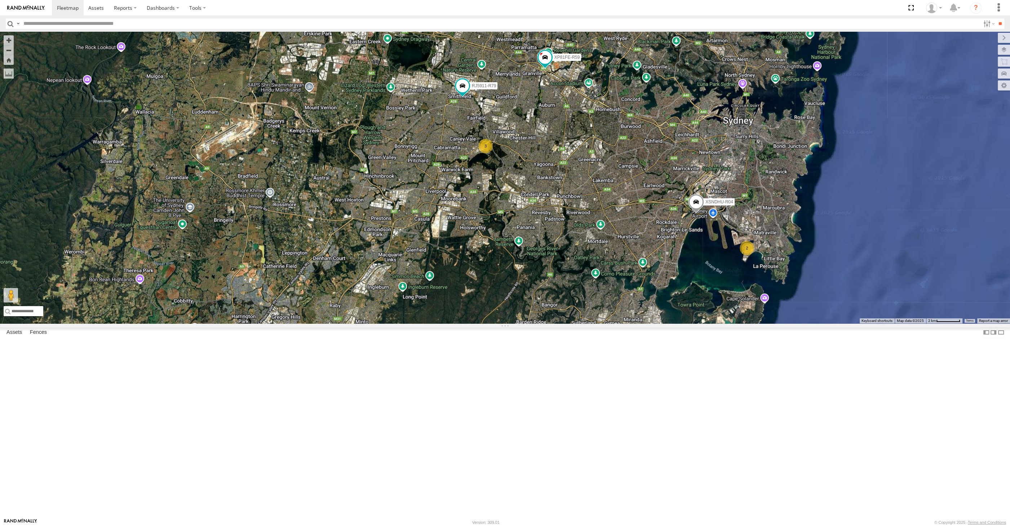
click at [358, 311] on div "XSNDHU-R04 RJ5911-R79 XP81FE-R59 2 3" at bounding box center [505, 177] width 1010 height 291
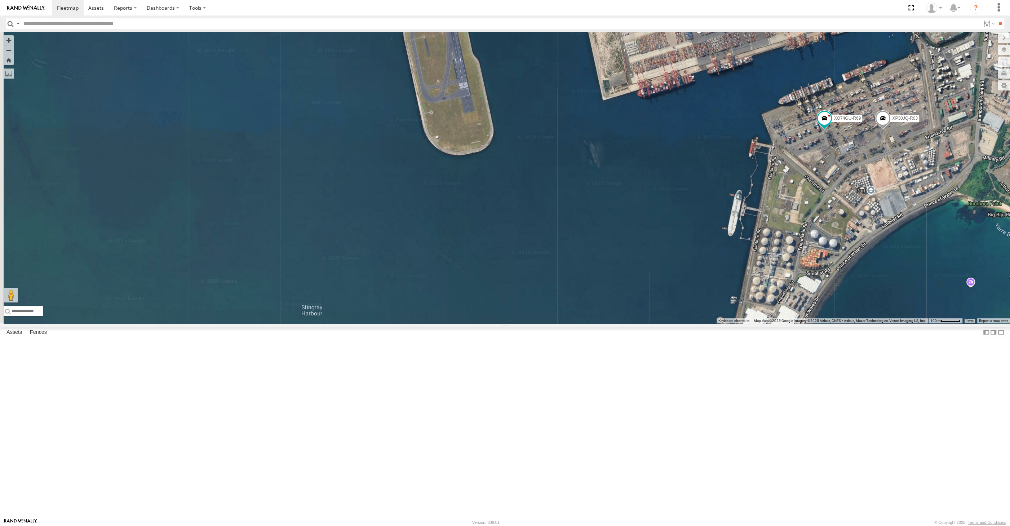
click at [862, 315] on div "XP30JQ-R03 XO74GU-R69" at bounding box center [505, 177] width 1010 height 291
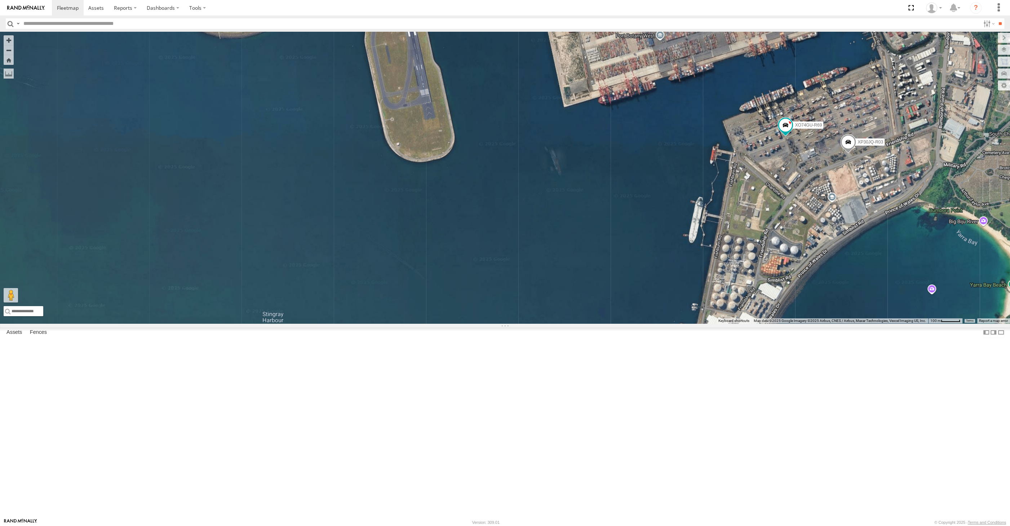
click at [850, 153] on span at bounding box center [848, 143] width 16 height 19
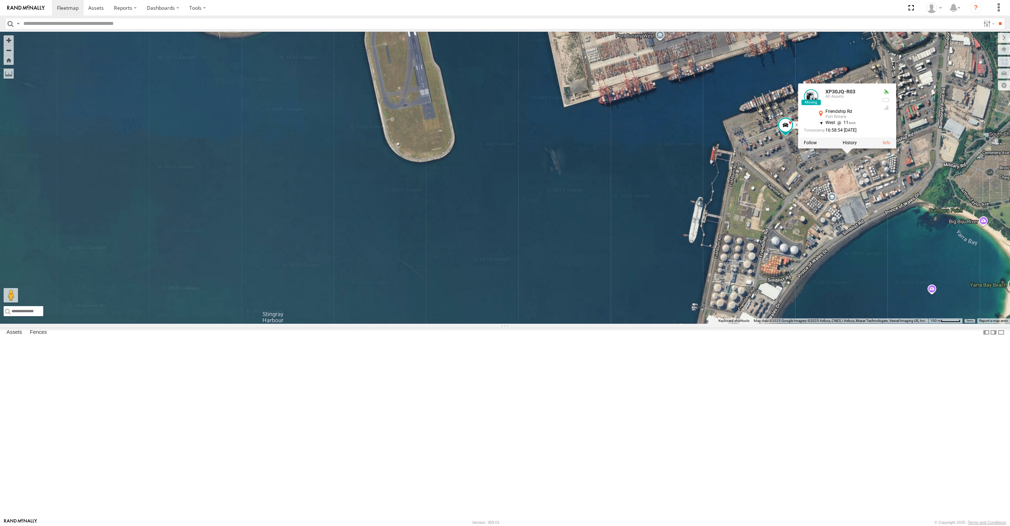
click at [879, 268] on div "XP30JQ-R03 XO74GU-R69 XP30JQ-R03 All Assets Friendship Rd Port Botany -33.9736 …" at bounding box center [505, 177] width 1010 height 291
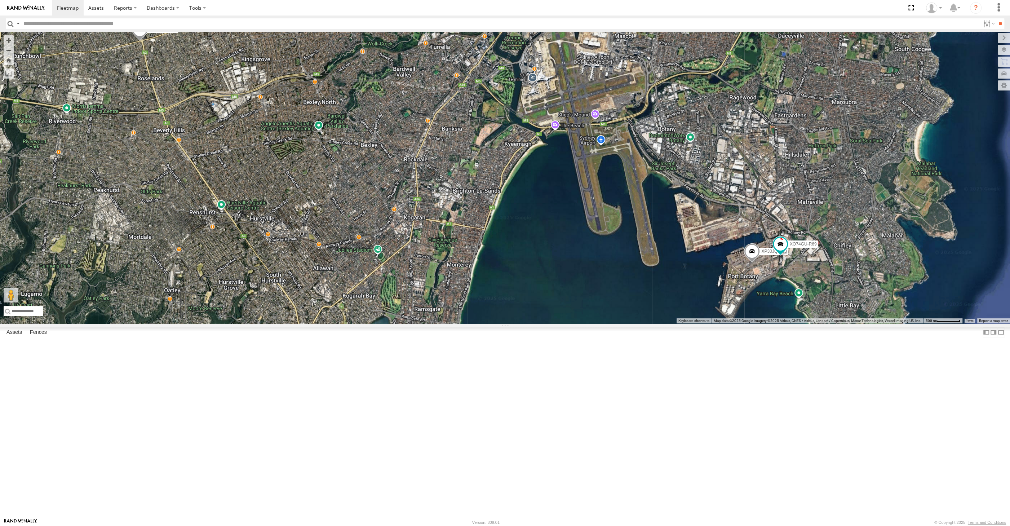
click at [372, 321] on div "XP30JQ-R03 XO74GU-R69 XSNDHU-R04" at bounding box center [505, 177] width 1010 height 291
click at [481, 323] on div "XP30JQ-R03 XO74GU-R69 XSNDHU-R04" at bounding box center [505, 177] width 1010 height 291
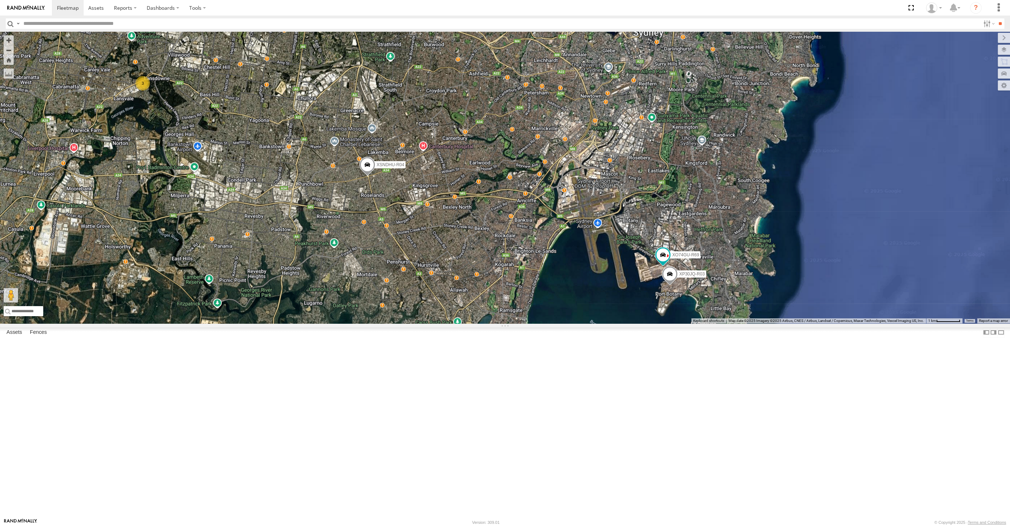
drag, startPoint x: 379, startPoint y: 341, endPoint x: 398, endPoint y: 344, distance: 19.0
click at [398, 323] on div "XP30JQ-R03 XSNDHU-R04 RJ5911-R79 XO74GU-R69 3" at bounding box center [505, 177] width 1010 height 291
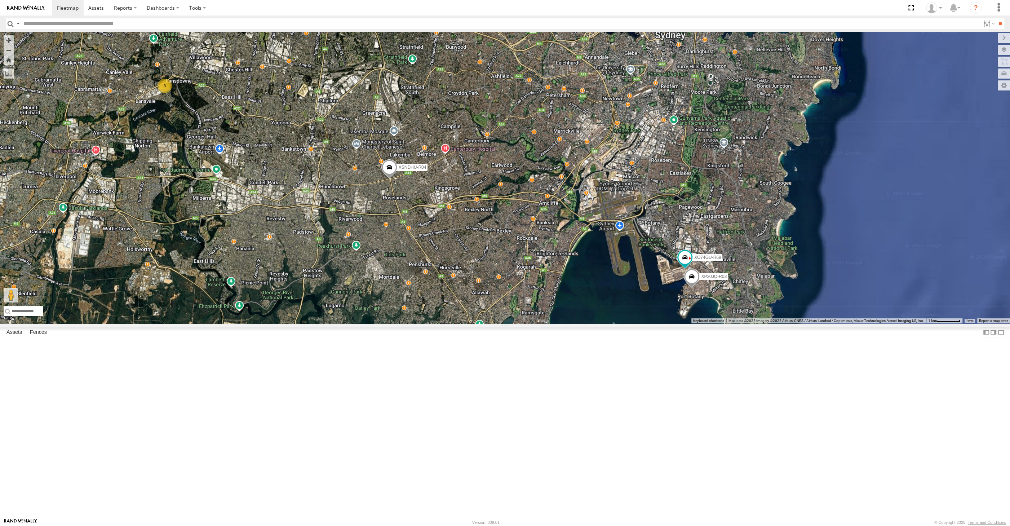
click at [384, 179] on span at bounding box center [389, 168] width 16 height 19
click at [394, 323] on div "XP30JQ-R03 XSNDHU-R04 RJ5911-R79 XO74GU-R69 3 XSNDHU-R04 All Assets Canterbury …" at bounding box center [505, 177] width 1010 height 291
drag, startPoint x: 467, startPoint y: 337, endPoint x: 474, endPoint y: 338, distance: 7.3
click at [474, 323] on div "2 XSNDHU-R04 3 2" at bounding box center [505, 177] width 1010 height 291
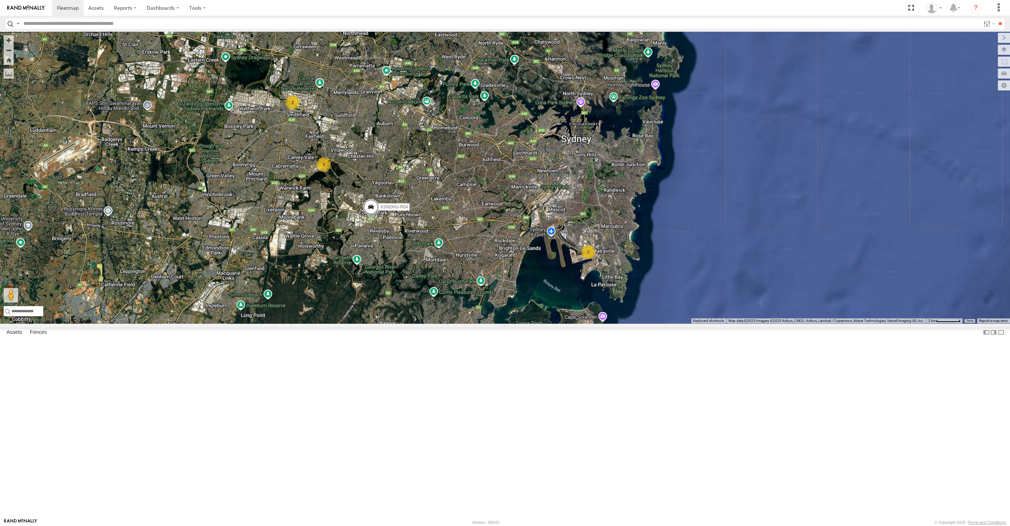
click at [500, 323] on div "XSNDHU-R04 2 3 2" at bounding box center [505, 177] width 1010 height 291
click at [477, 320] on div "XSNDHU-R04 2 3 2" at bounding box center [505, 177] width 1010 height 291
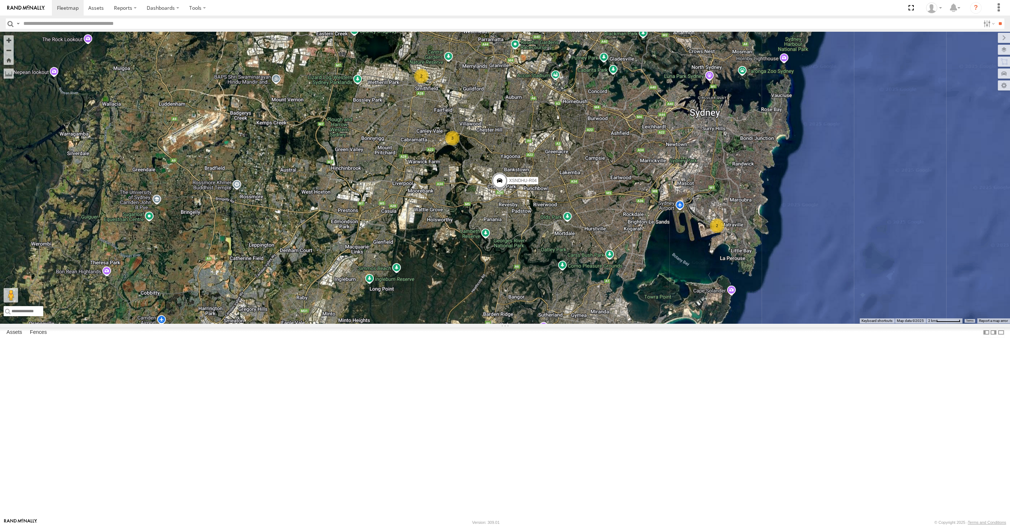
click at [627, 323] on div "XSNDHU-R04 2 3 2" at bounding box center [505, 177] width 1010 height 291
drag, startPoint x: 487, startPoint y: 200, endPoint x: 485, endPoint y: 195, distance: 5.2
click at [486, 205] on div "XSNDHU-R04 2 3 2" at bounding box center [505, 177] width 1010 height 291
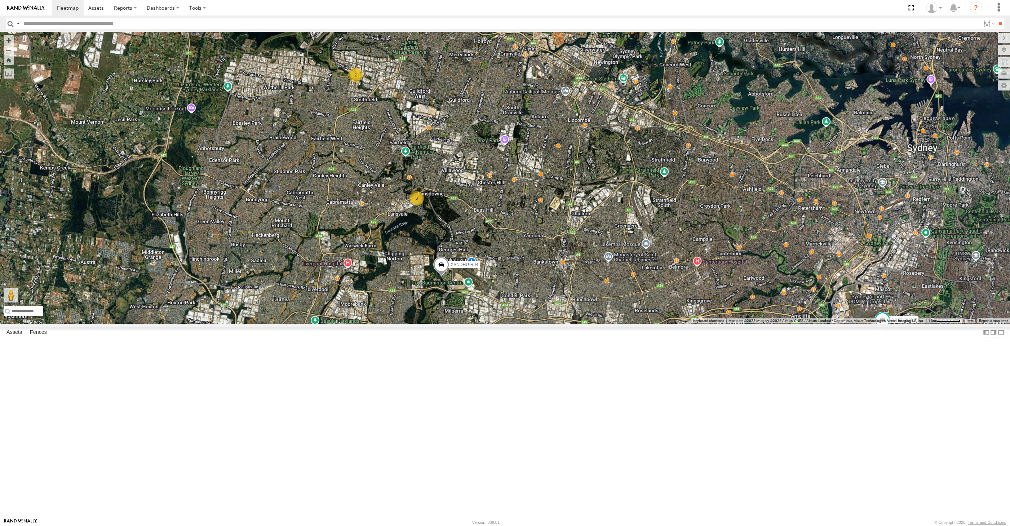
drag, startPoint x: 617, startPoint y: 392, endPoint x: 612, endPoint y: 385, distance: 9.0
click at [611, 323] on div "XP30JQ-R03 XSNDHU-R04 XO74GU-R69 3 2" at bounding box center [505, 177] width 1010 height 291
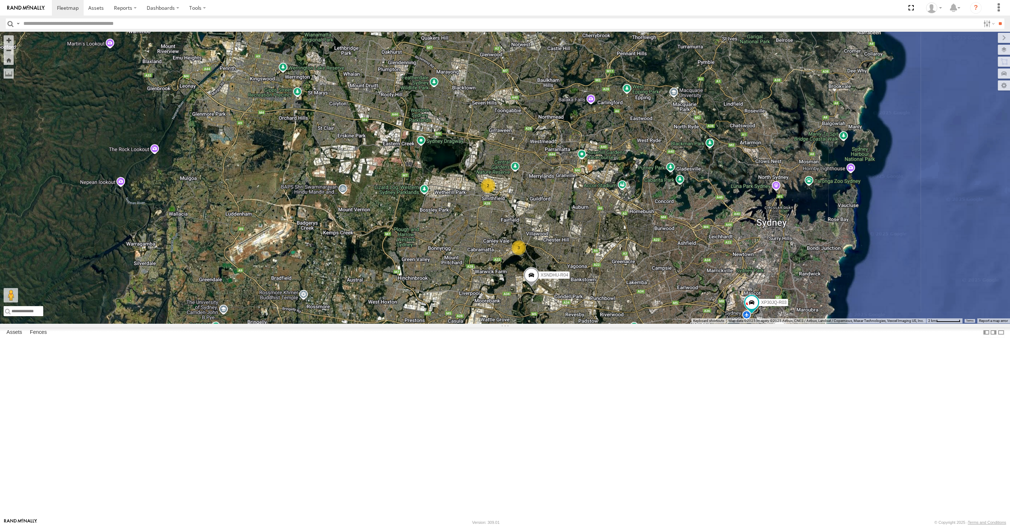
drag, startPoint x: 650, startPoint y: 421, endPoint x: 639, endPoint y: 417, distance: 11.5
click at [642, 323] on div "XP30JQ-R03 XSNDHU-R04 XO74GU-R69 3 2" at bounding box center [505, 177] width 1010 height 291
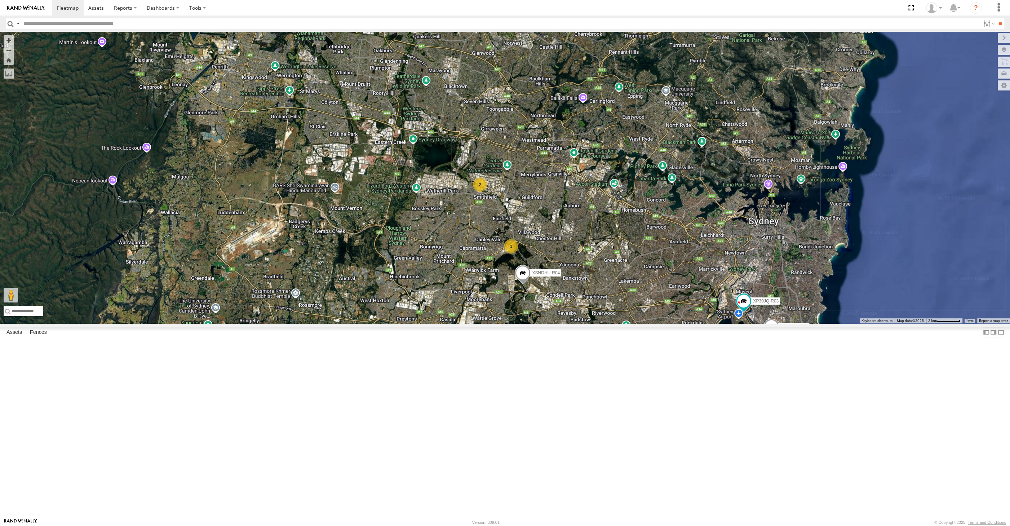
click at [385, 323] on div "XP30JQ-R03 XSNDHU-R04 XO74GU-R69 3 2" at bounding box center [505, 177] width 1010 height 291
click at [733, 323] on div "XP30JQ-R03 XSNDHU-R04 XO74GU-R69 3 2" at bounding box center [505, 177] width 1010 height 291
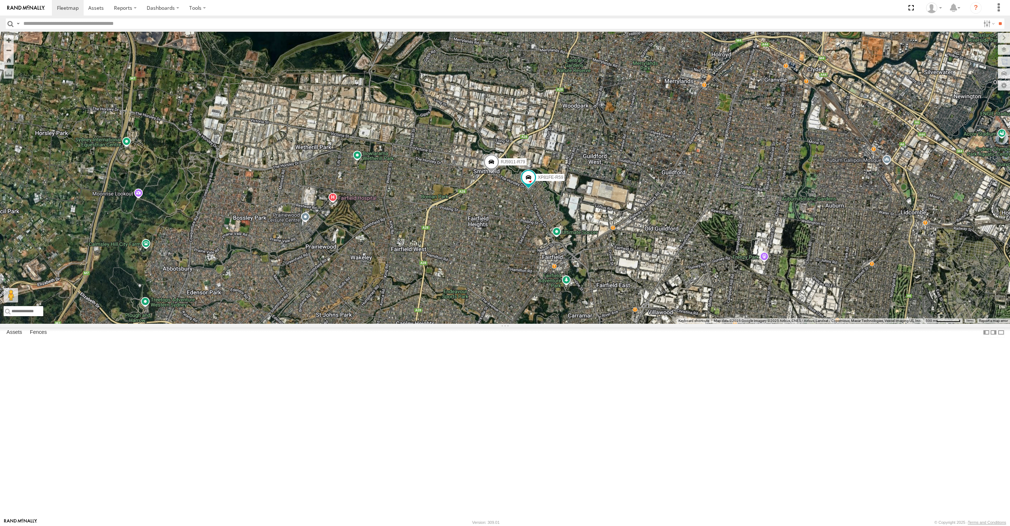
drag, startPoint x: 529, startPoint y: 337, endPoint x: 521, endPoint y: 332, distance: 9.2
click at [524, 323] on div "XP30JQ-R03 XSNDHU-R04 XO74GU-R69 3 RJ5911-R79 XP81FE-R59" at bounding box center [505, 177] width 1010 height 291
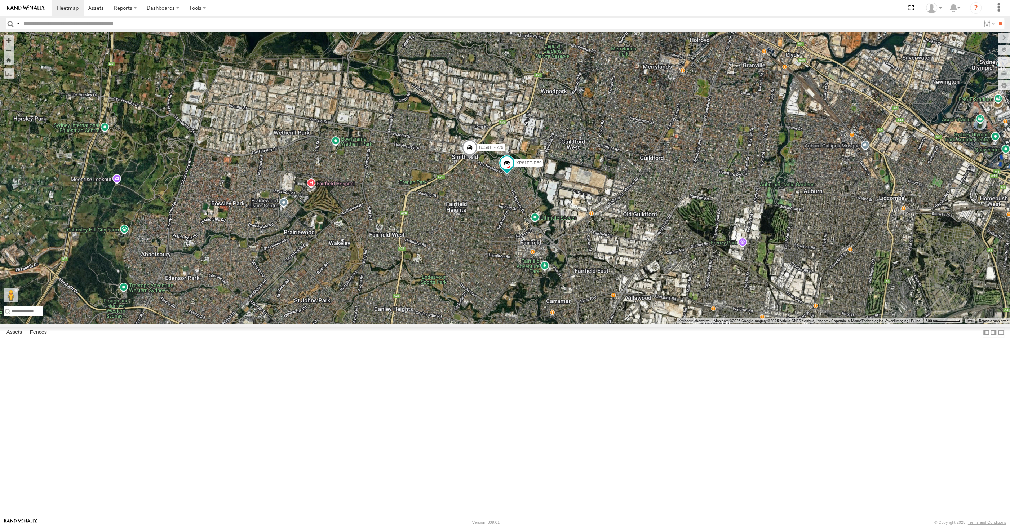
drag, startPoint x: 541, startPoint y: 351, endPoint x: 525, endPoint y: 338, distance: 20.8
click at [526, 323] on div "XP30JQ-R03 XSNDHU-R04 XO74GU-R69 3 RJ5911-R79 XP81FE-R59" at bounding box center [505, 177] width 1010 height 291
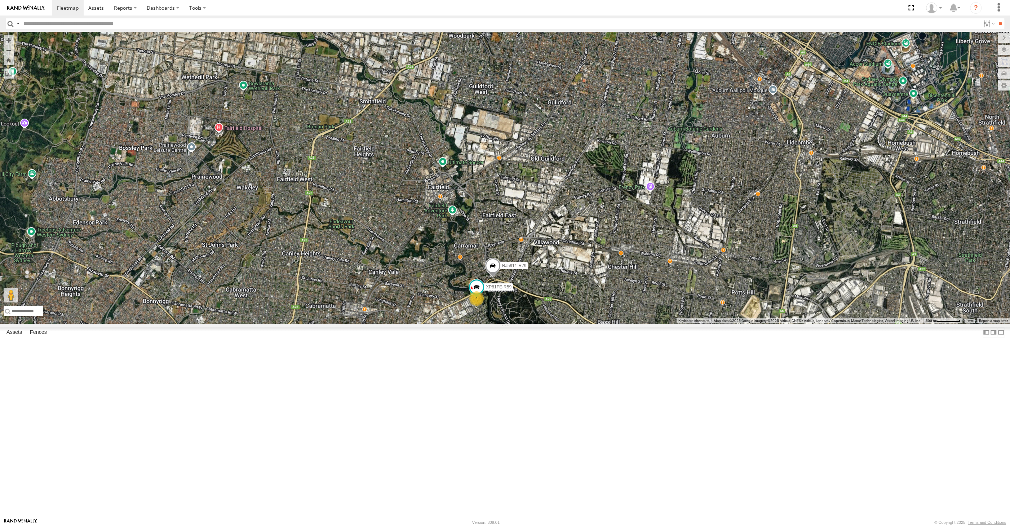
click at [808, 323] on div "RJ5911-R79 XP81FE-R59 4" at bounding box center [505, 177] width 1010 height 291
click at [435, 323] on div "6" at bounding box center [505, 177] width 1010 height 291
drag, startPoint x: 662, startPoint y: 477, endPoint x: 614, endPoint y: 400, distance: 90.2
click at [614, 323] on div "6" at bounding box center [505, 177] width 1010 height 291
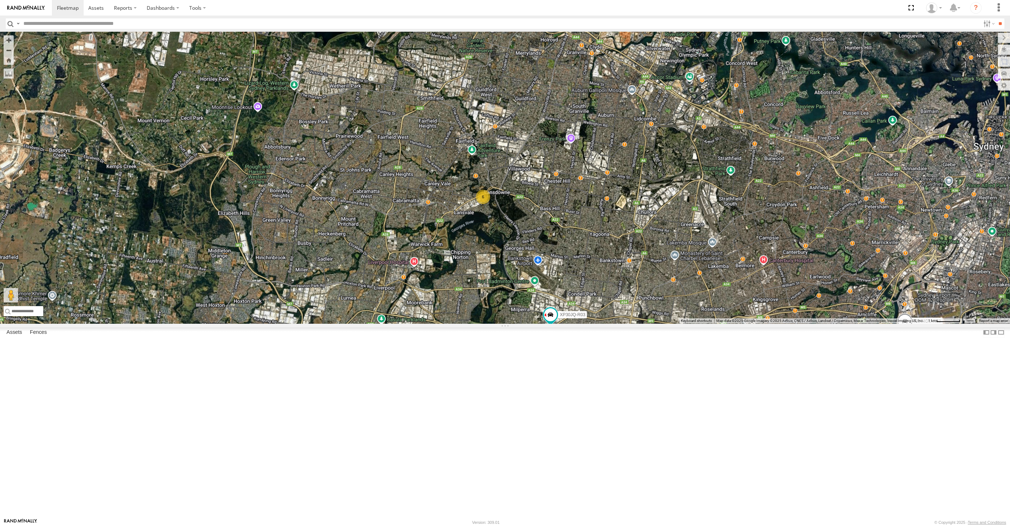
drag, startPoint x: 631, startPoint y: 422, endPoint x: 603, endPoint y: 417, distance: 27.8
click at [605, 323] on div "XP30JQ-R03 6 XO74GU-R69" at bounding box center [505, 177] width 1010 height 291
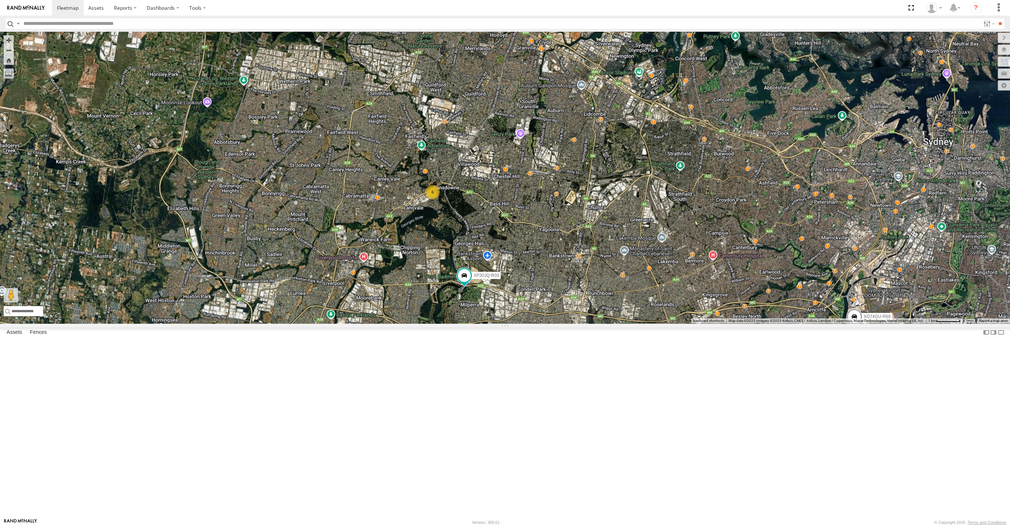
click at [446, 323] on div "XP30JQ-R03 XO74GU-R69 6" at bounding box center [505, 177] width 1010 height 291
click at [383, 316] on div "XP30JQ-R03 XO74GU-R69 6" at bounding box center [505, 177] width 1010 height 291
drag, startPoint x: 721, startPoint y: 432, endPoint x: 725, endPoint y: 422, distance: 11.5
click at [725, 323] on div "XP30JQ-R03 6 XO74GU-R69" at bounding box center [505, 177] width 1010 height 291
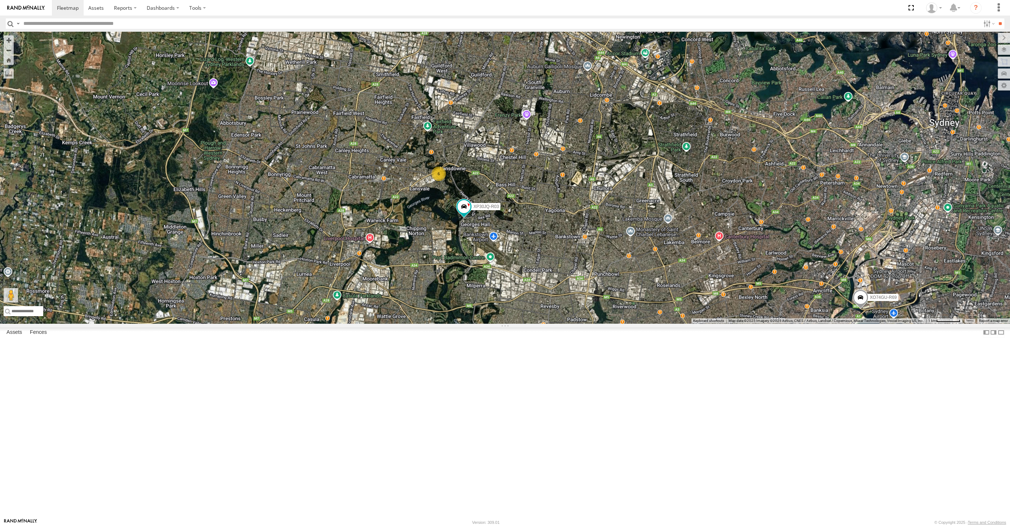
click at [371, 323] on div "XP30JQ-R03 XO74GU-R69 6" at bounding box center [505, 177] width 1010 height 291
click at [1001, 52] on label at bounding box center [996, 50] width 26 height 10
click at [0, 0] on span "Traffic" at bounding box center [0, 0] width 0 height 0
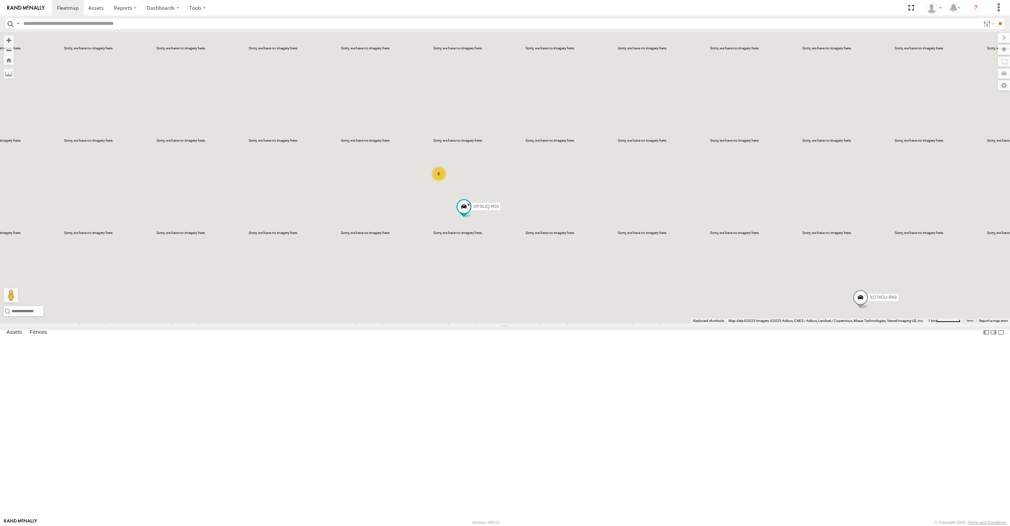
click at [675, 323] on div "XP30JQ-R03 XO74GU-R69 6" at bounding box center [505, 177] width 1010 height 291
click at [659, 323] on div "XP30JQ-R03 XO74GU-R69 6" at bounding box center [505, 177] width 1010 height 291
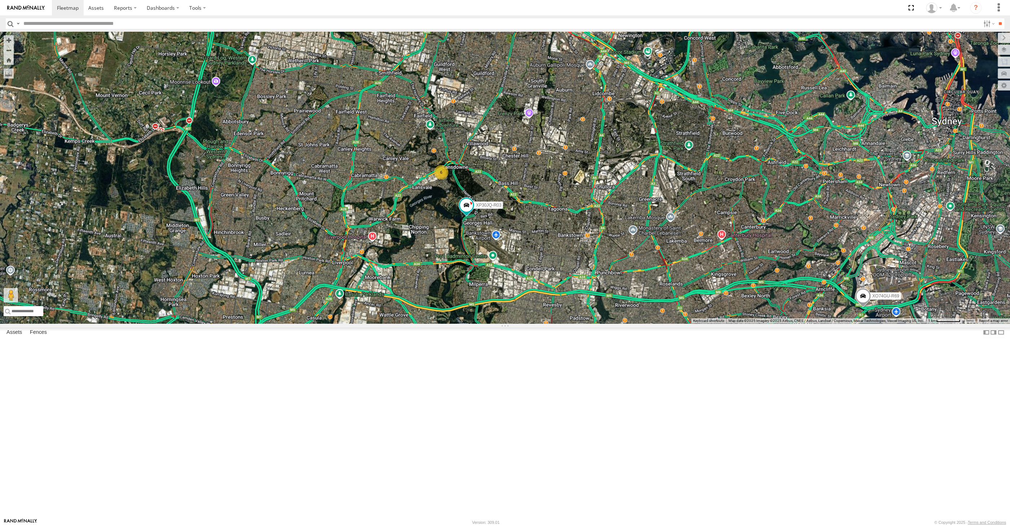
click at [758, 323] on div "XP30JQ-R03 XO74GU-R69 6" at bounding box center [505, 177] width 1010 height 291
